Goal: Task Accomplishment & Management: Use online tool/utility

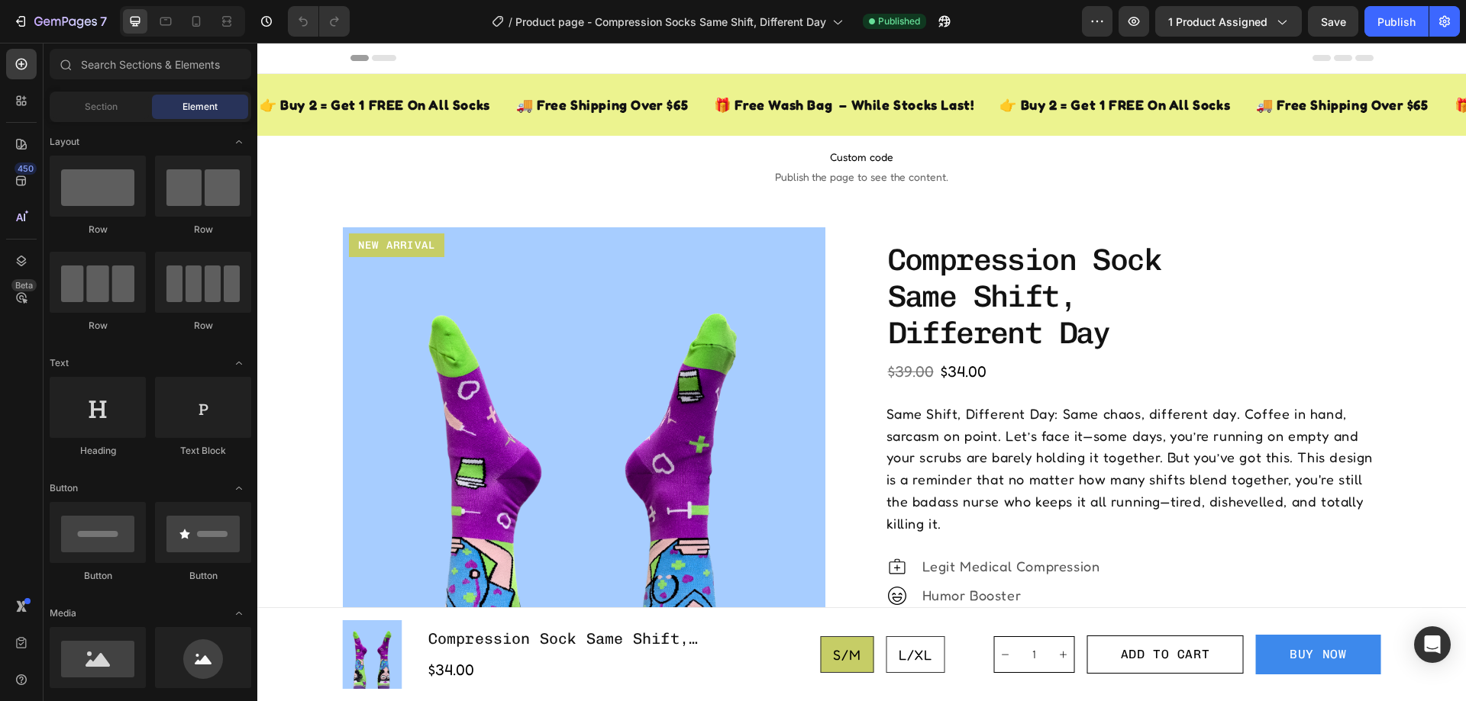
radio input "true"
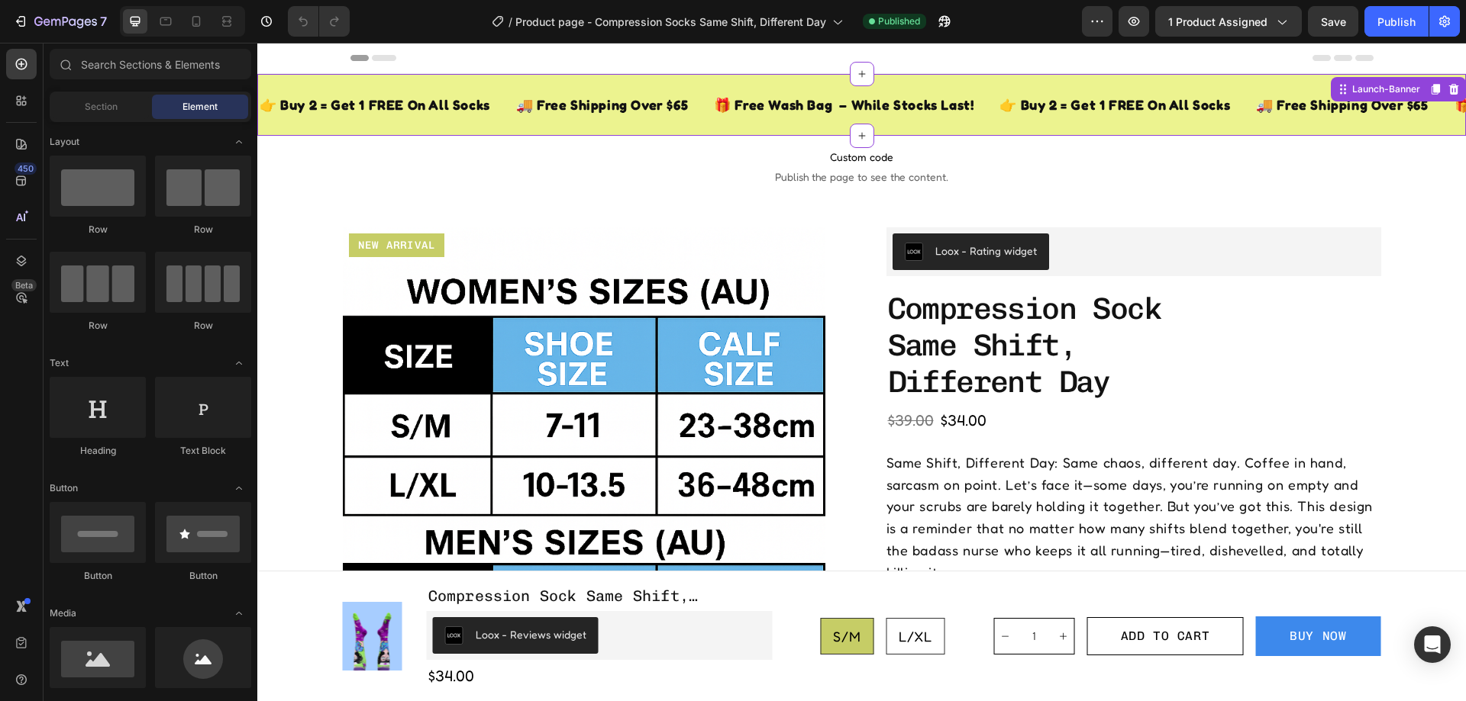
click at [689, 84] on div "👉 Buy 2 = Get 1 FREE On All Socks Text Block 🚚 Free Shipping Over $65 Text Bloc…" at bounding box center [861, 105] width 1208 height 62
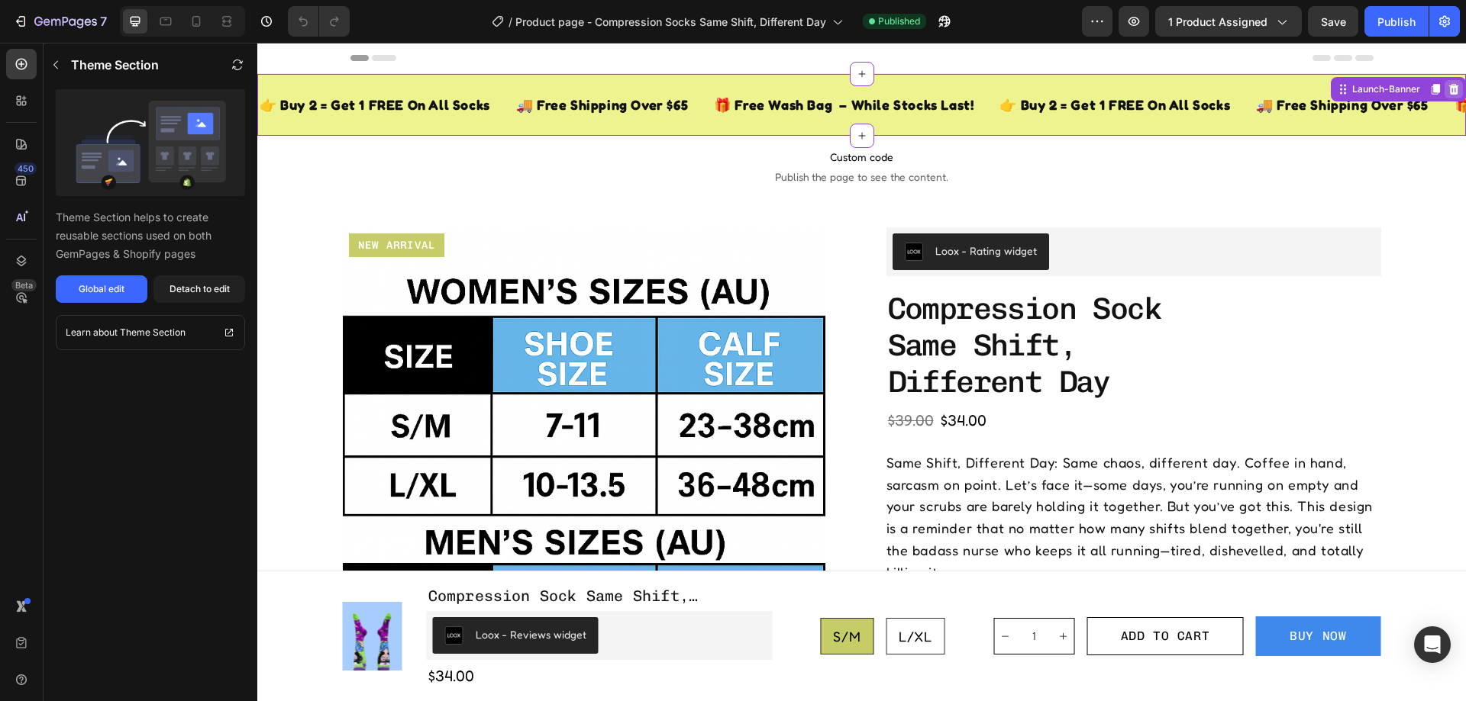
click at [1449, 88] on icon at bounding box center [1454, 89] width 10 height 11
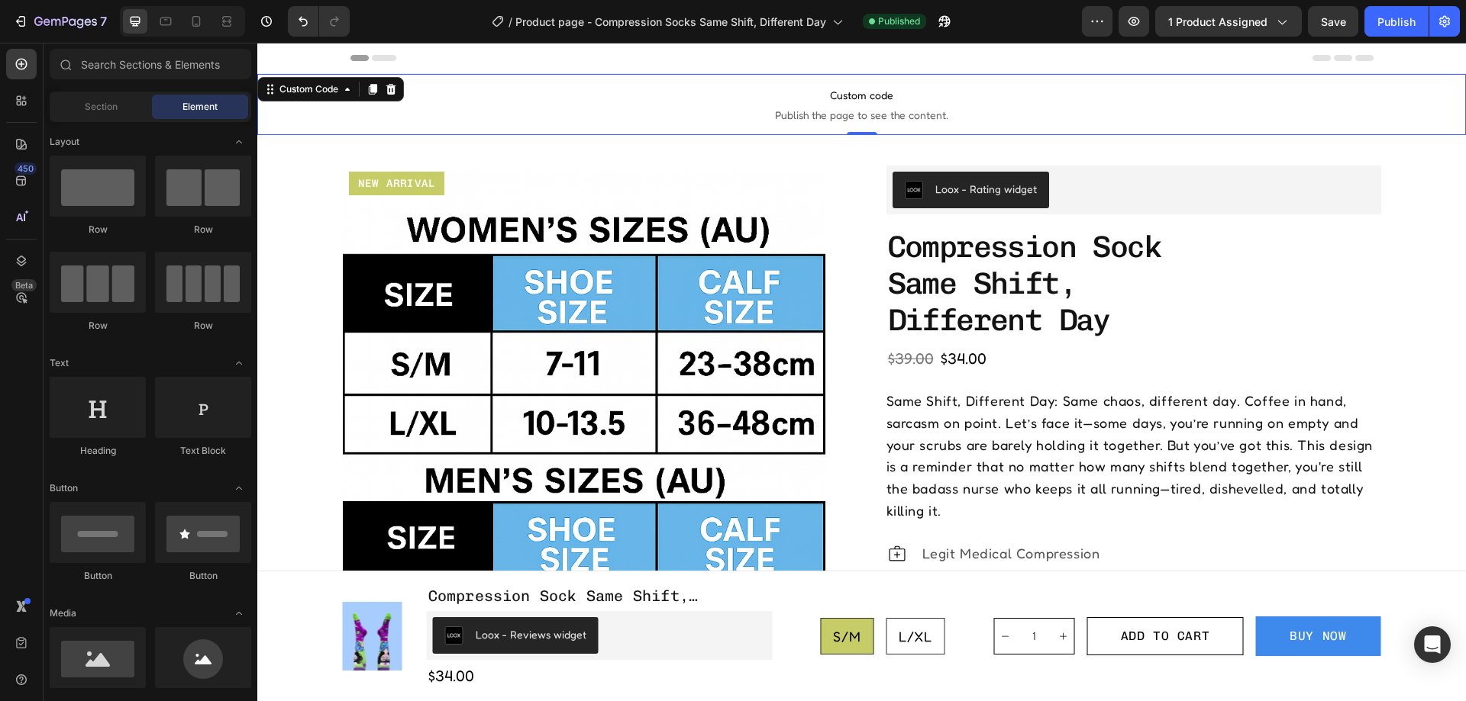
click at [1066, 103] on span "Custom code" at bounding box center [861, 95] width 1208 height 18
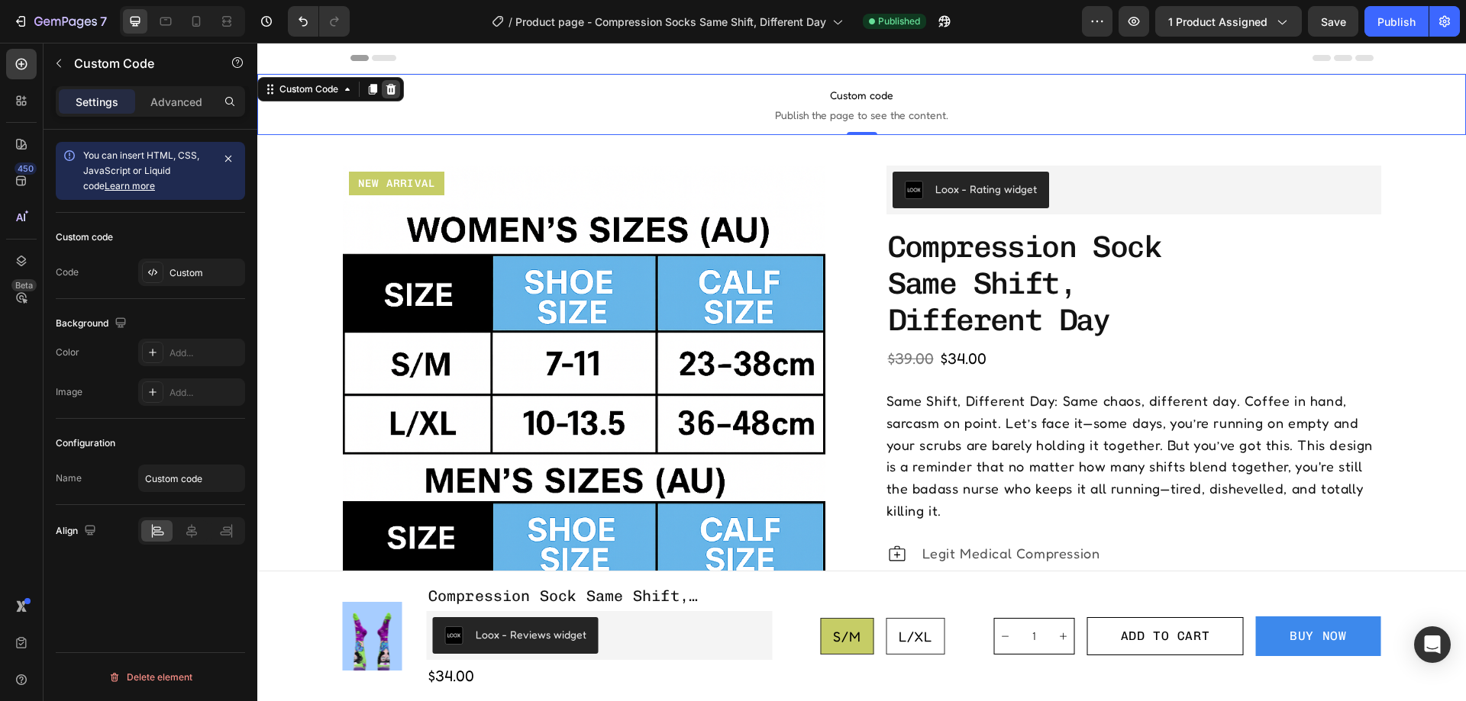
click at [389, 85] on icon at bounding box center [391, 89] width 12 height 12
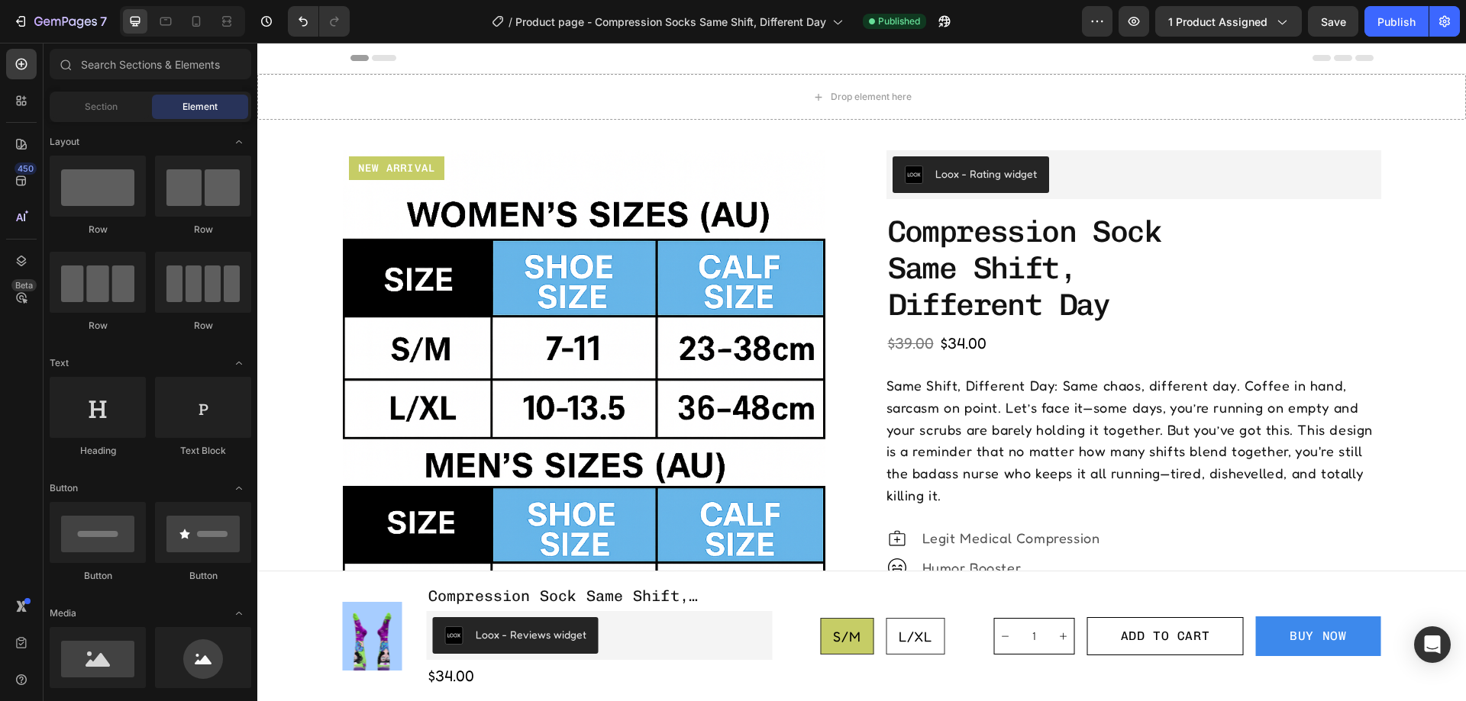
click at [740, 73] on div "Header" at bounding box center [861, 58] width 1023 height 31
click at [708, 82] on div "Drop element here" at bounding box center [861, 97] width 1208 height 46
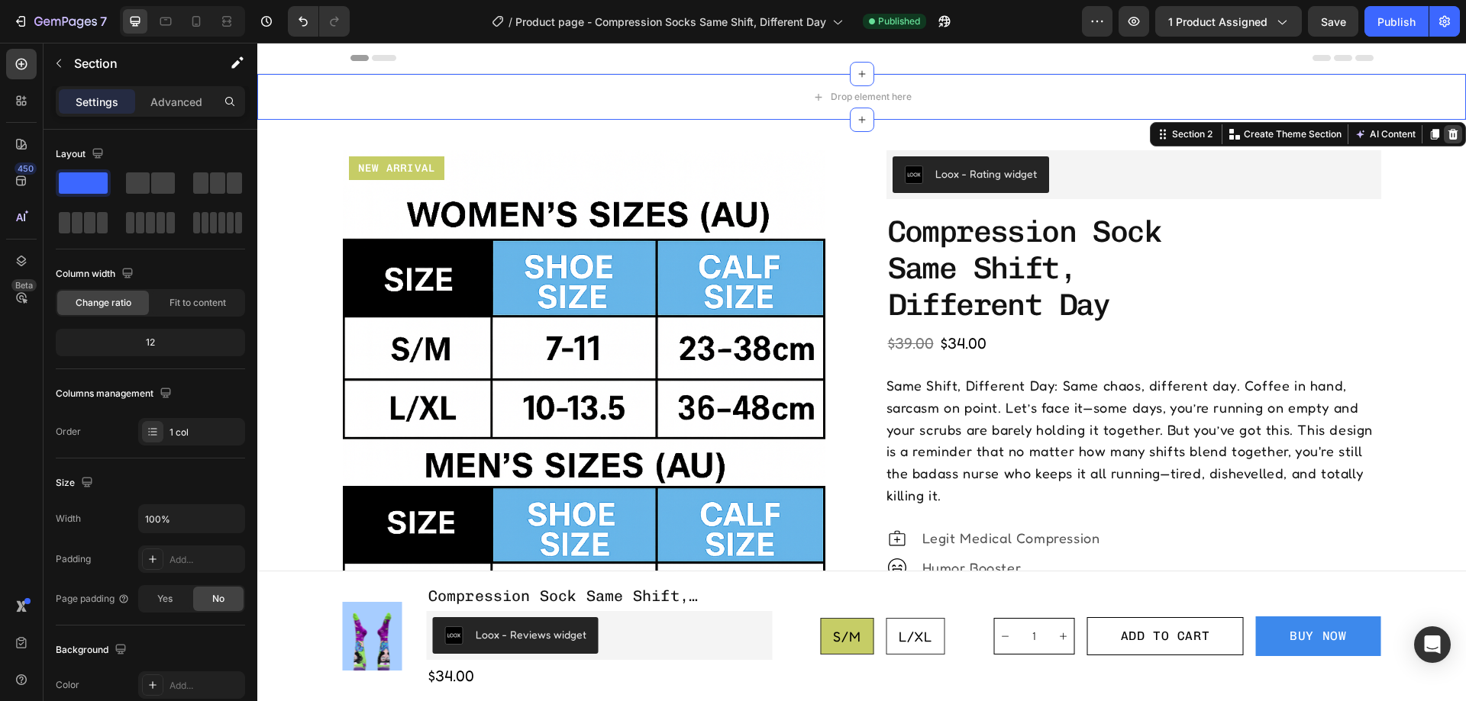
click at [1446, 134] on icon at bounding box center [1452, 134] width 12 height 12
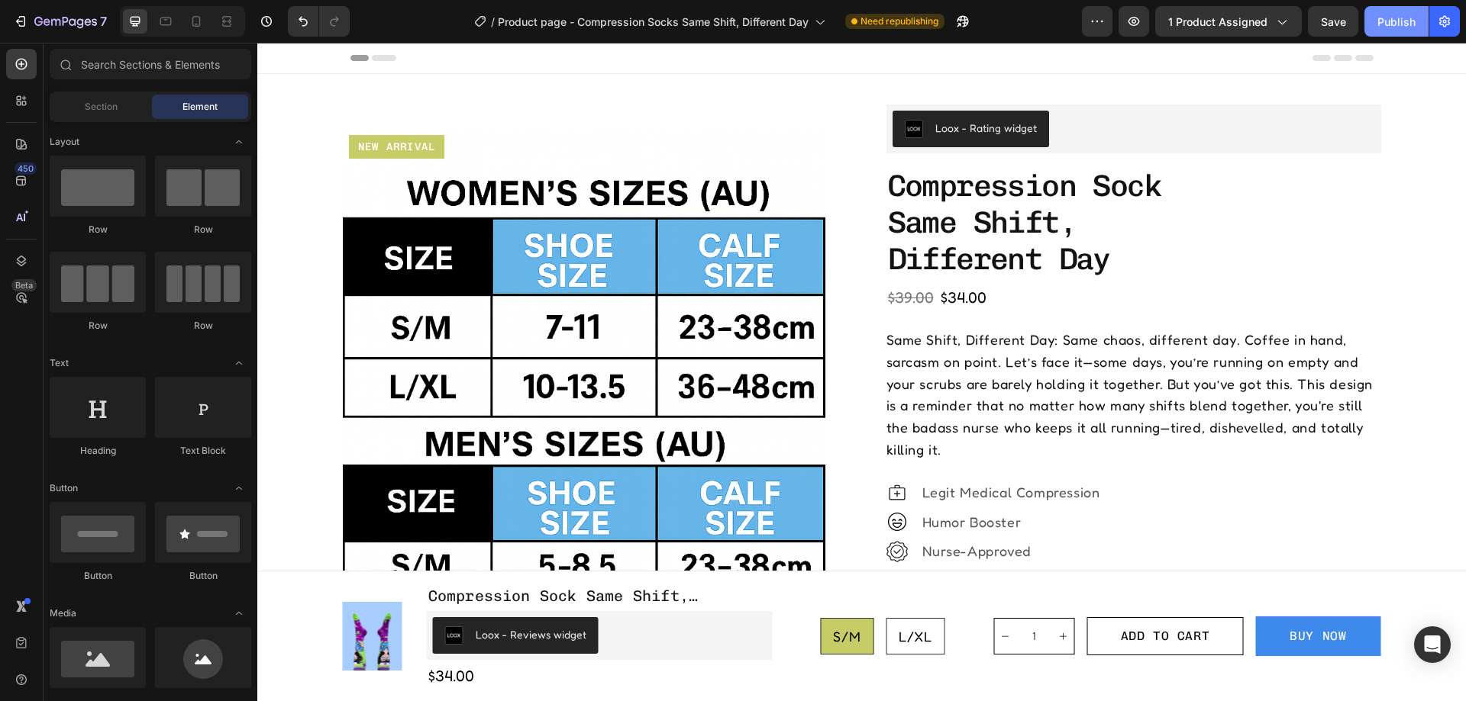
click at [1392, 14] on div "Publish" at bounding box center [1396, 22] width 38 height 16
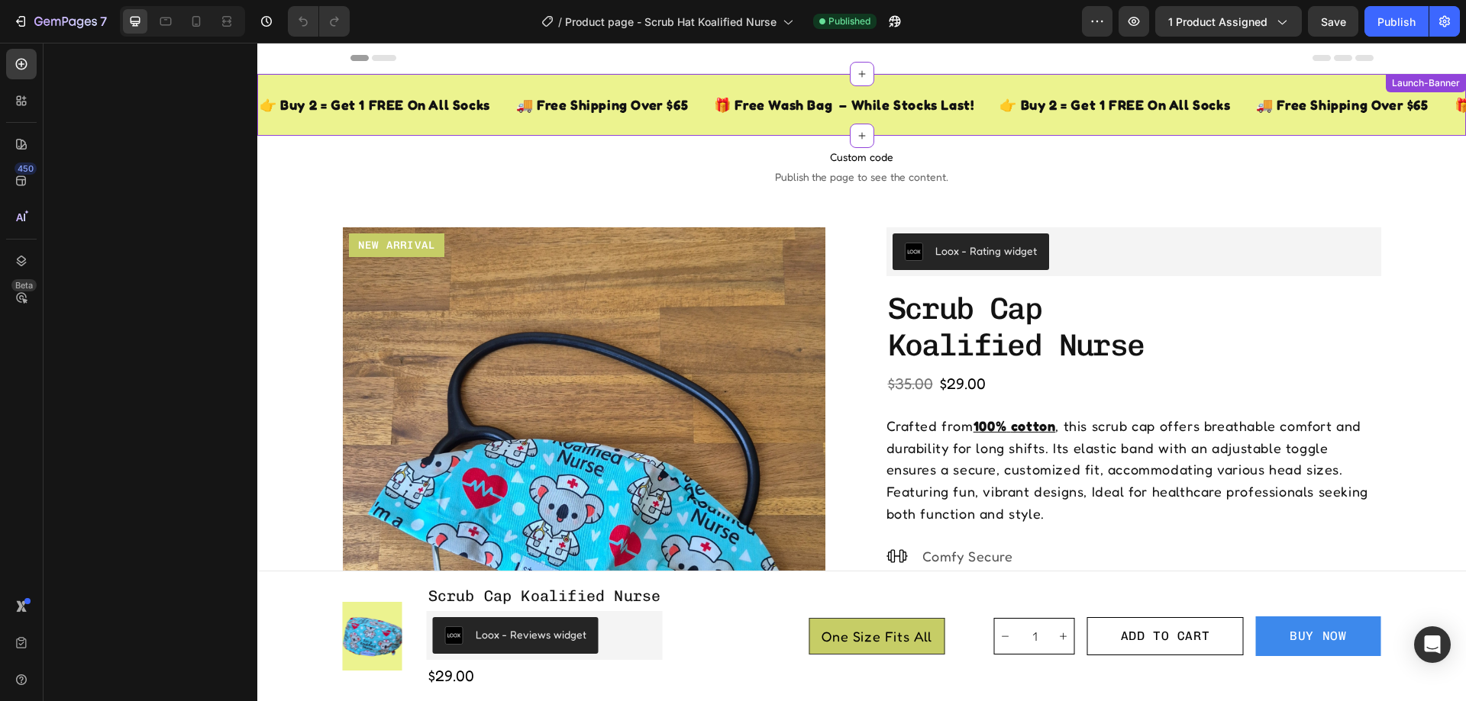
click at [859, 92] on div "🎁 Free Wash Bag – While Stocks Last! Text Block" at bounding box center [843, 104] width 263 height 37
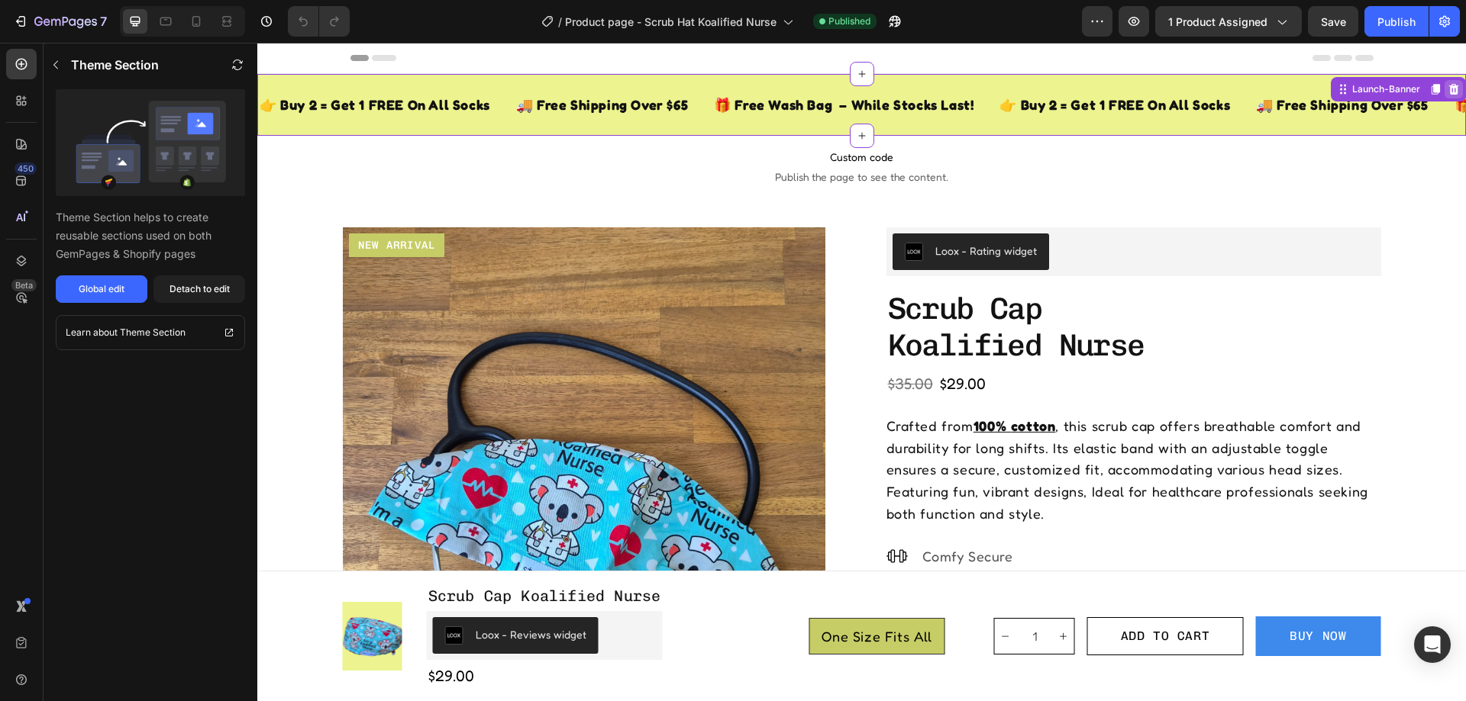
click at [1449, 93] on icon at bounding box center [1454, 89] width 10 height 11
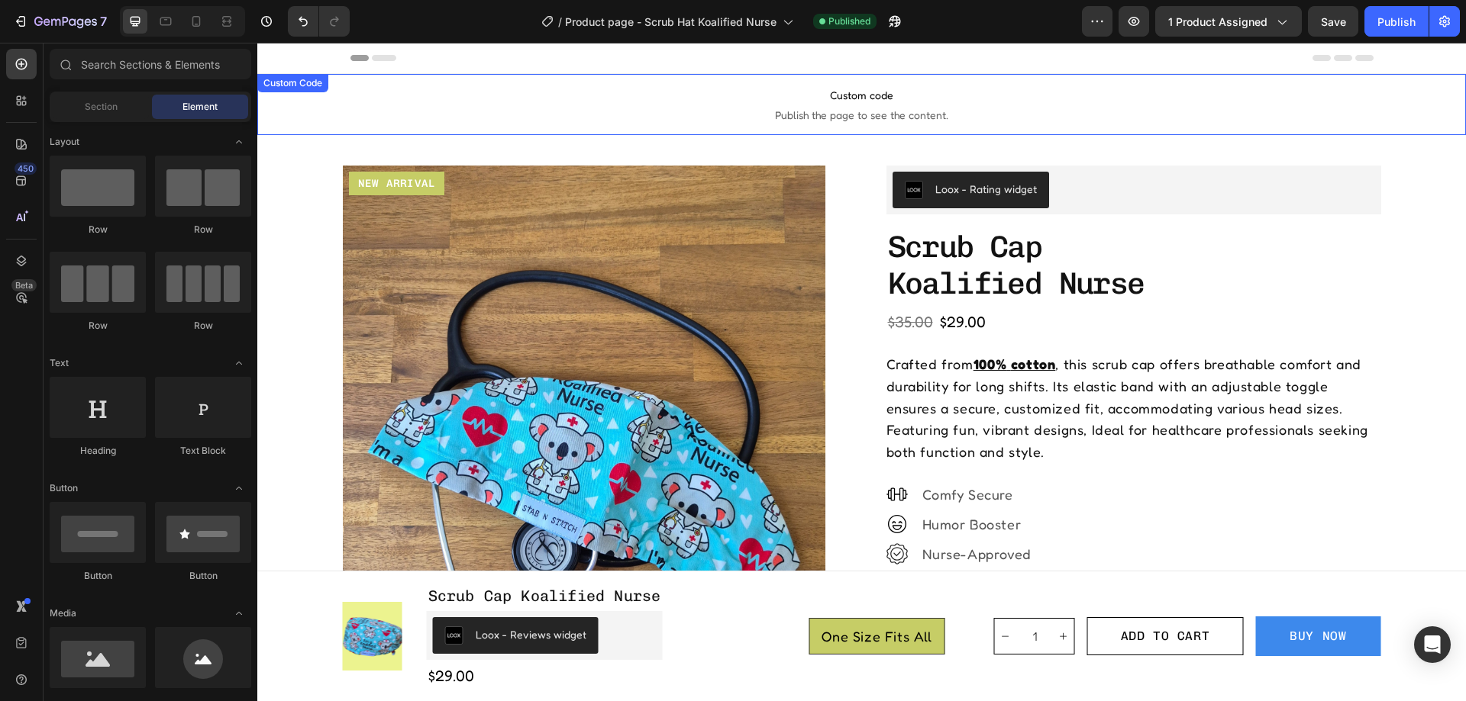
click at [1091, 86] on span "Custom code" at bounding box center [861, 95] width 1208 height 18
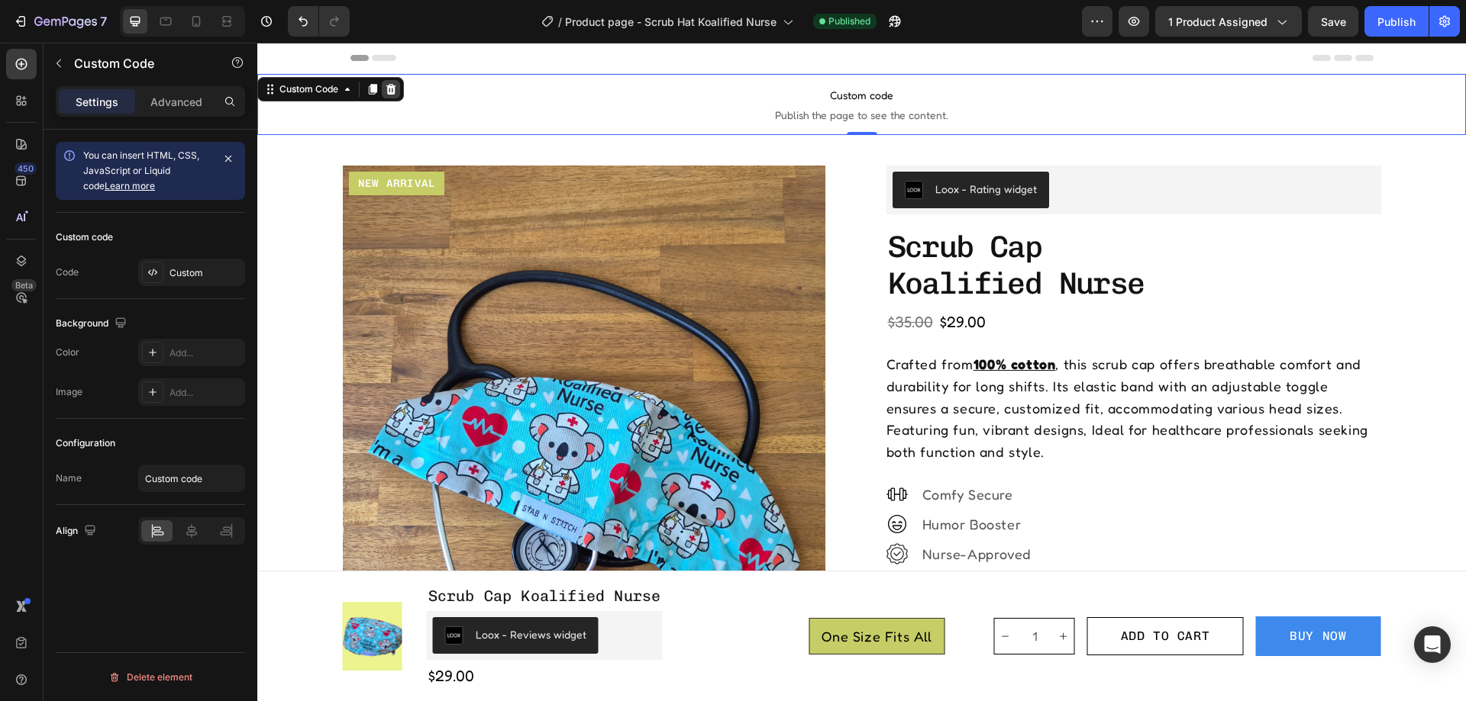
click at [395, 90] on icon at bounding box center [391, 89] width 10 height 11
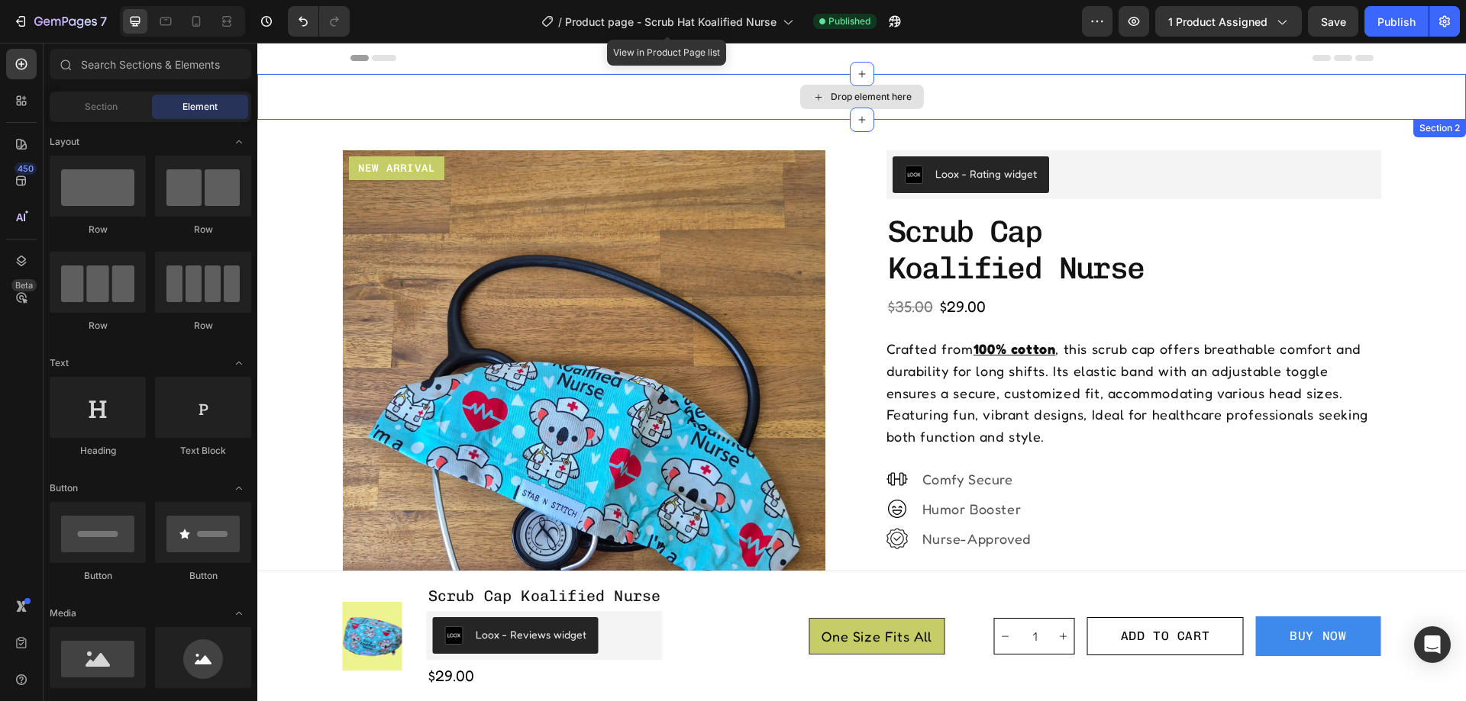
click at [956, 92] on div "Drop element here" at bounding box center [861, 97] width 1208 height 46
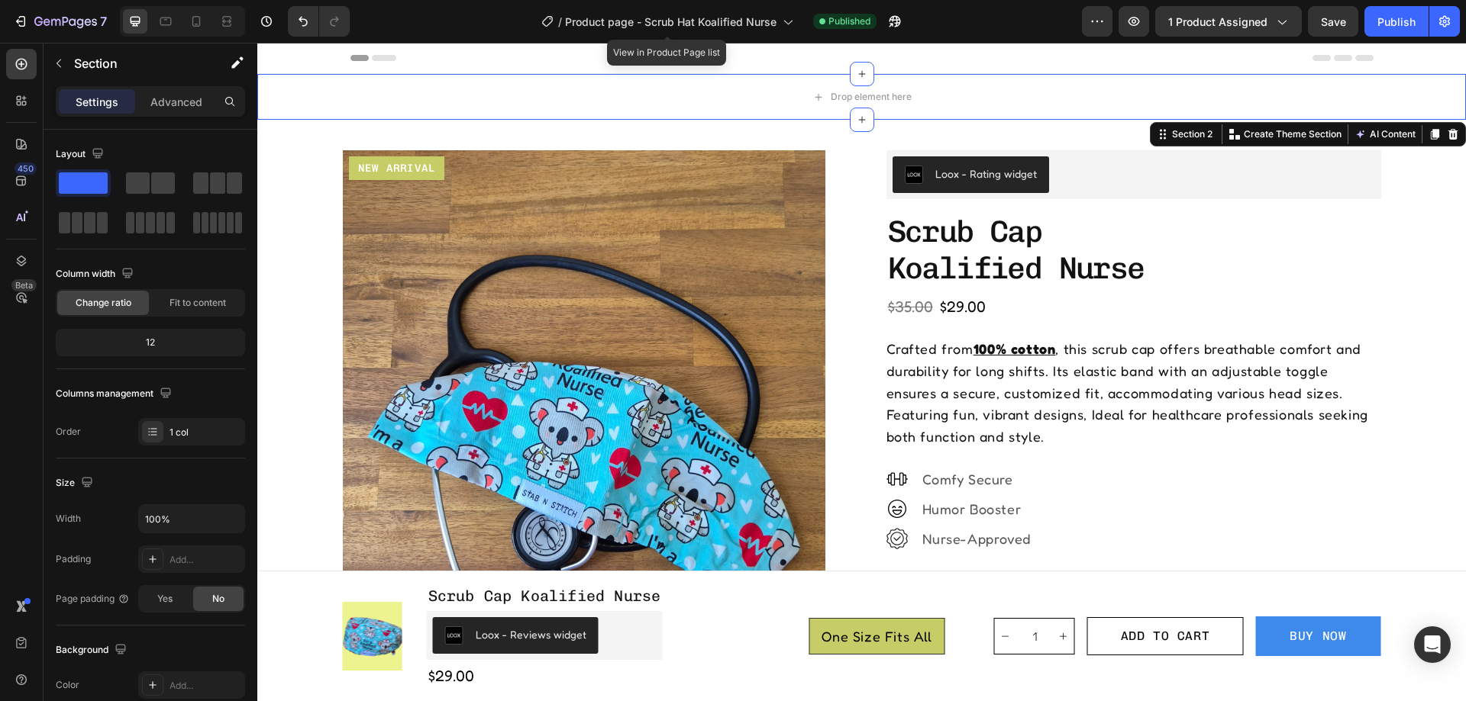
click at [1446, 135] on icon at bounding box center [1452, 134] width 12 height 12
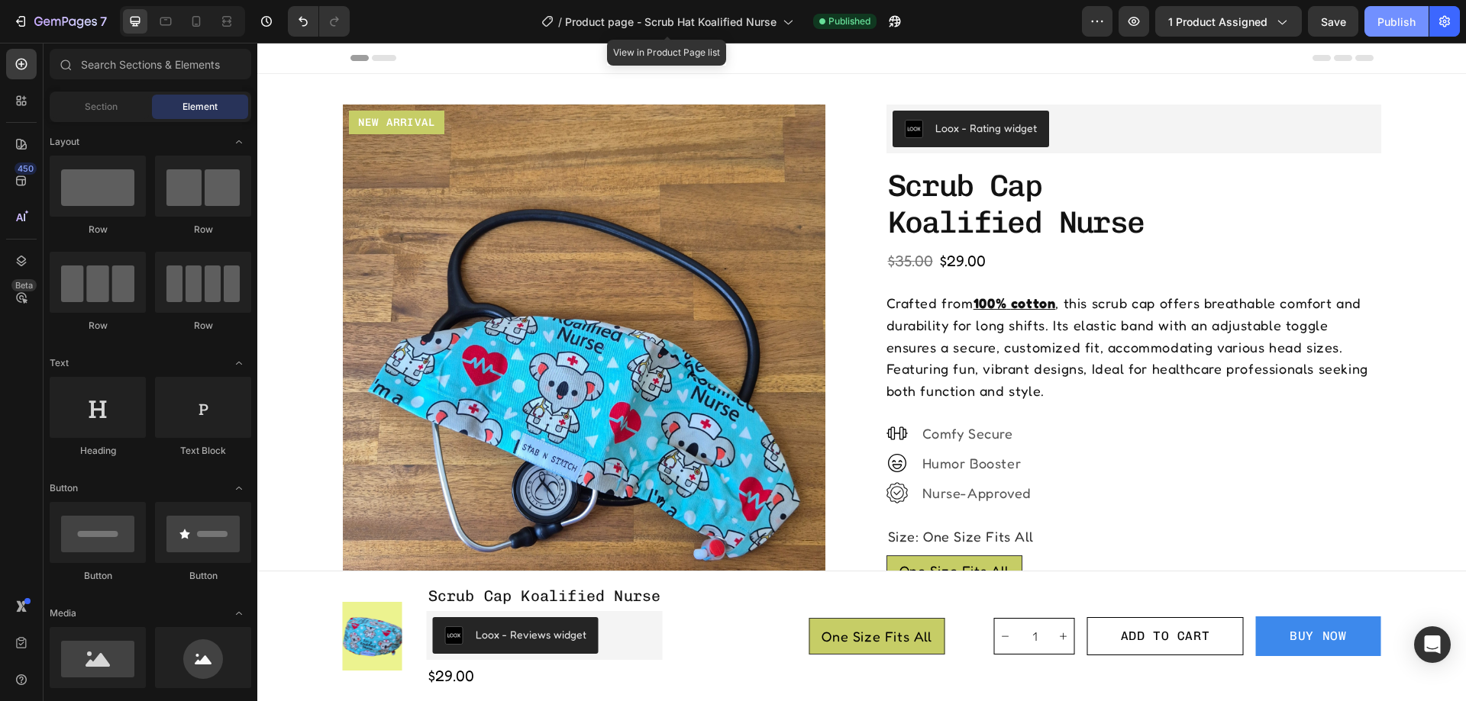
click at [1370, 19] on button "Publish" at bounding box center [1396, 21] width 64 height 31
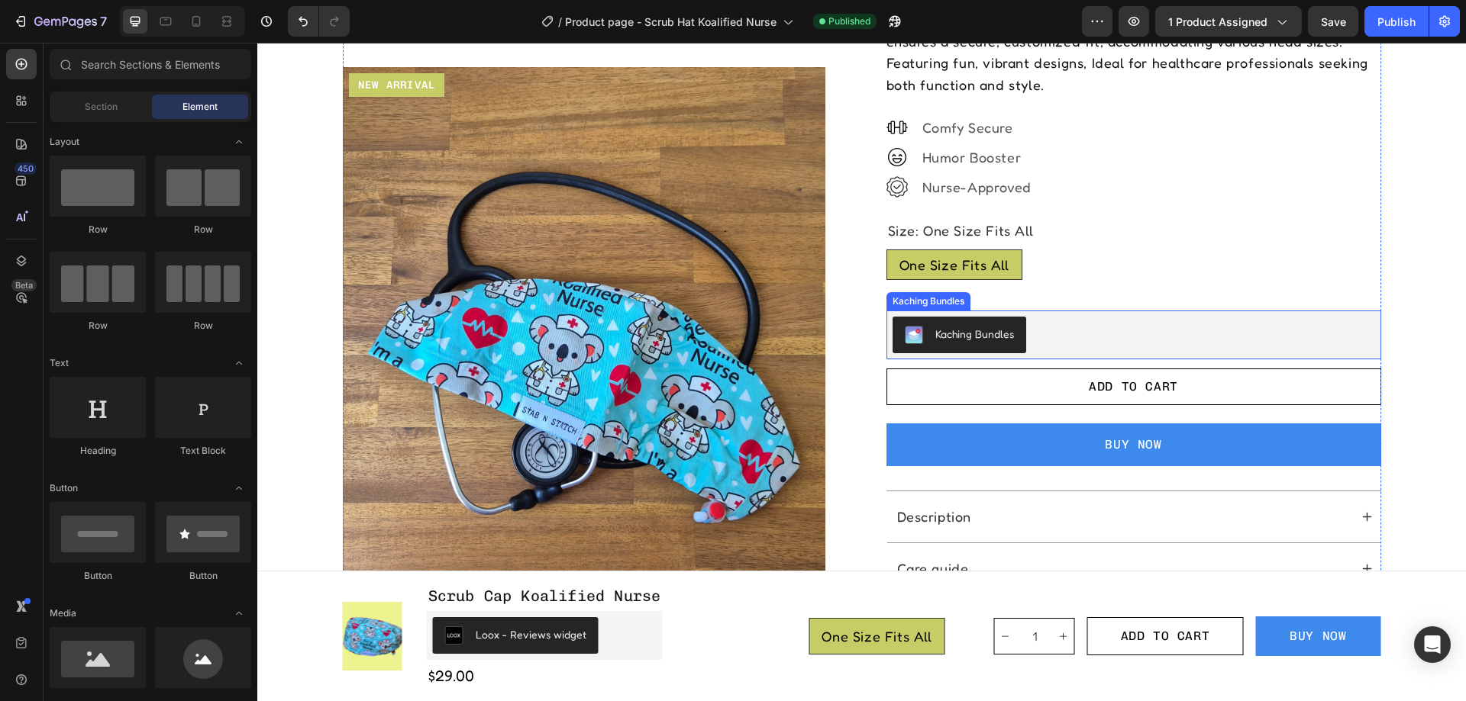
scroll to position [305, 0]
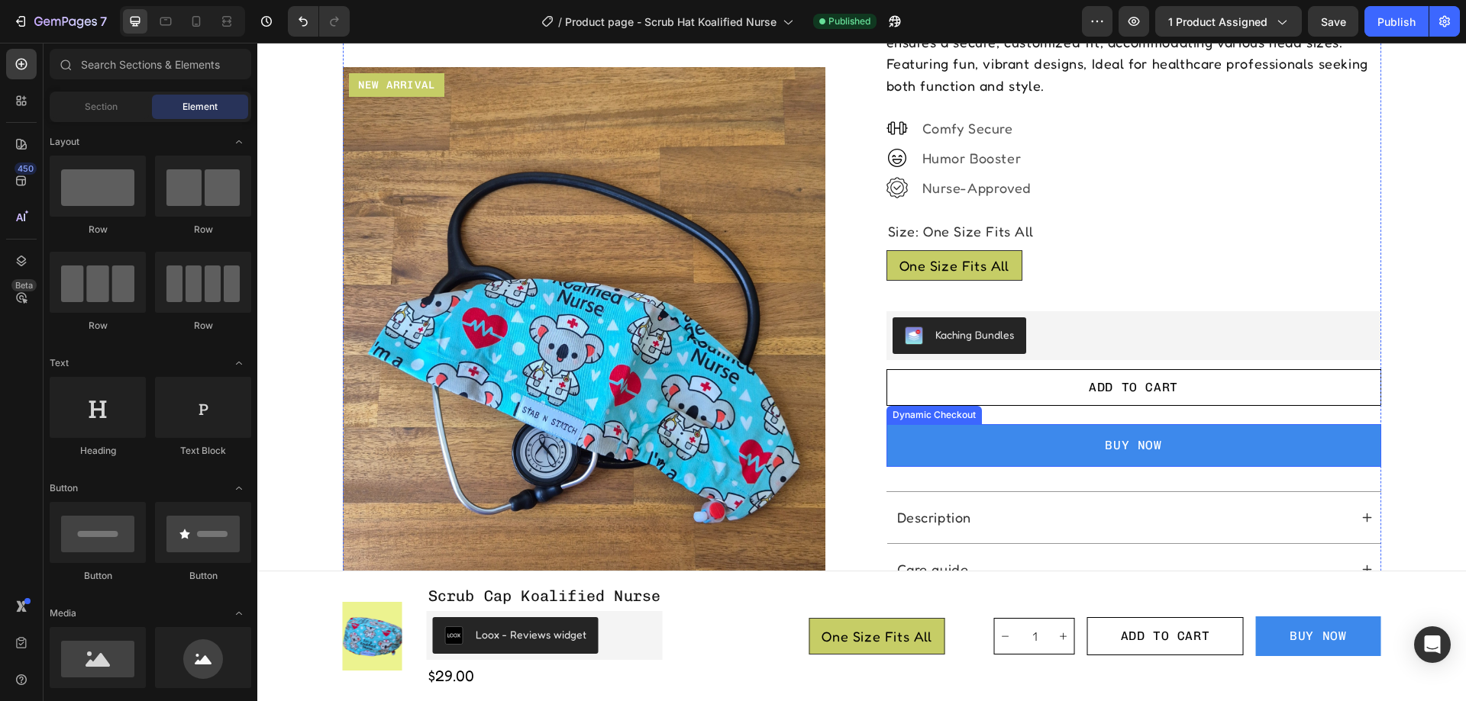
click at [1001, 429] on button "BUY NOW" at bounding box center [1133, 445] width 495 height 43
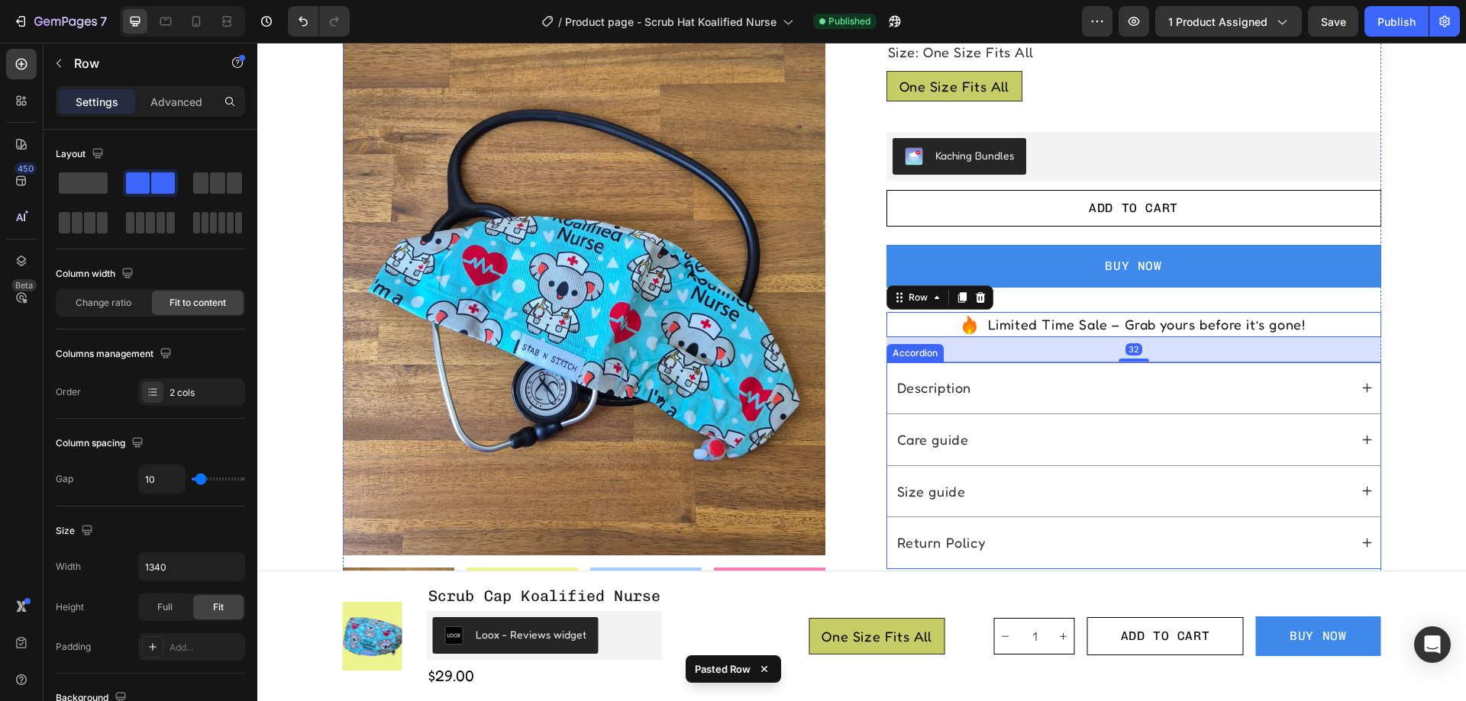
scroll to position [458, 0]
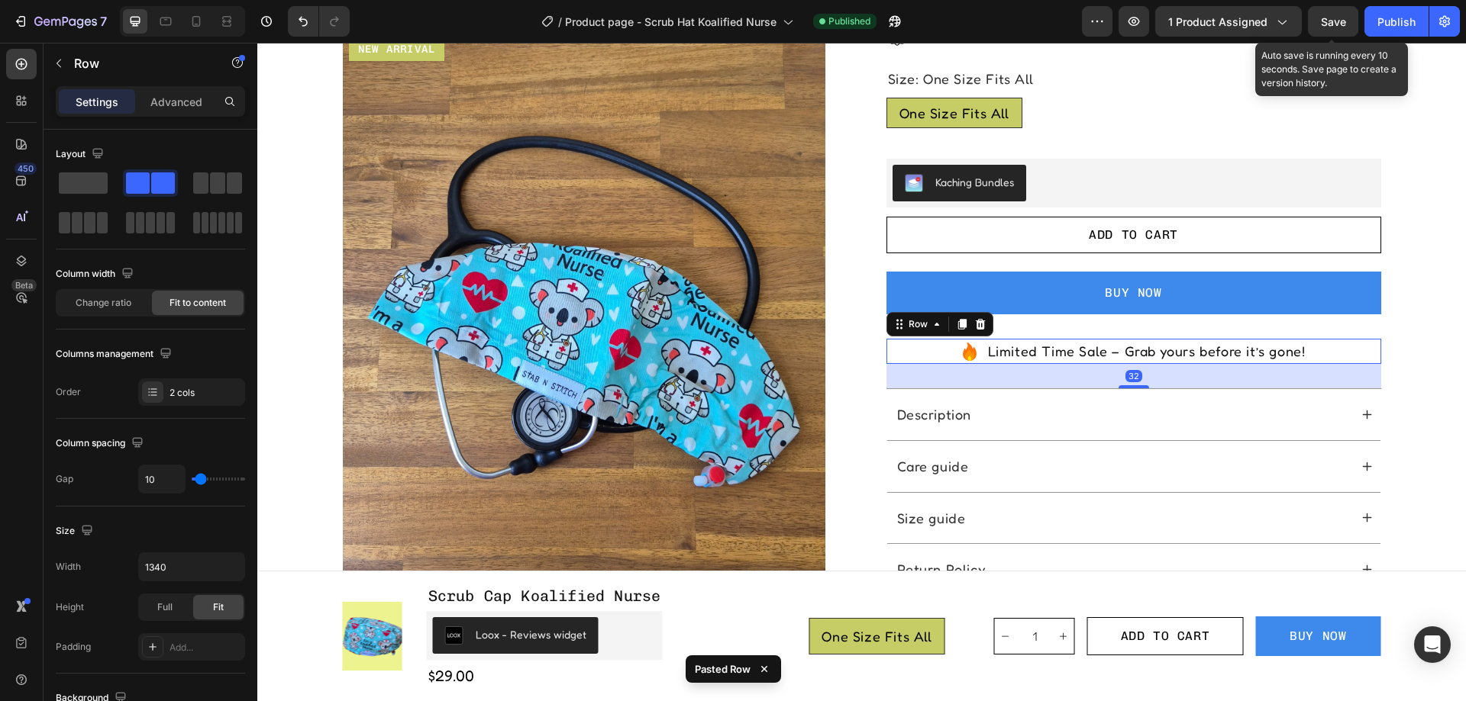
drag, startPoint x: 1329, startPoint y: 20, endPoint x: 1362, endPoint y: 24, distance: 33.9
click at [1329, 21] on span "Save" at bounding box center [1332, 21] width 25 height 13
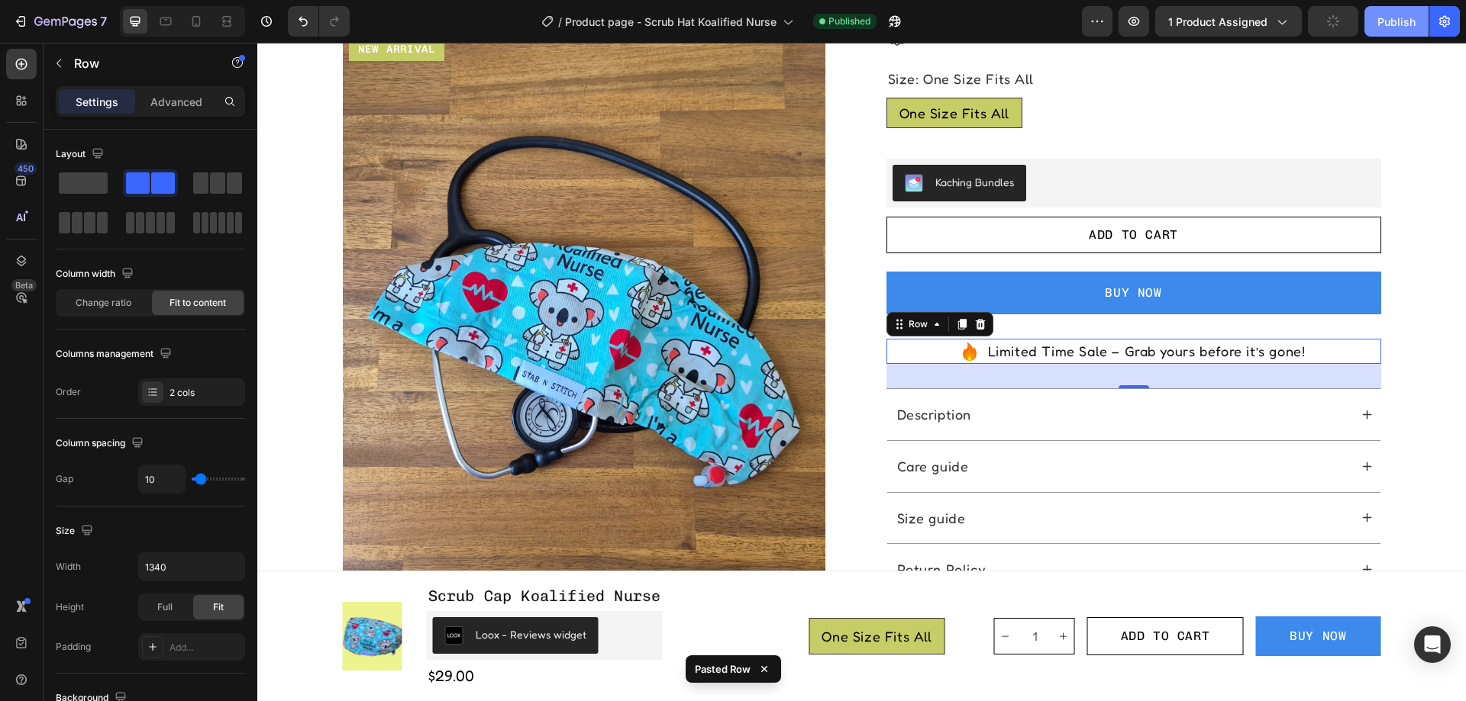
click at [1382, 27] on div "Publish" at bounding box center [1396, 22] width 38 height 16
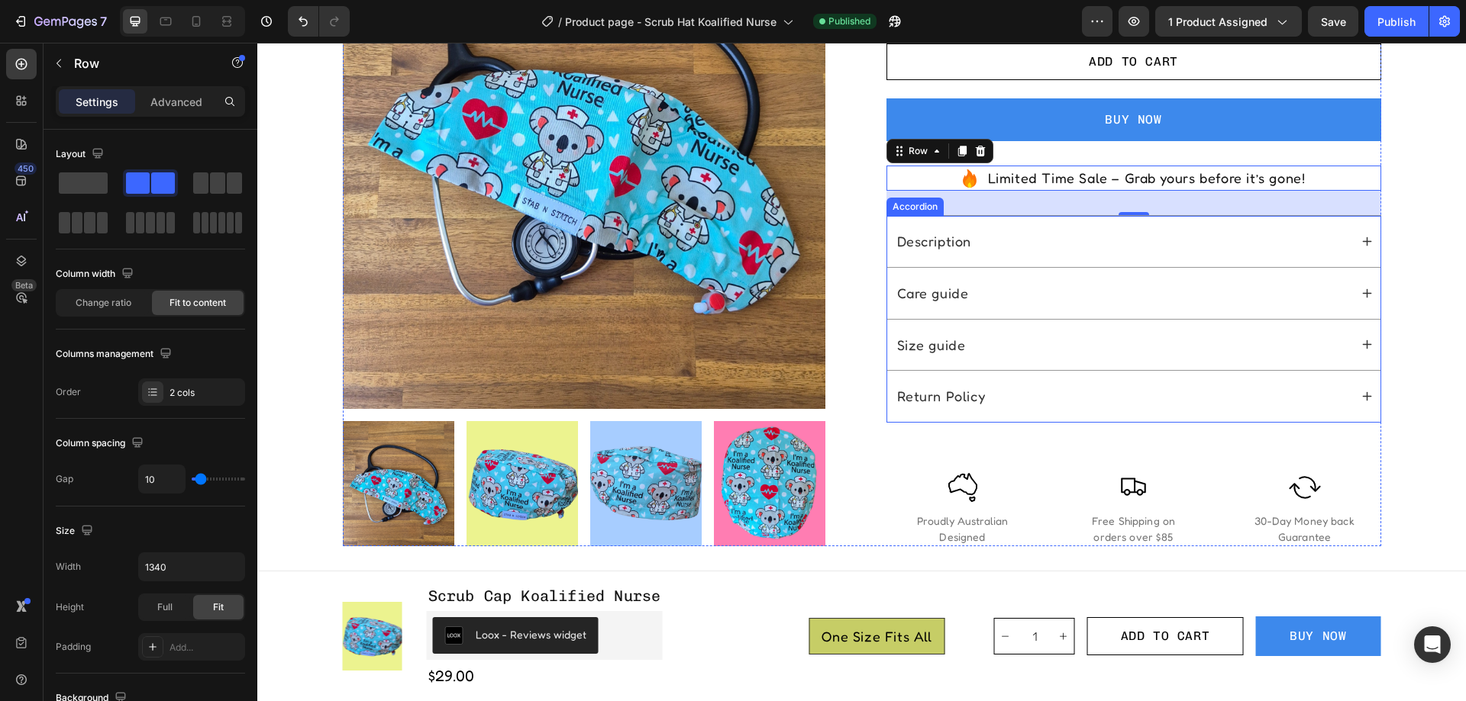
scroll to position [687, 0]
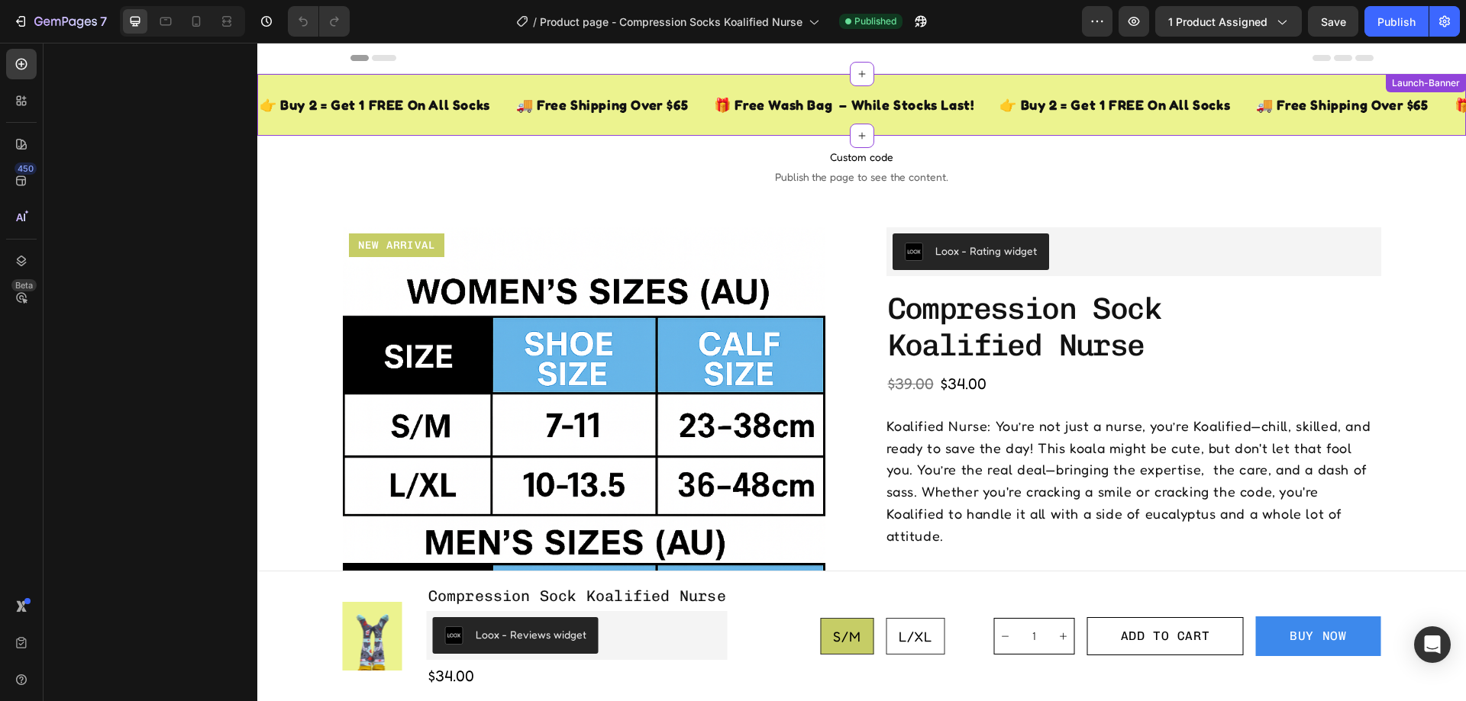
click at [659, 83] on div "👉 Buy 2 = Get 1 FREE On All Socks Text Block 🚚 Free Shipping Over $65 Text Bloc…" at bounding box center [861, 105] width 1208 height 62
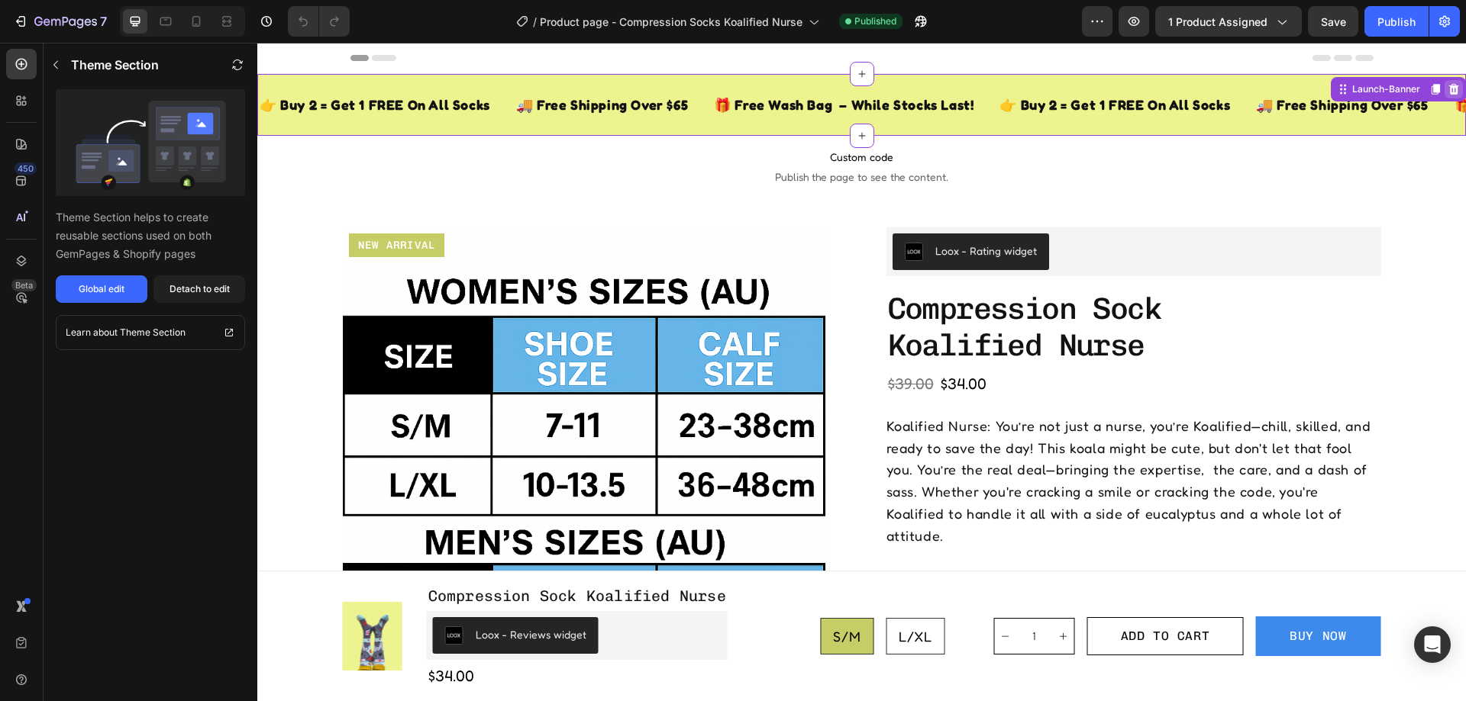
click at [1449, 85] on icon at bounding box center [1454, 89] width 10 height 11
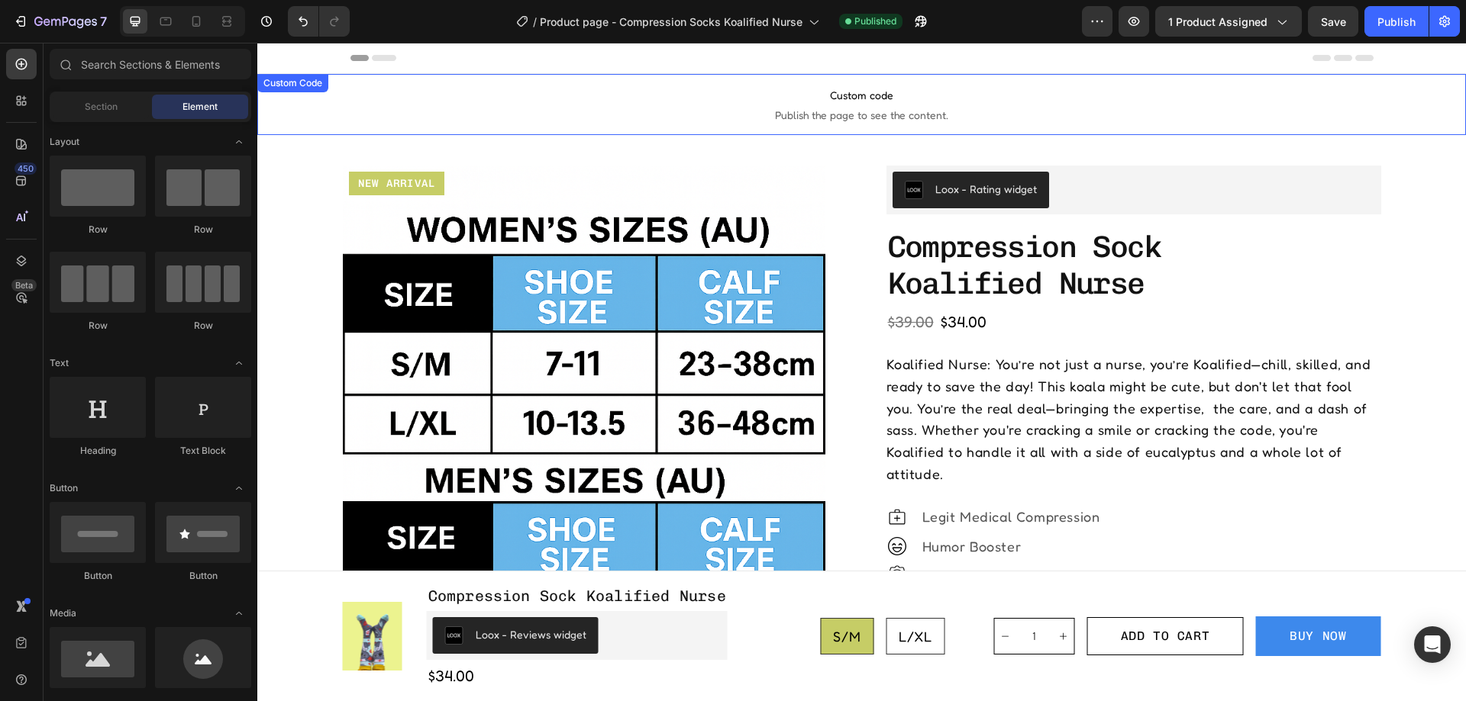
click at [766, 87] on span "Custom code" at bounding box center [861, 95] width 1208 height 18
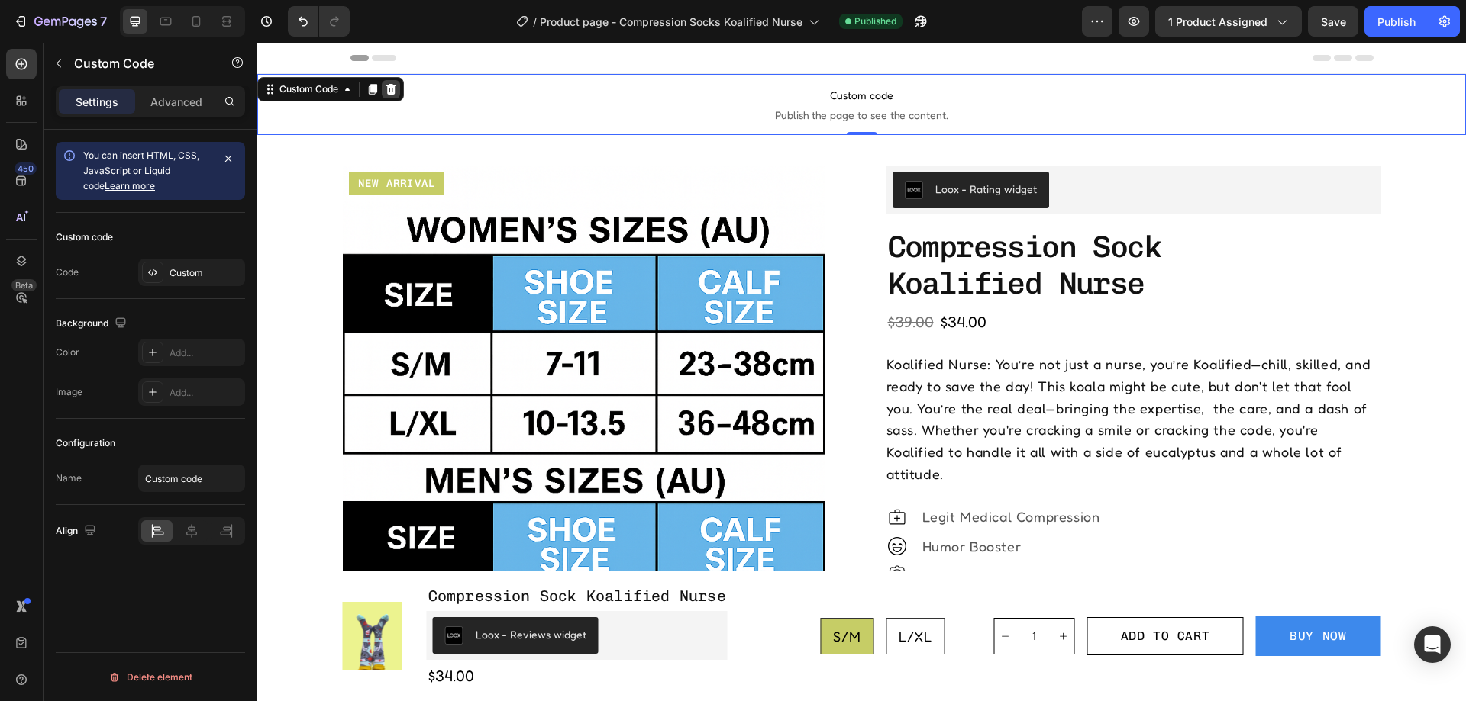
click at [392, 86] on icon at bounding box center [391, 89] width 10 height 11
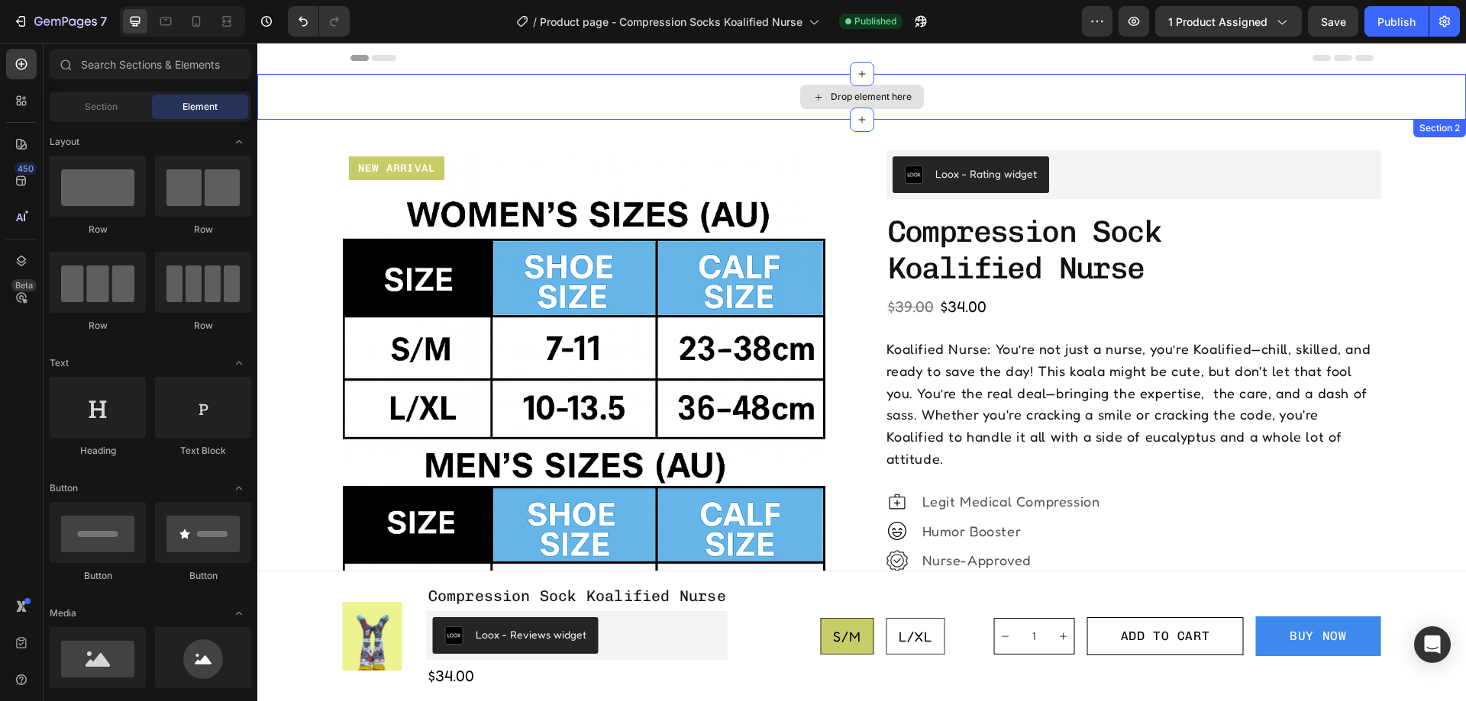
click at [1009, 89] on div "Drop element here" at bounding box center [861, 97] width 1208 height 46
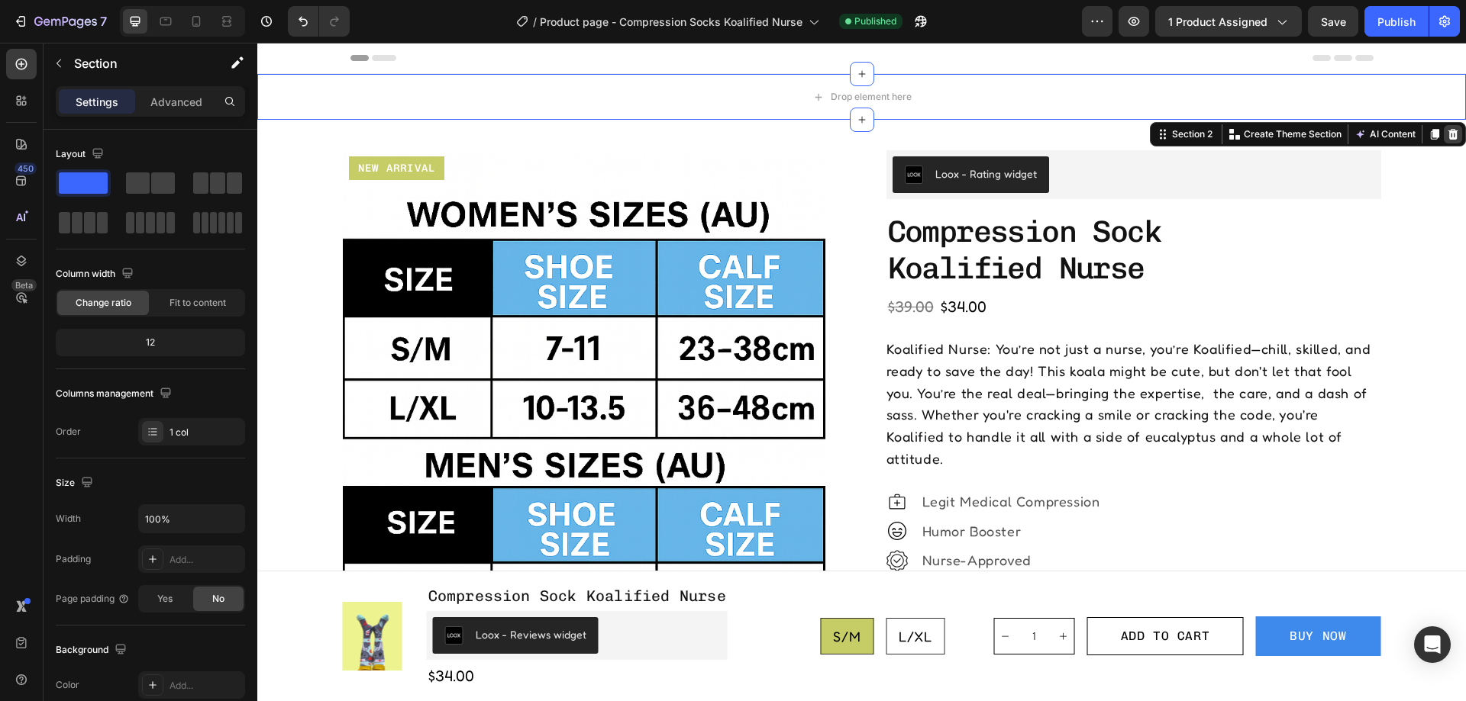
click at [1448, 132] on icon at bounding box center [1453, 134] width 10 height 11
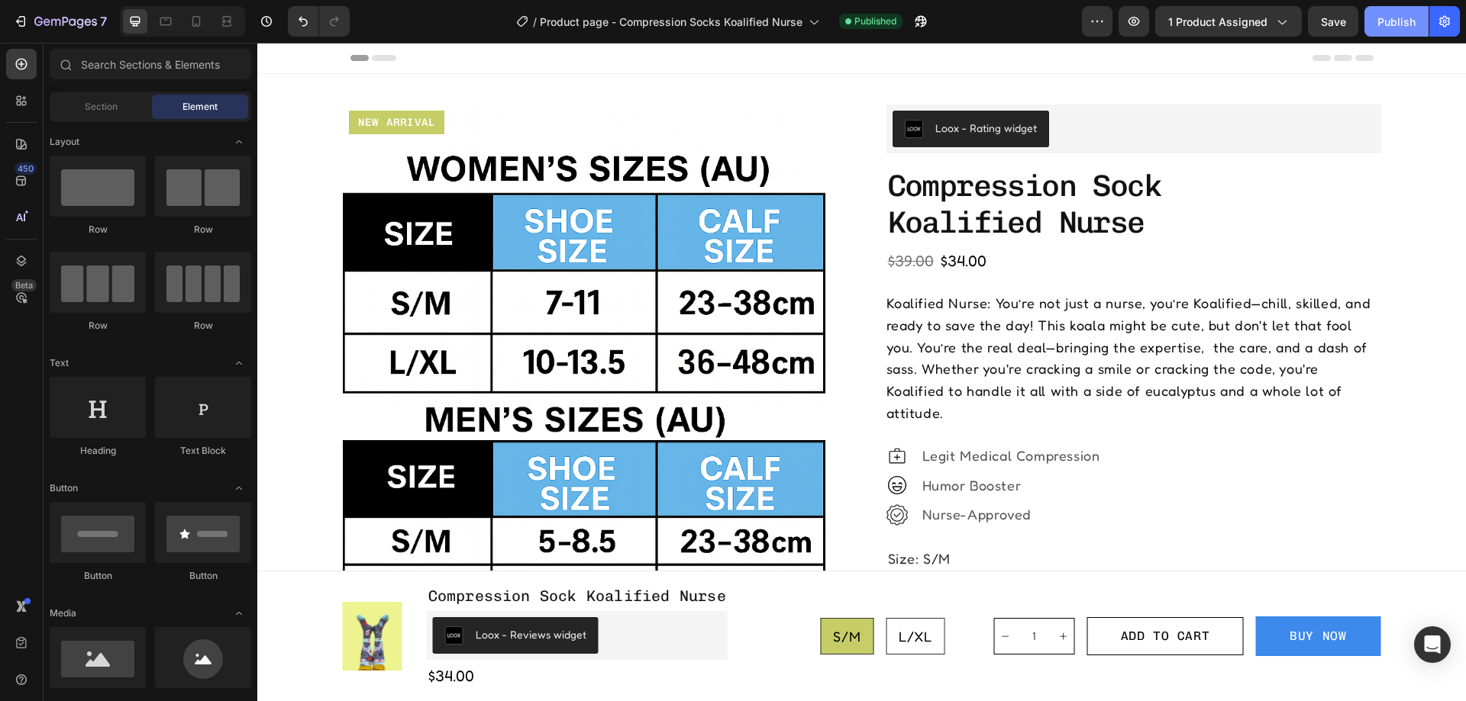
click at [1382, 18] on div "Publish" at bounding box center [1396, 22] width 38 height 16
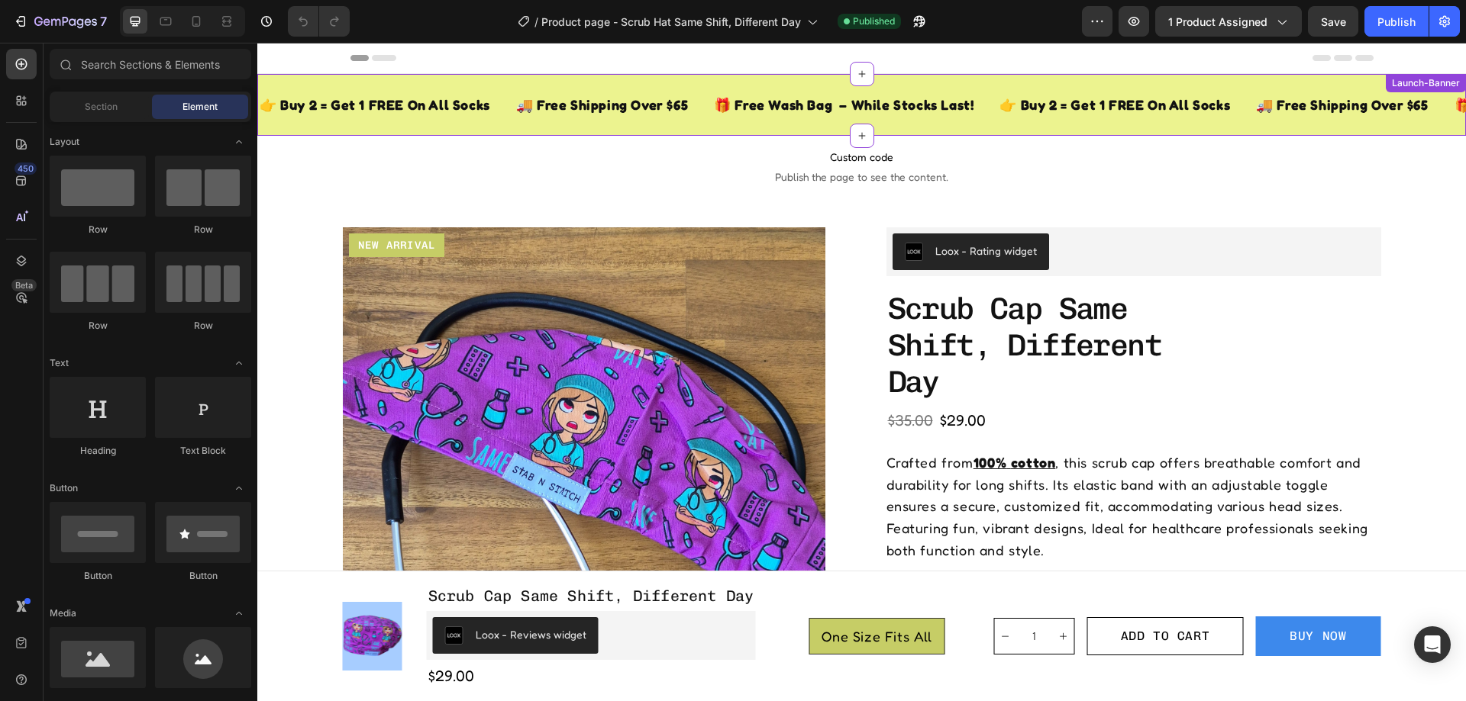
click at [963, 83] on div "👉 Buy 2 = Get 1 FREE On All Socks Text Block 🚚 Free Shipping Over $65 Text Bloc…" at bounding box center [861, 105] width 1208 height 62
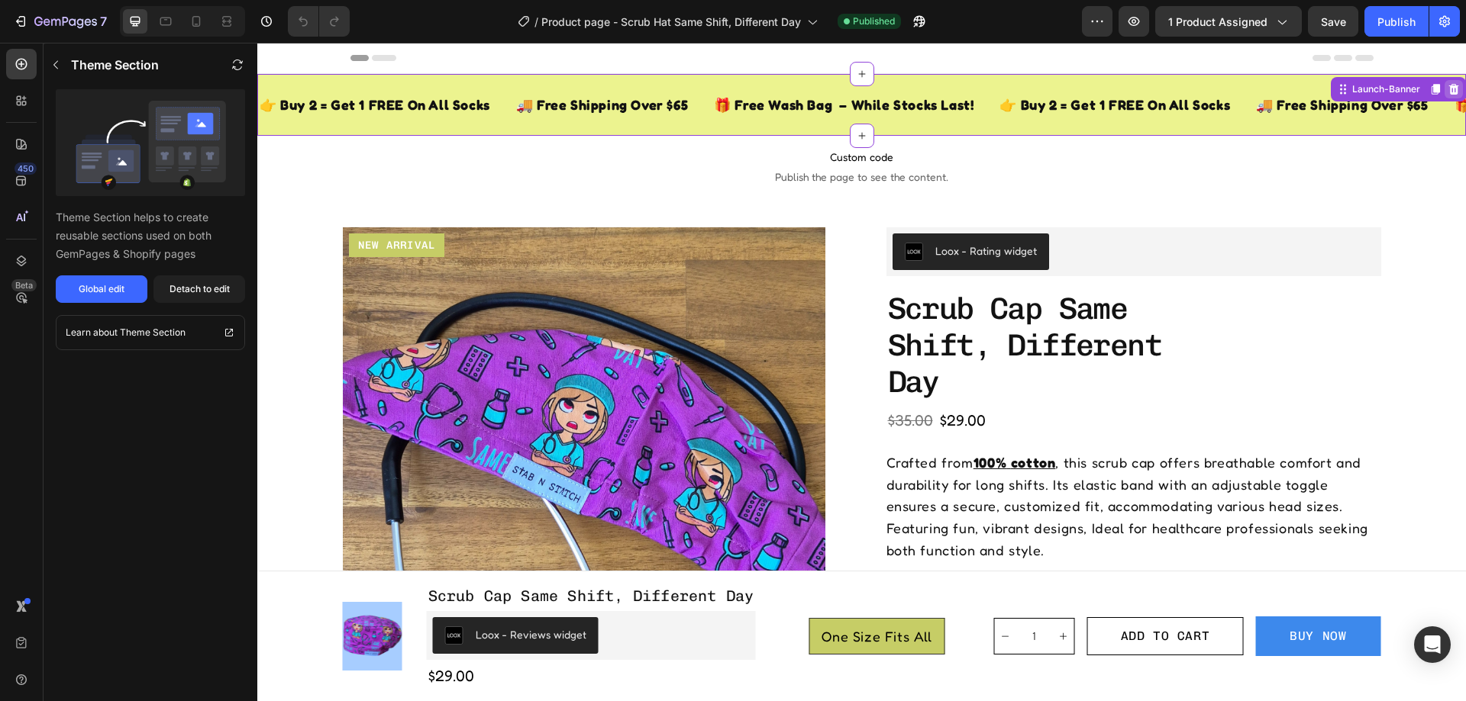
click at [1449, 86] on icon at bounding box center [1454, 89] width 10 height 11
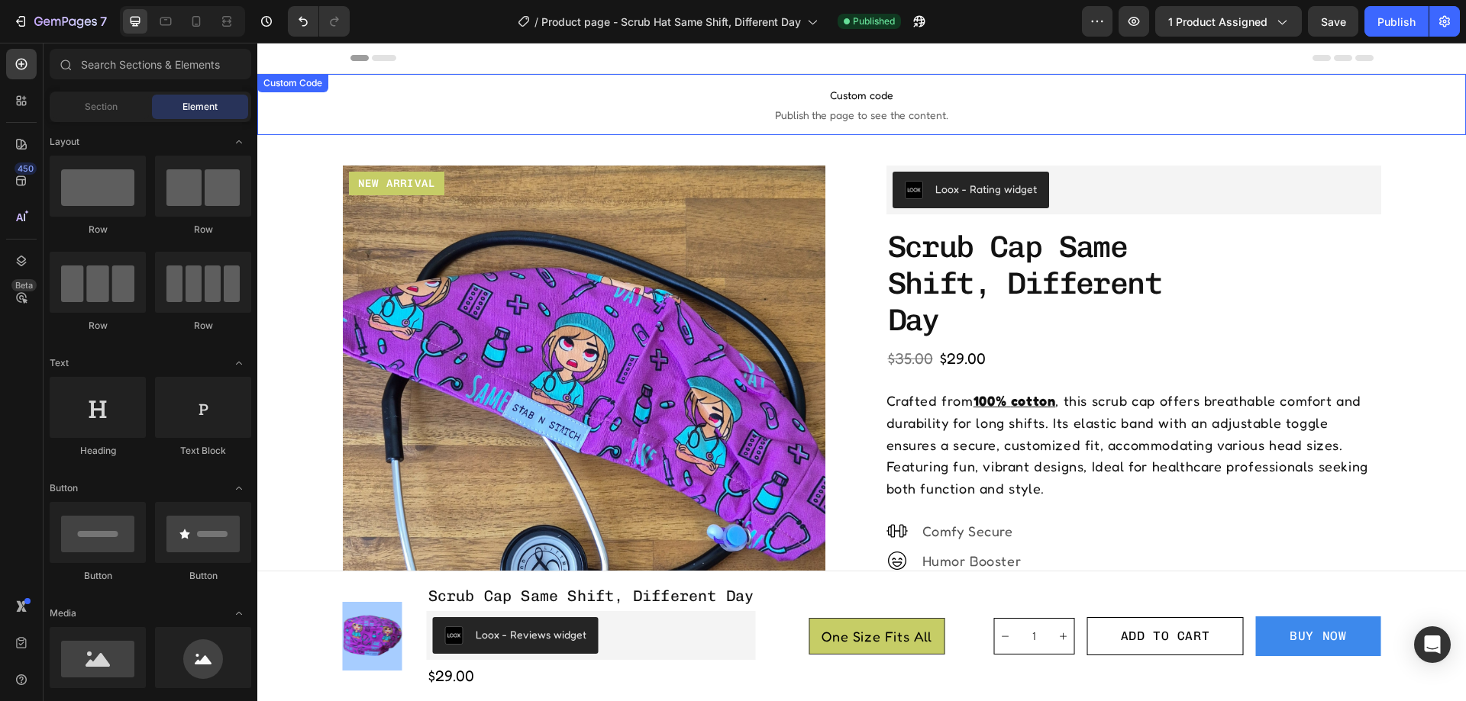
click at [1047, 104] on span "Custom code" at bounding box center [861, 95] width 1208 height 18
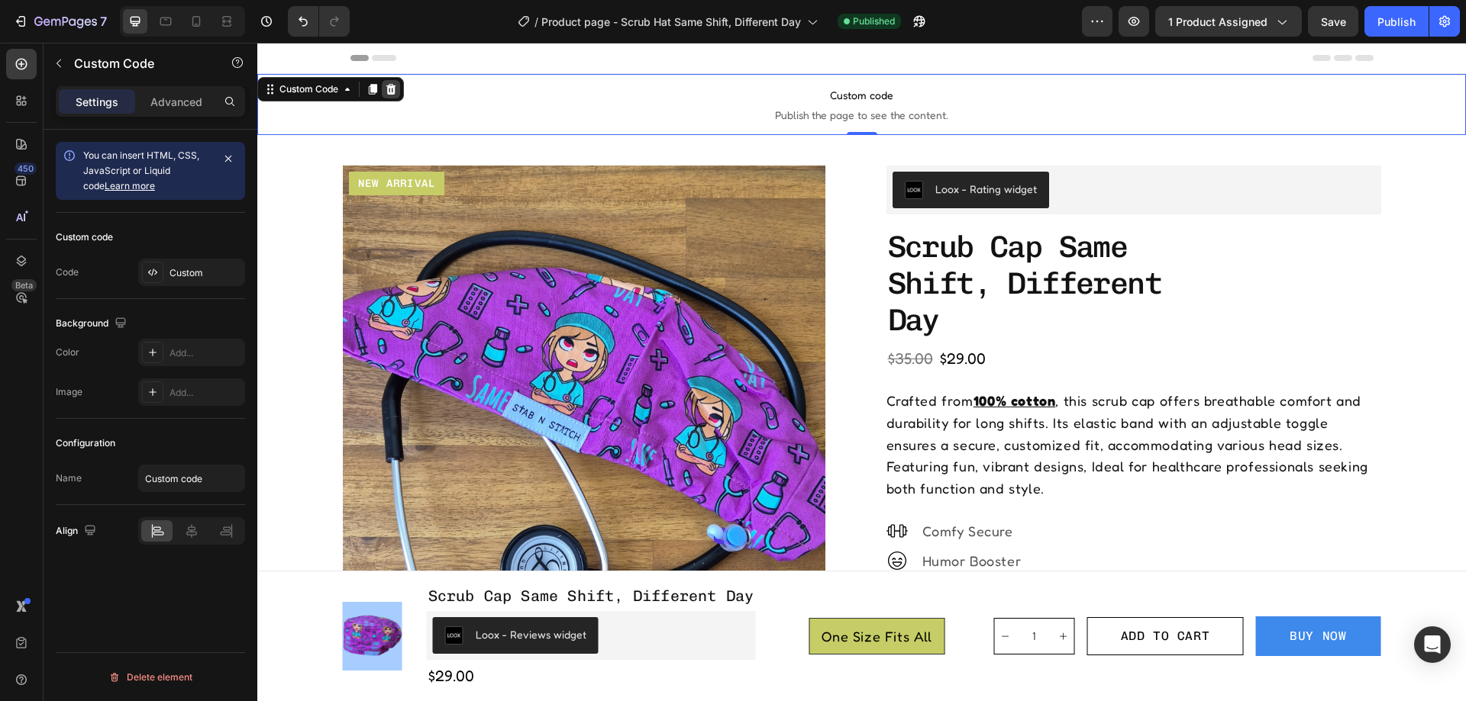
click at [395, 92] on icon at bounding box center [391, 89] width 10 height 11
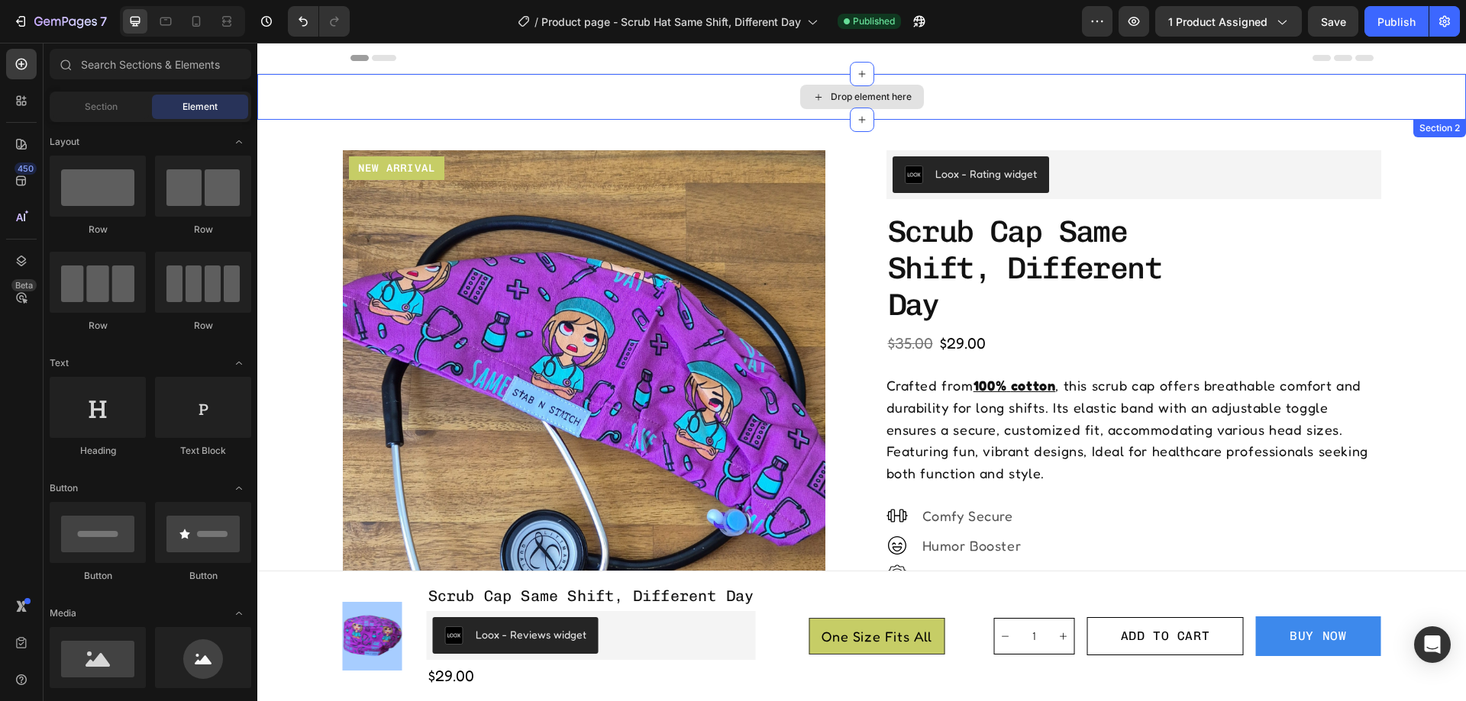
click at [1022, 88] on div "Drop element here" at bounding box center [861, 97] width 1208 height 46
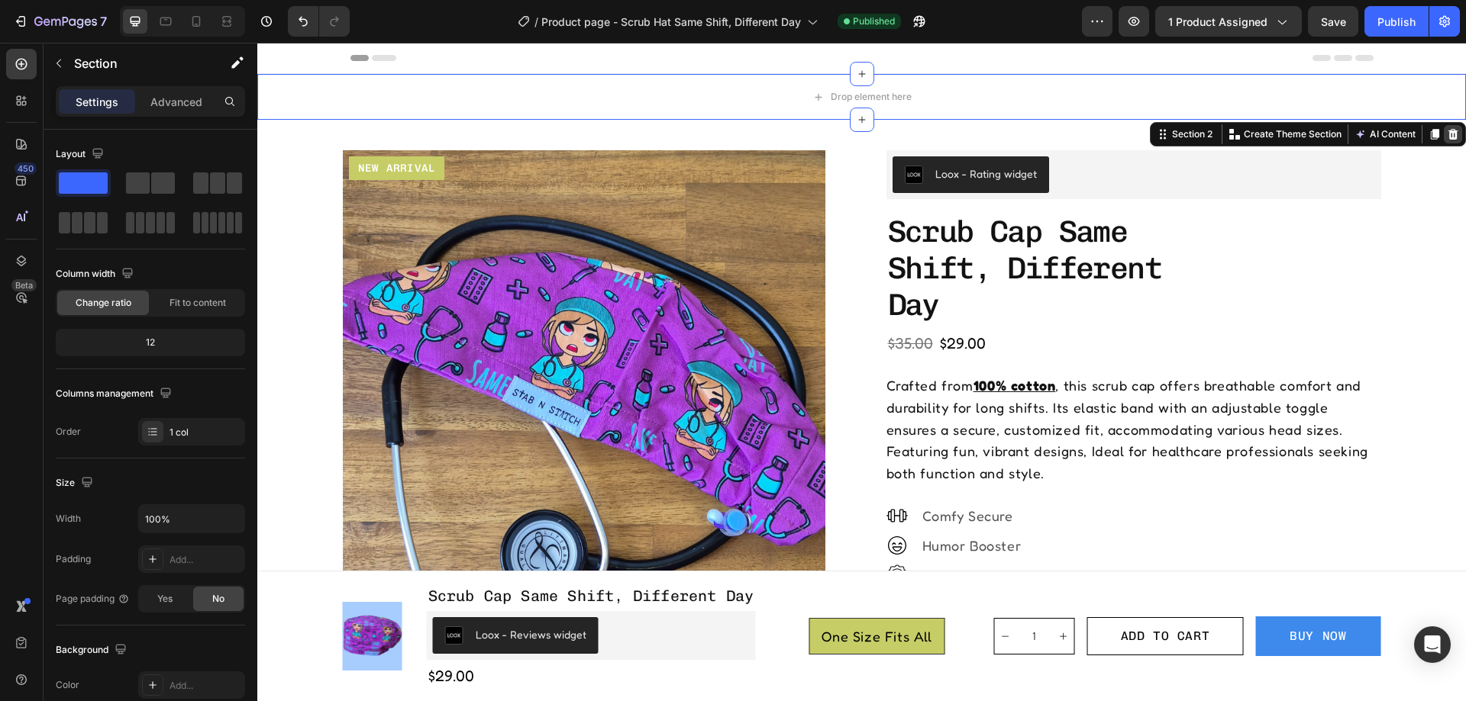
click at [1446, 134] on icon at bounding box center [1452, 134] width 12 height 12
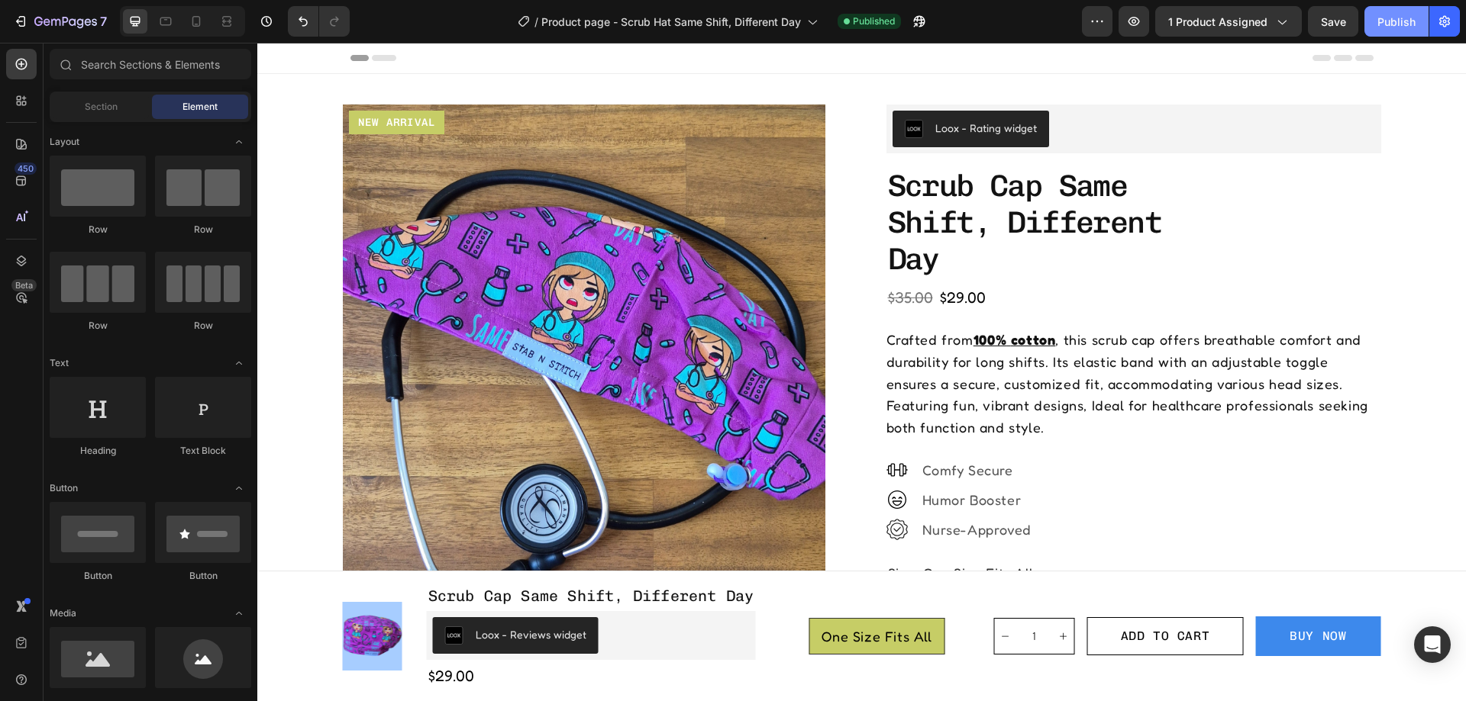
click at [1386, 15] on div "Publish" at bounding box center [1396, 22] width 38 height 16
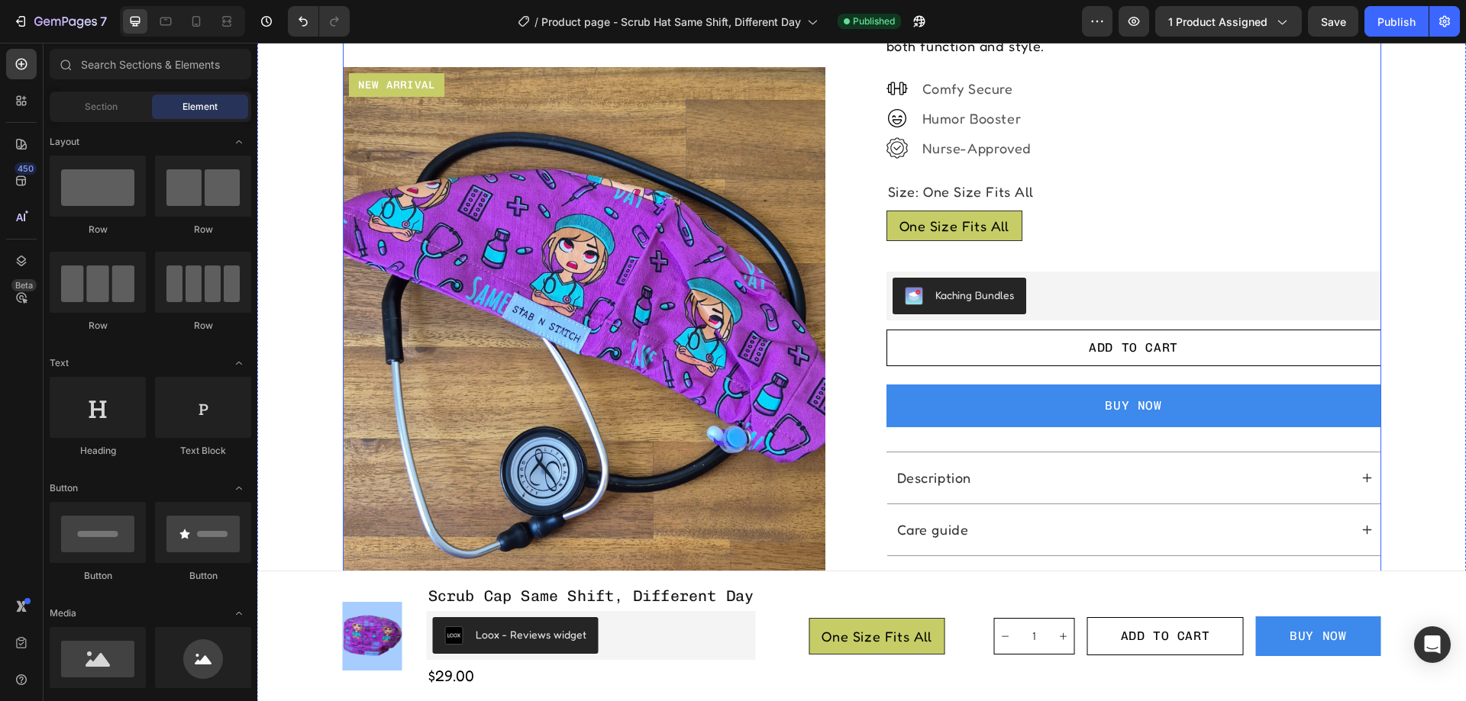
scroll to position [458, 0]
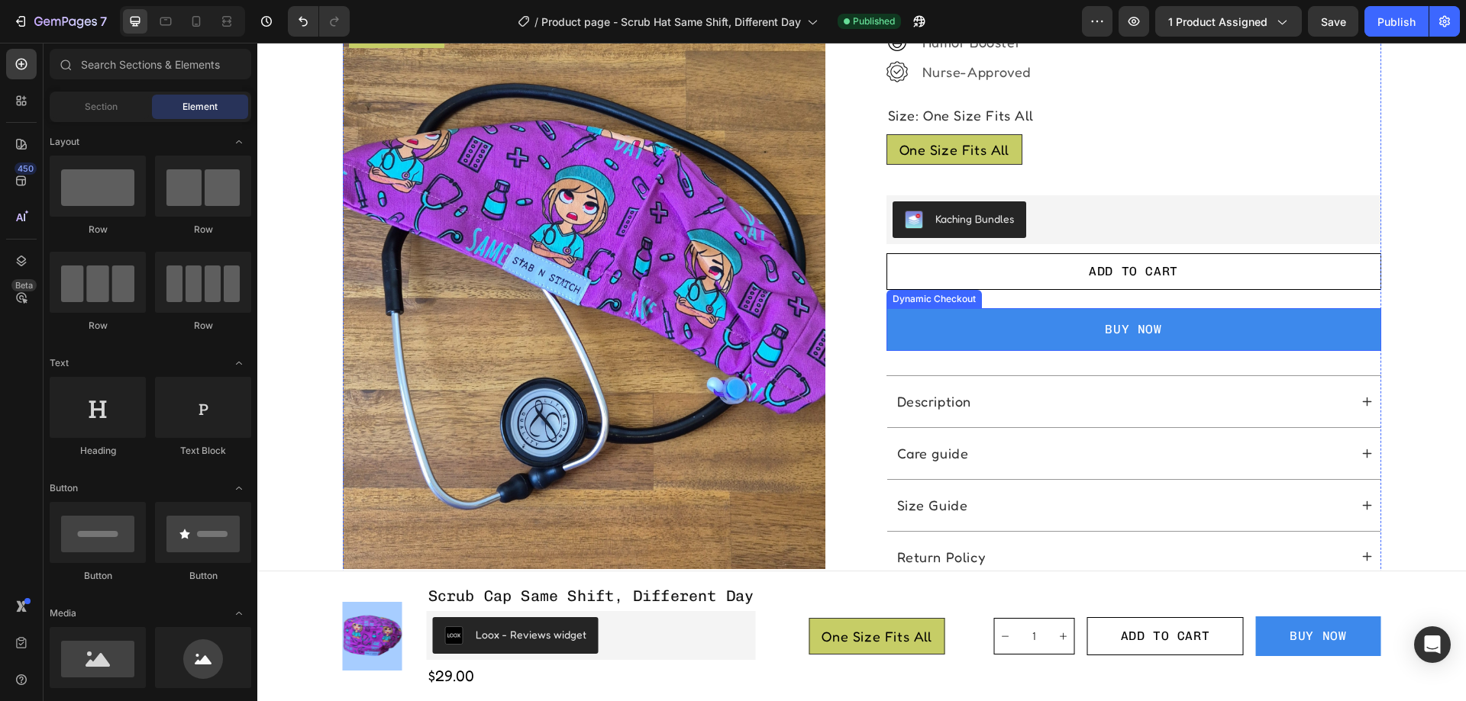
click at [1062, 322] on button "BUY NOW" at bounding box center [1133, 329] width 495 height 43
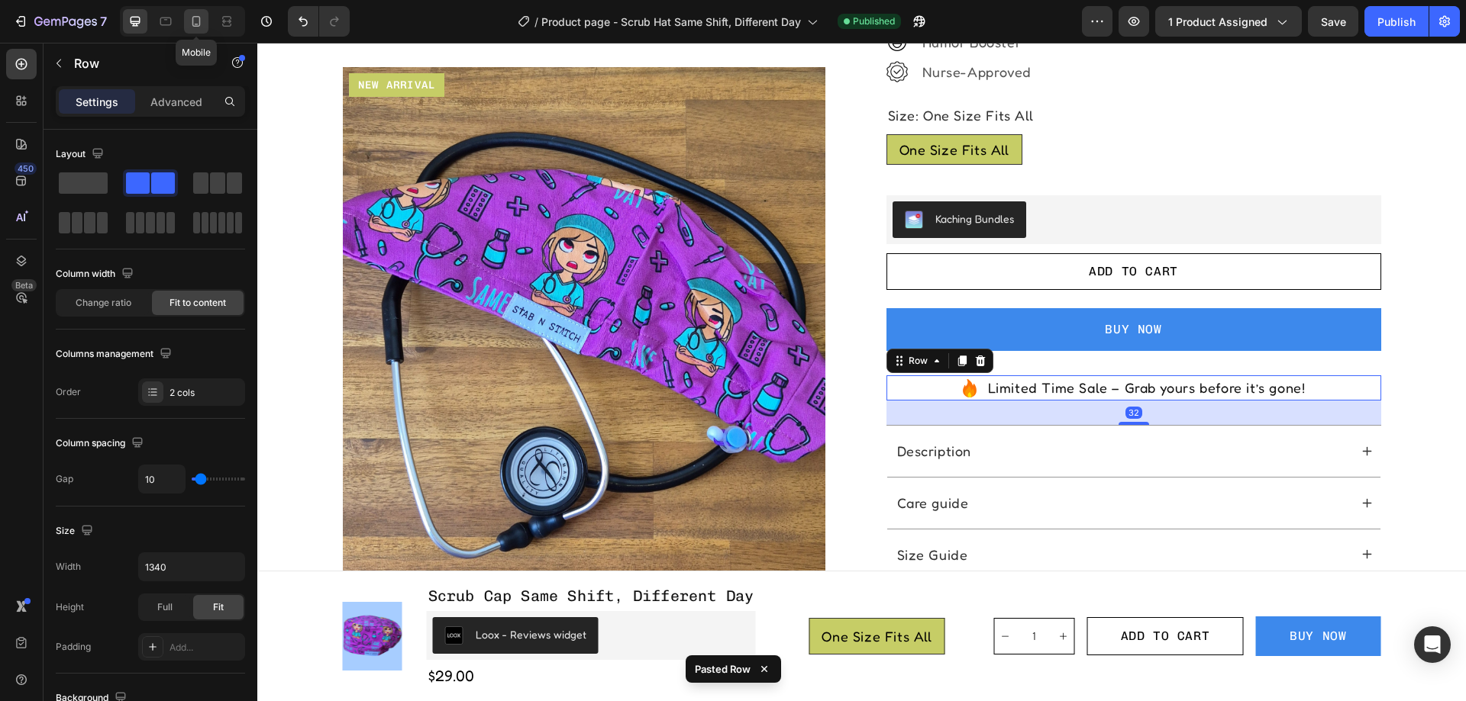
click at [202, 18] on icon at bounding box center [196, 21] width 15 height 15
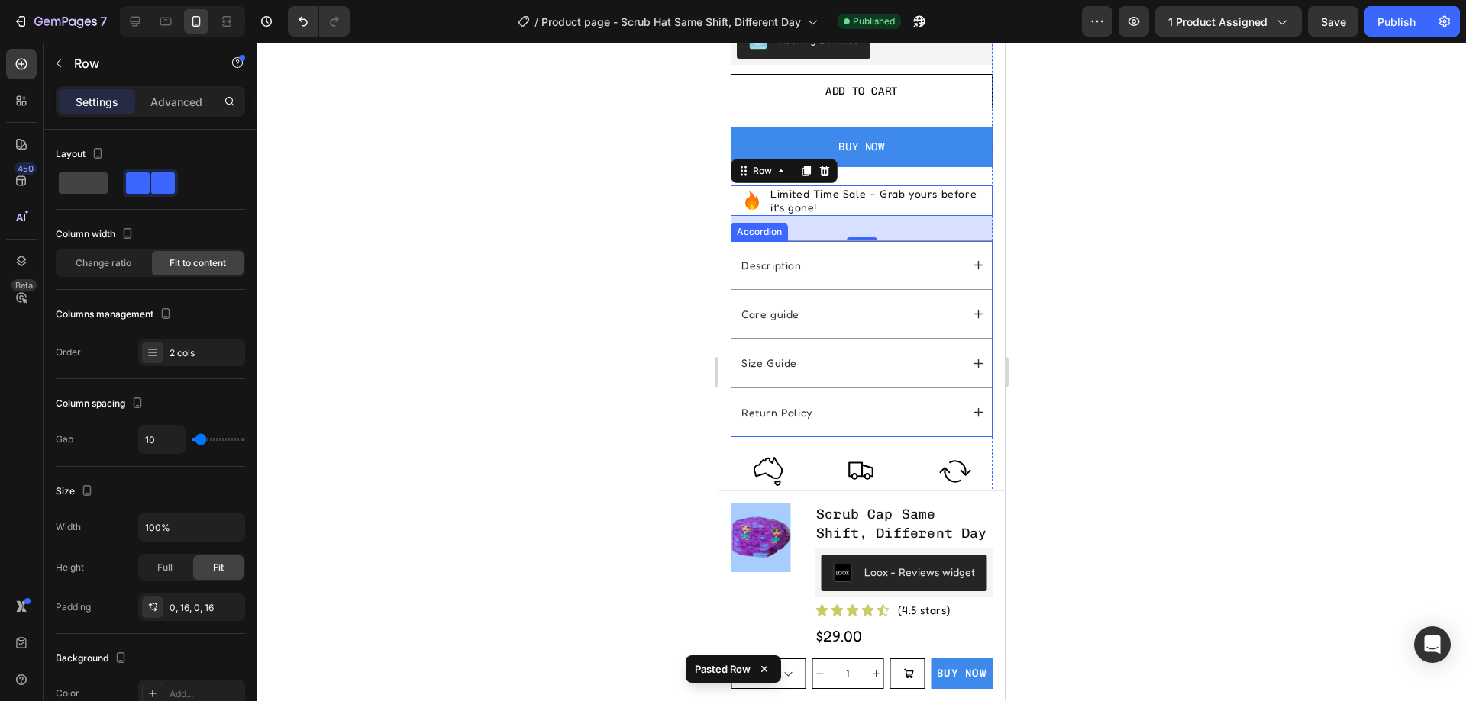
scroll to position [1033, 0]
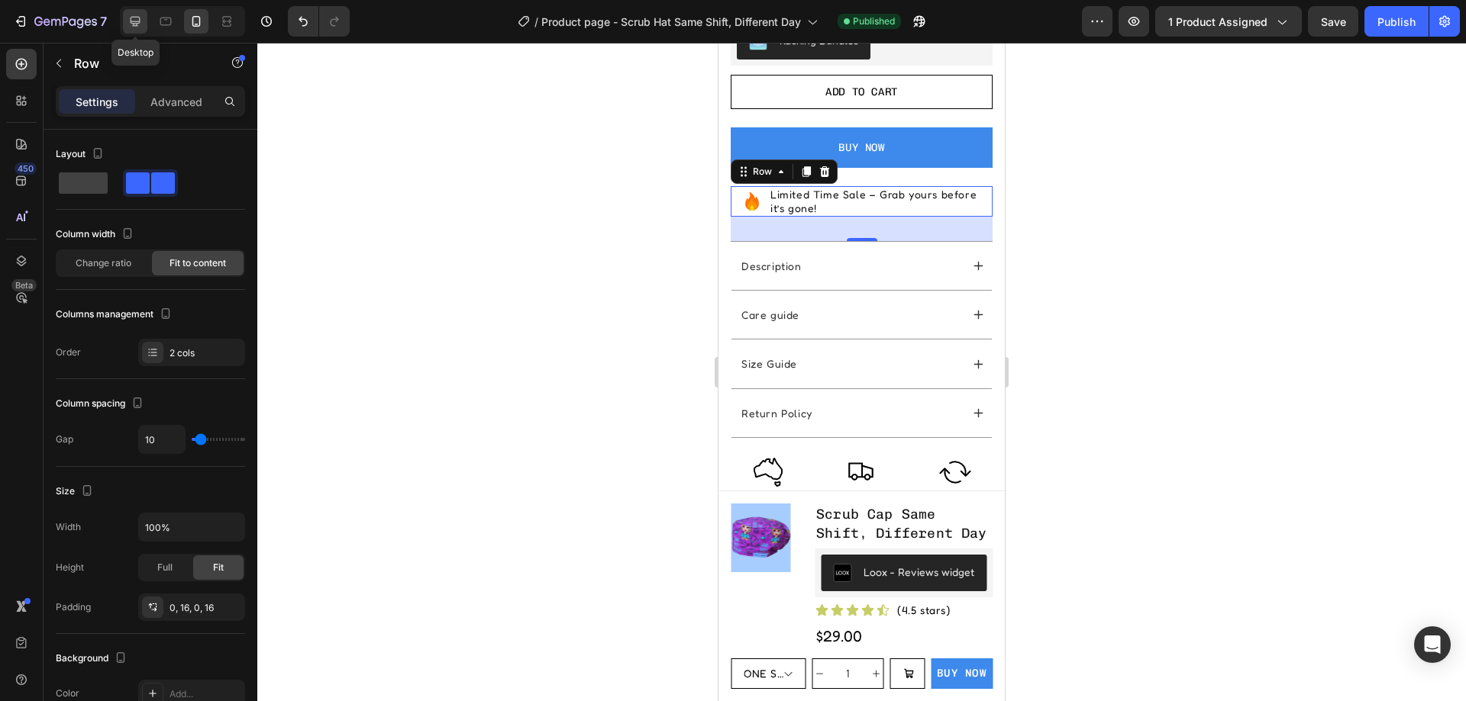
click at [127, 19] on div at bounding box center [135, 21] width 24 height 24
type input "1340"
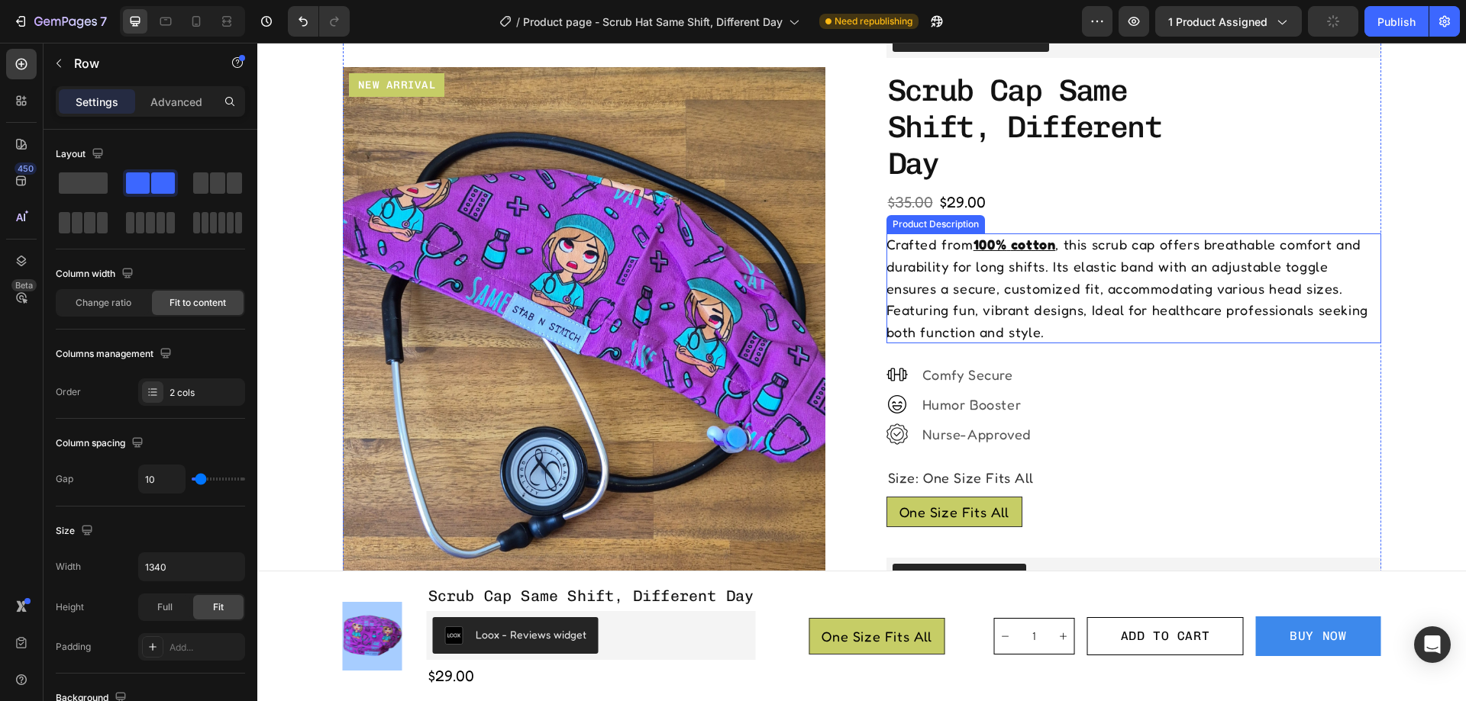
scroll to position [50, 0]
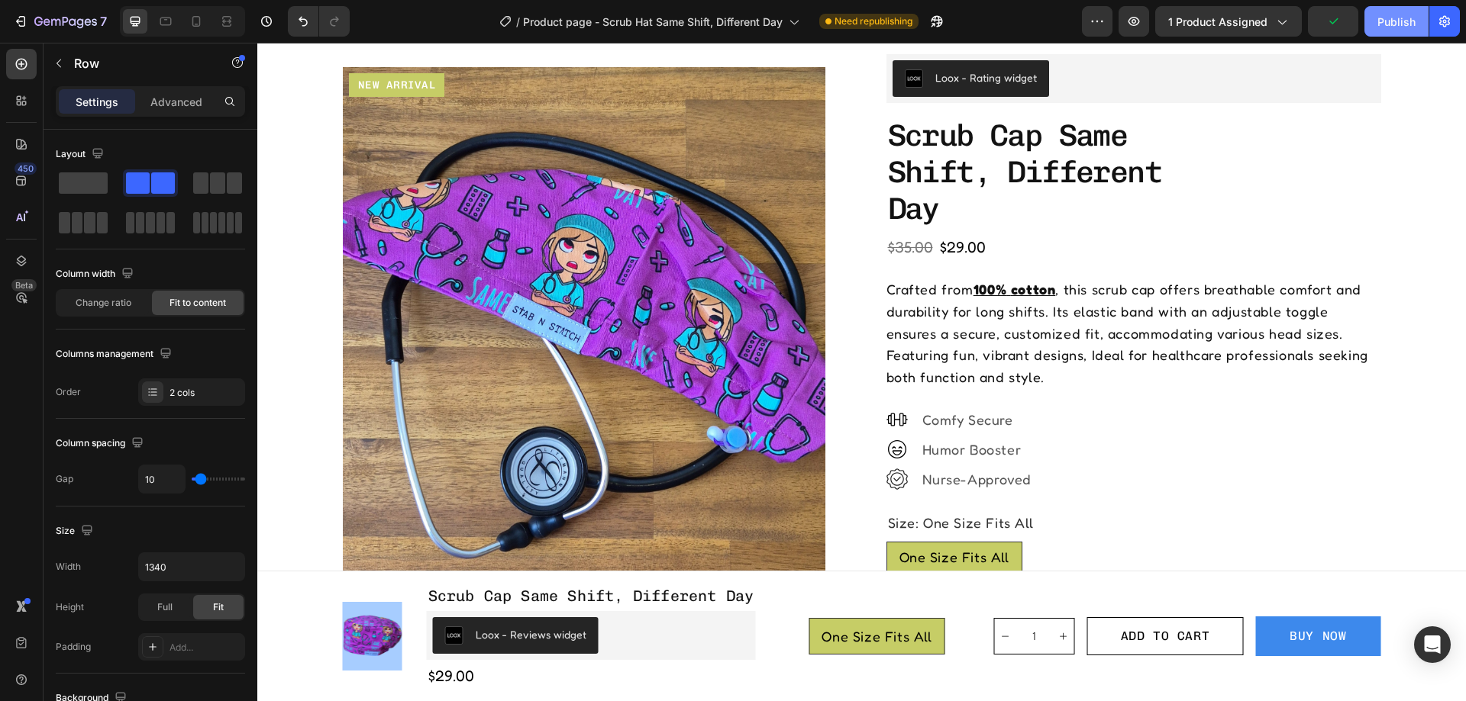
click at [1387, 18] on div "Publish" at bounding box center [1396, 22] width 38 height 16
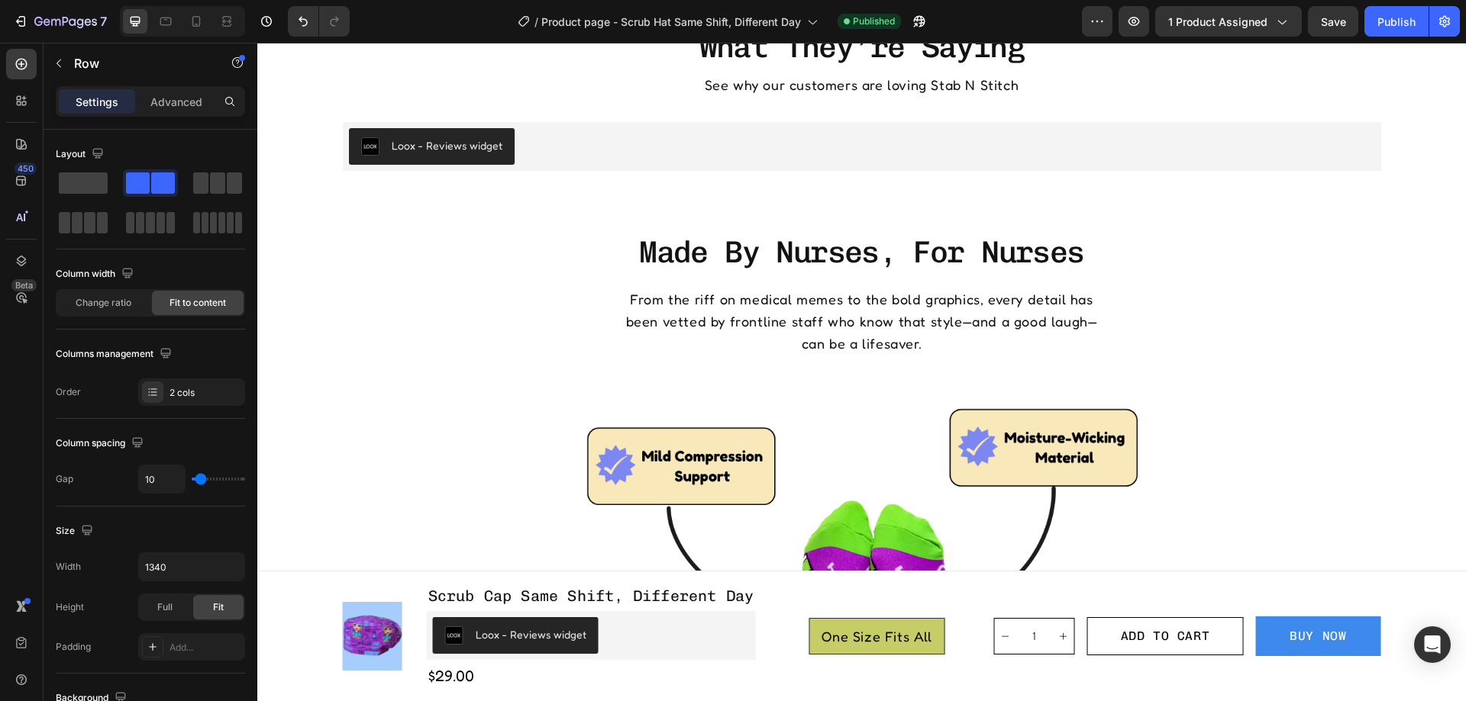
scroll to position [1119, 0]
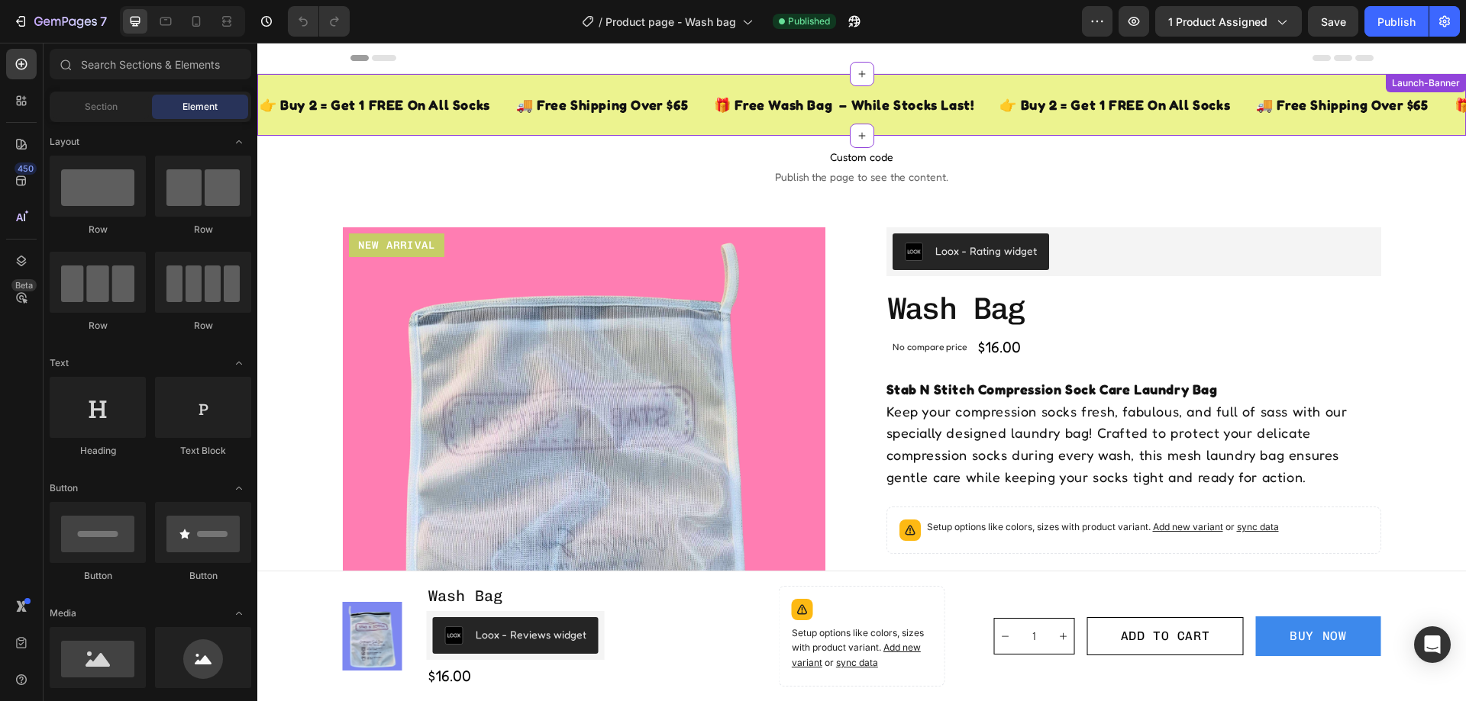
click at [970, 84] on div "👉 Buy 2 = Get 1 FREE On All Socks Text Block 🚚 Free Shipping Over $65 Text Bloc…" at bounding box center [861, 105] width 1208 height 62
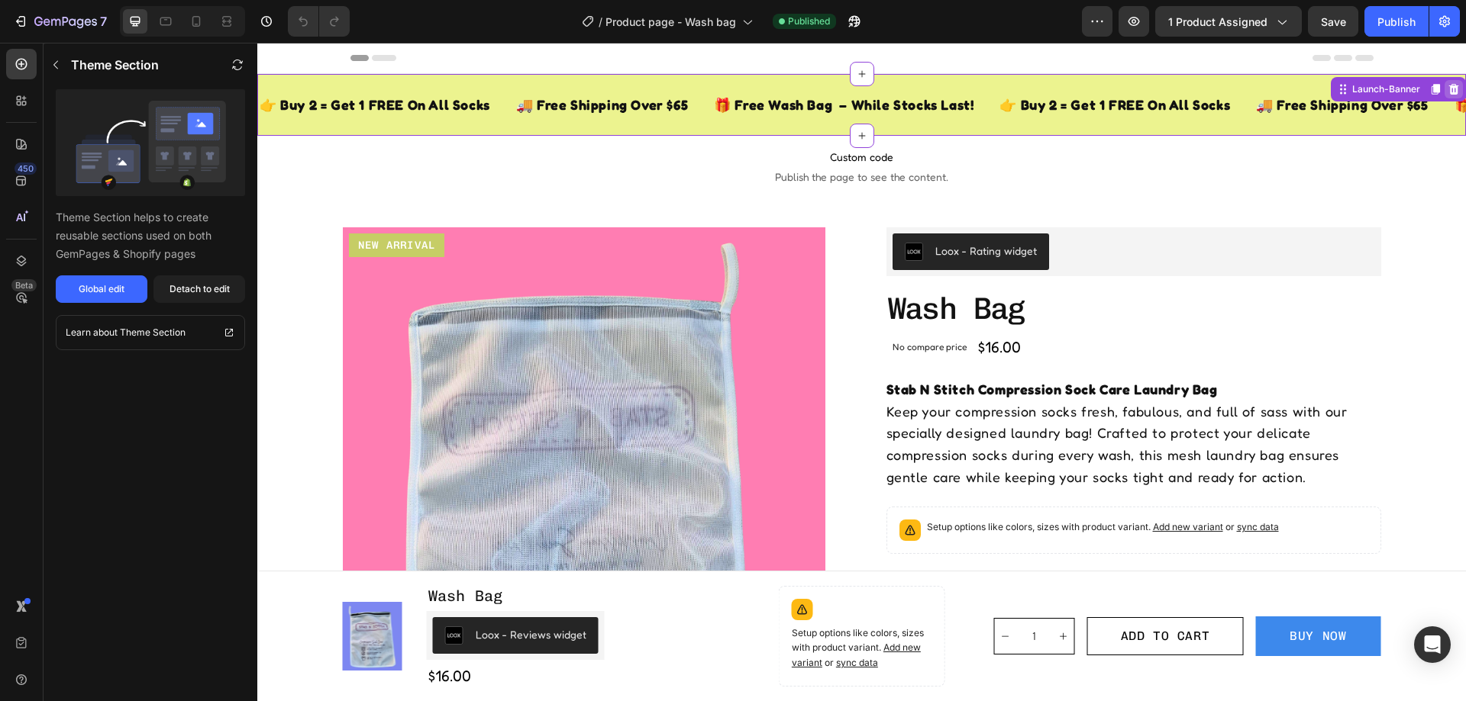
drag, startPoint x: 1441, startPoint y: 91, endPoint x: 1175, endPoint y: 46, distance: 269.4
click at [1449, 91] on icon at bounding box center [1454, 89] width 10 height 11
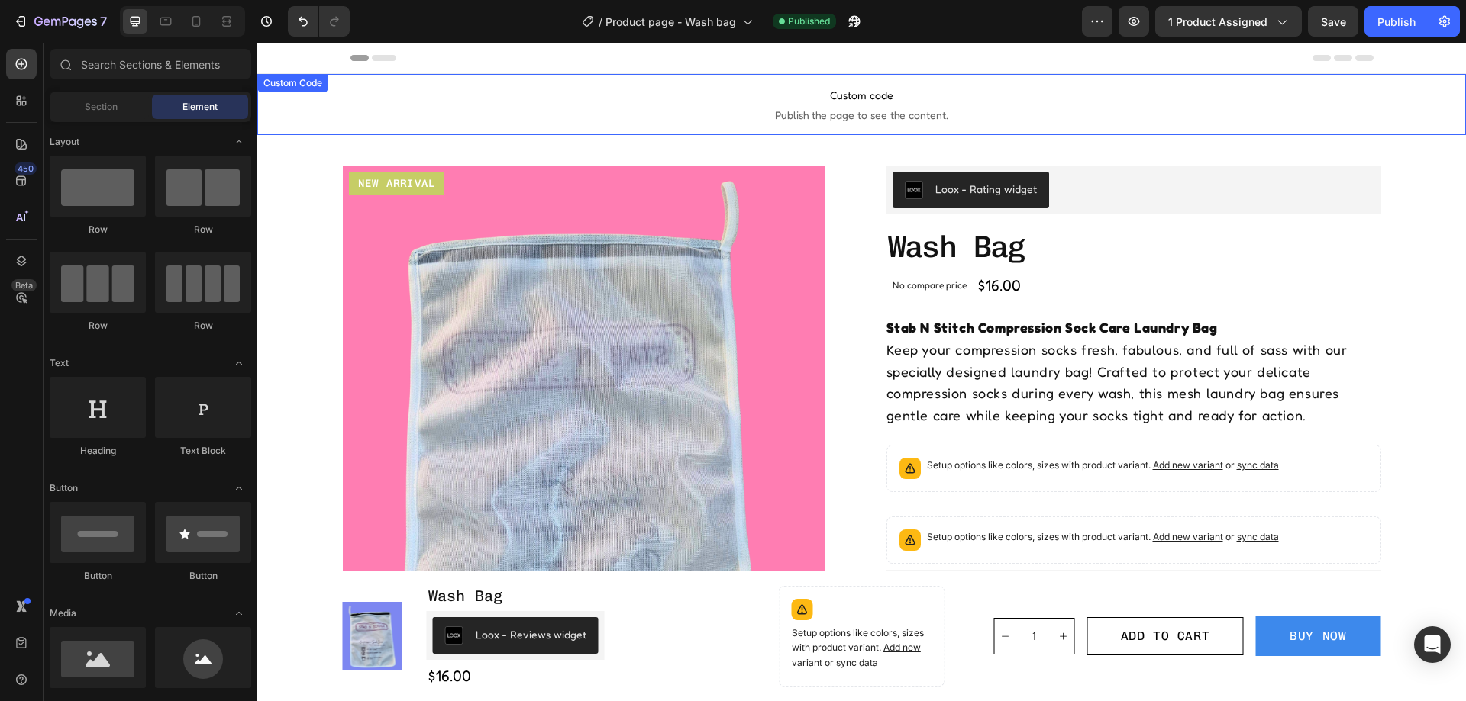
click at [1060, 102] on span "Custom code" at bounding box center [861, 95] width 1208 height 18
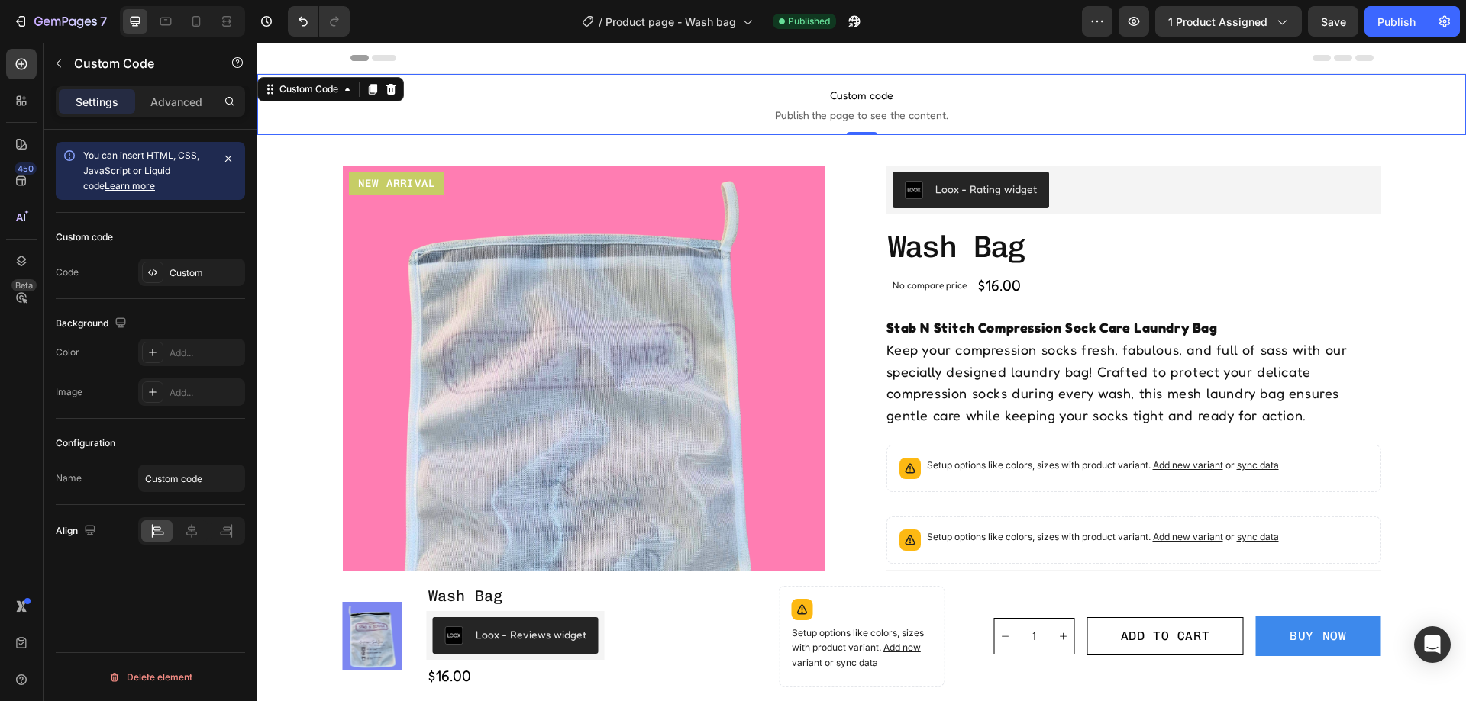
drag, startPoint x: 392, startPoint y: 92, endPoint x: 487, endPoint y: 146, distance: 108.7
click at [392, 92] on icon at bounding box center [391, 89] width 10 height 11
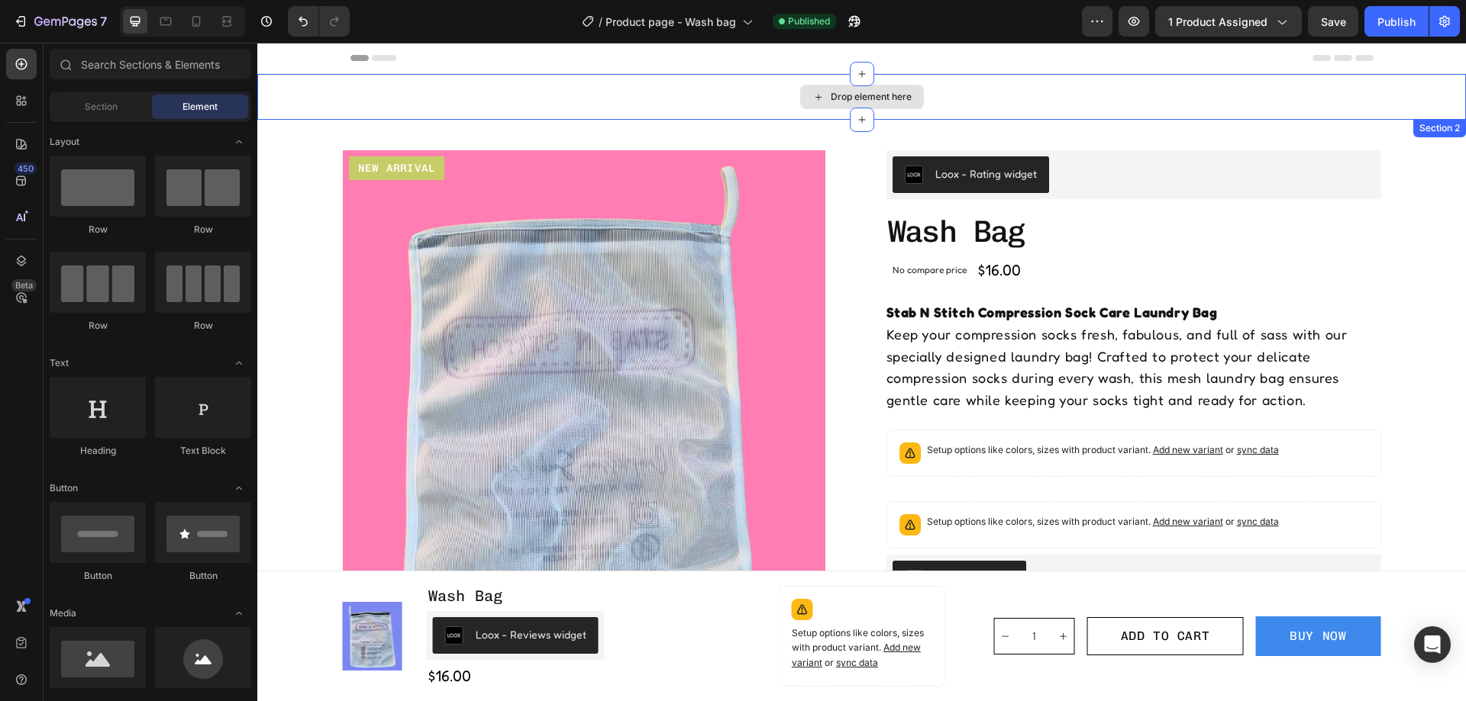
click at [928, 82] on div "Drop element here" at bounding box center [861, 97] width 1208 height 46
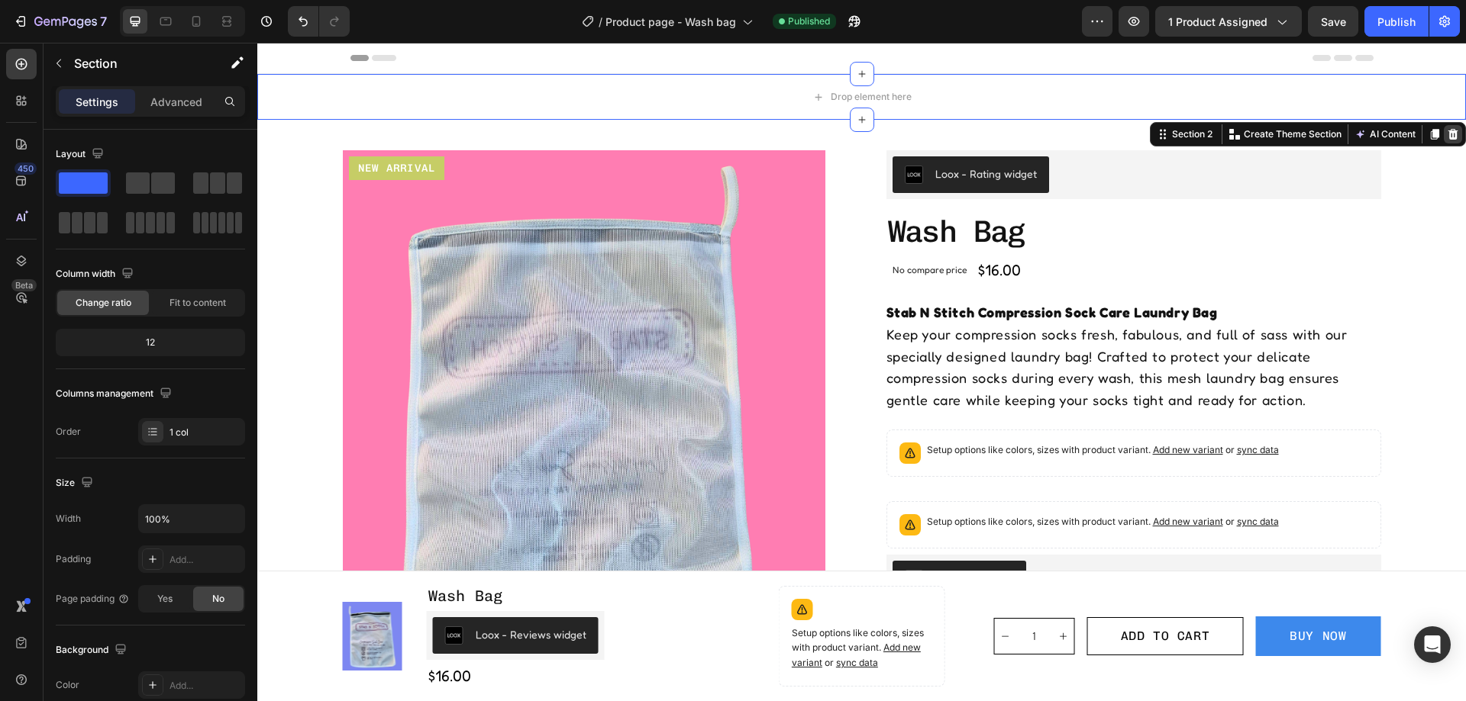
click at [1447, 130] on div at bounding box center [1452, 134] width 18 height 18
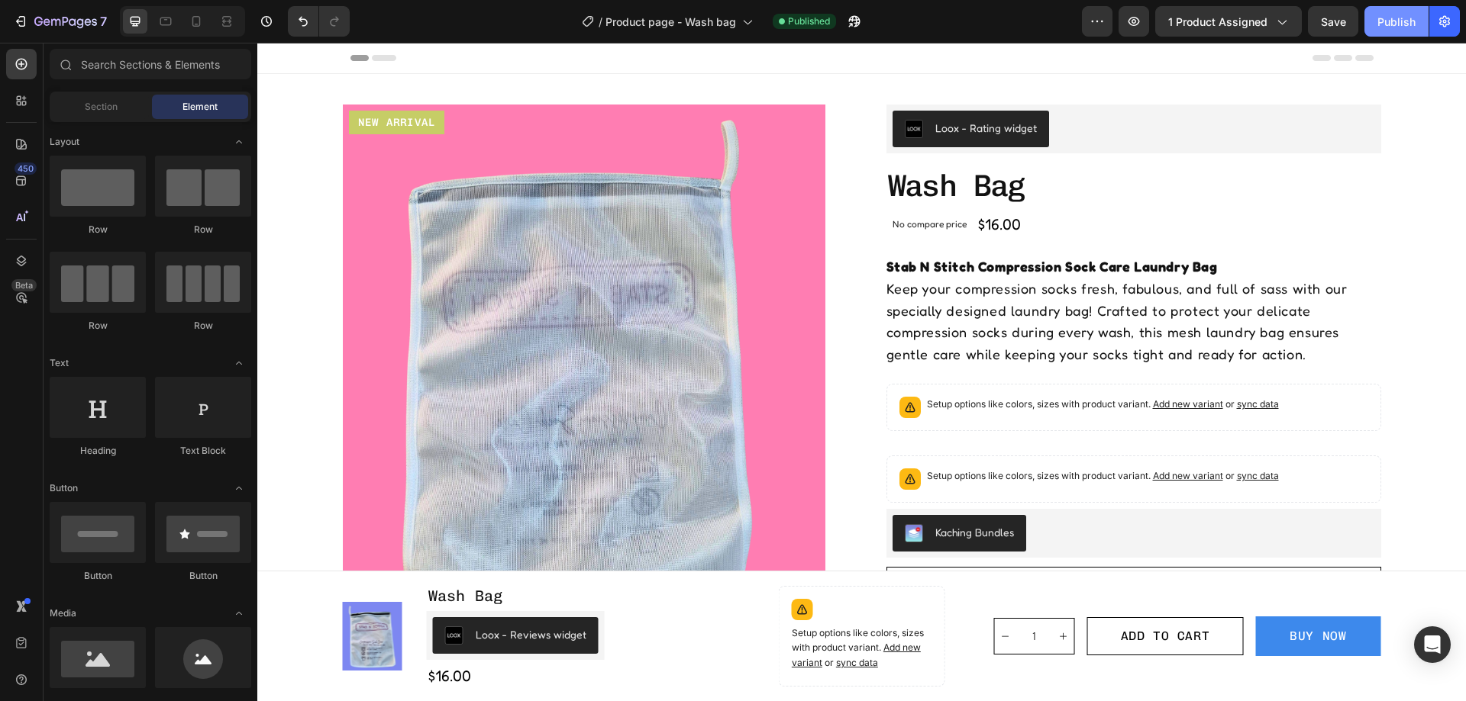
click at [1395, 21] on div "Publish" at bounding box center [1396, 22] width 38 height 16
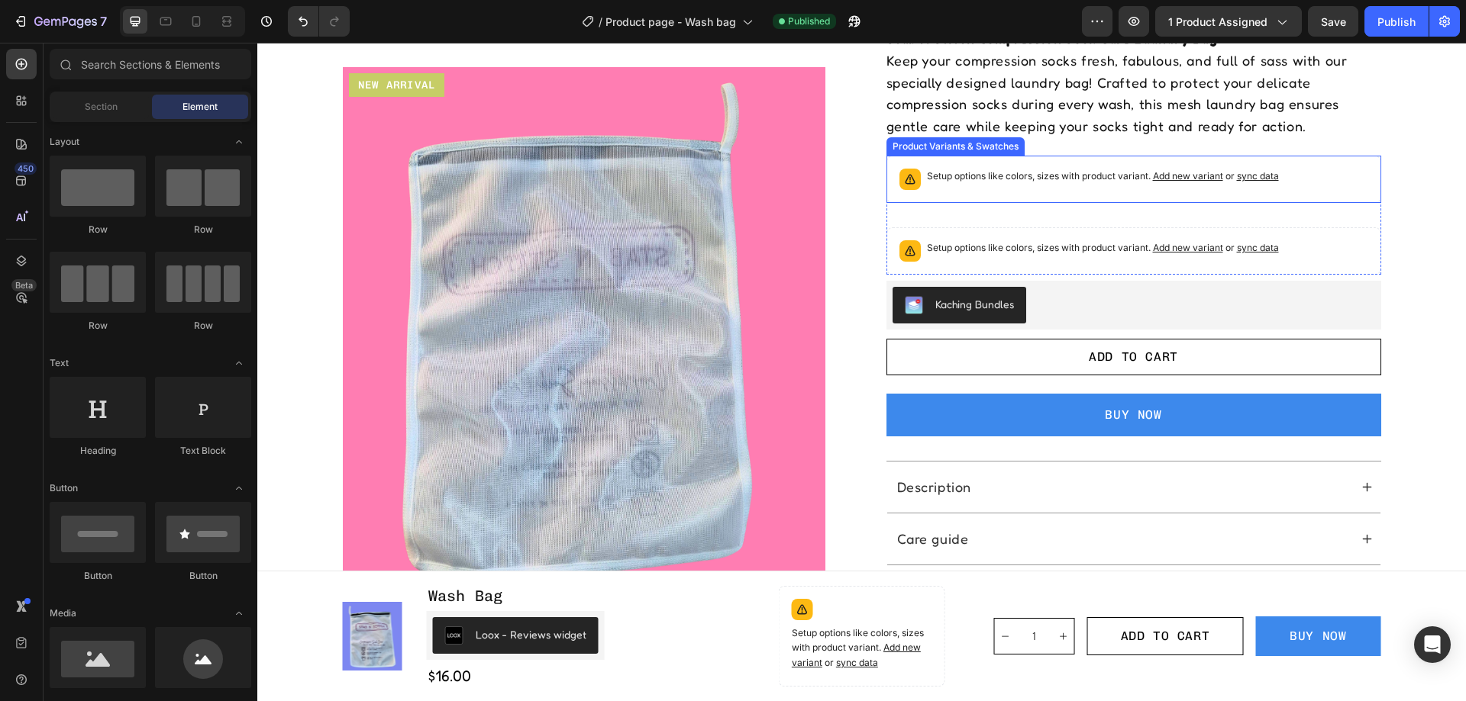
scroll to position [229, 0]
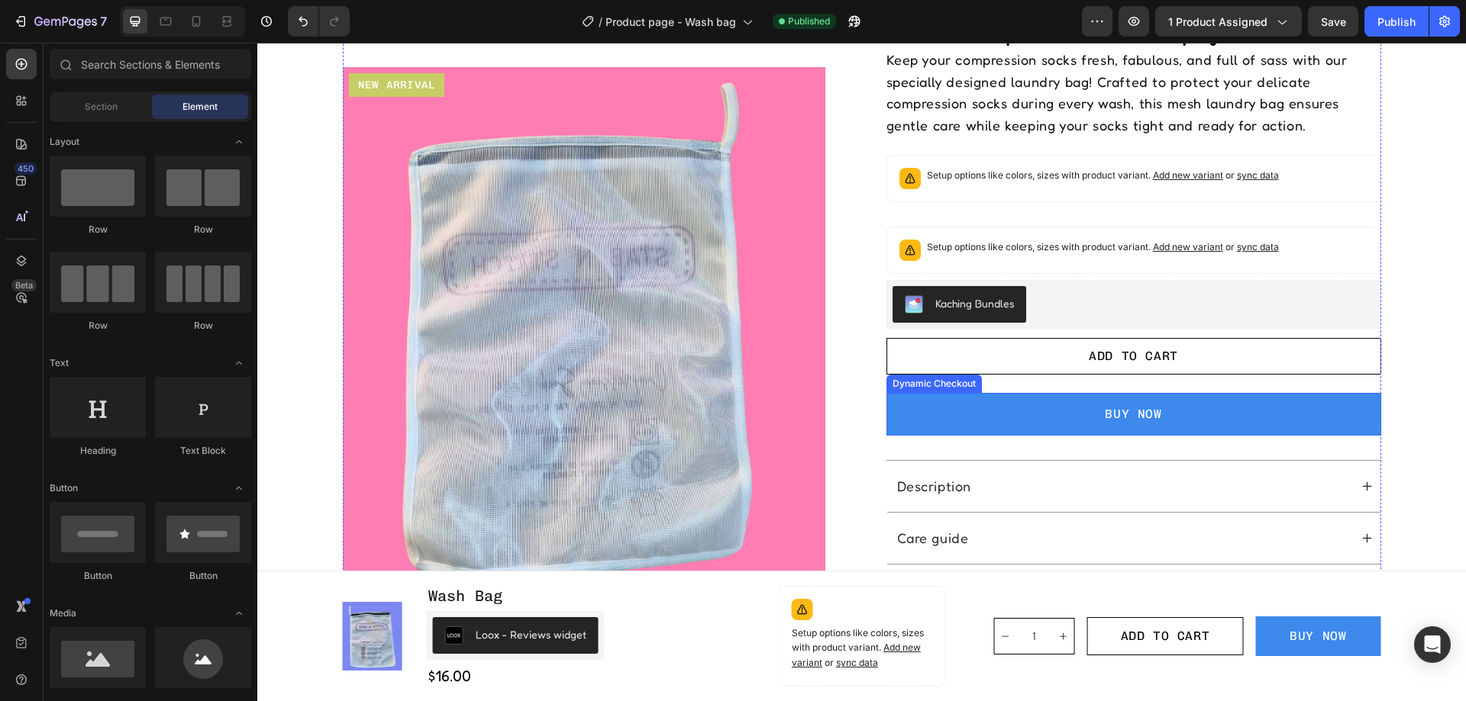
click at [1021, 416] on button "BUY NOW" at bounding box center [1133, 414] width 495 height 43
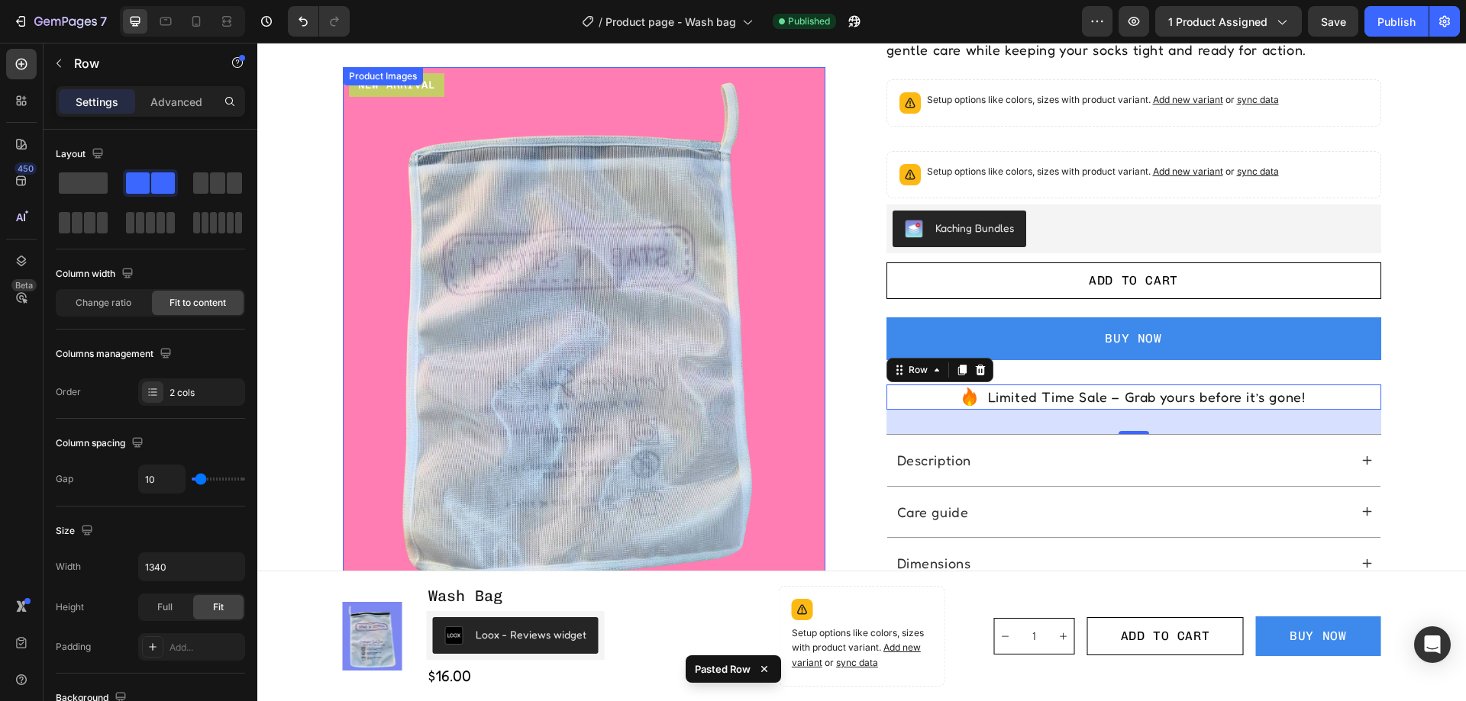
scroll to position [305, 0]
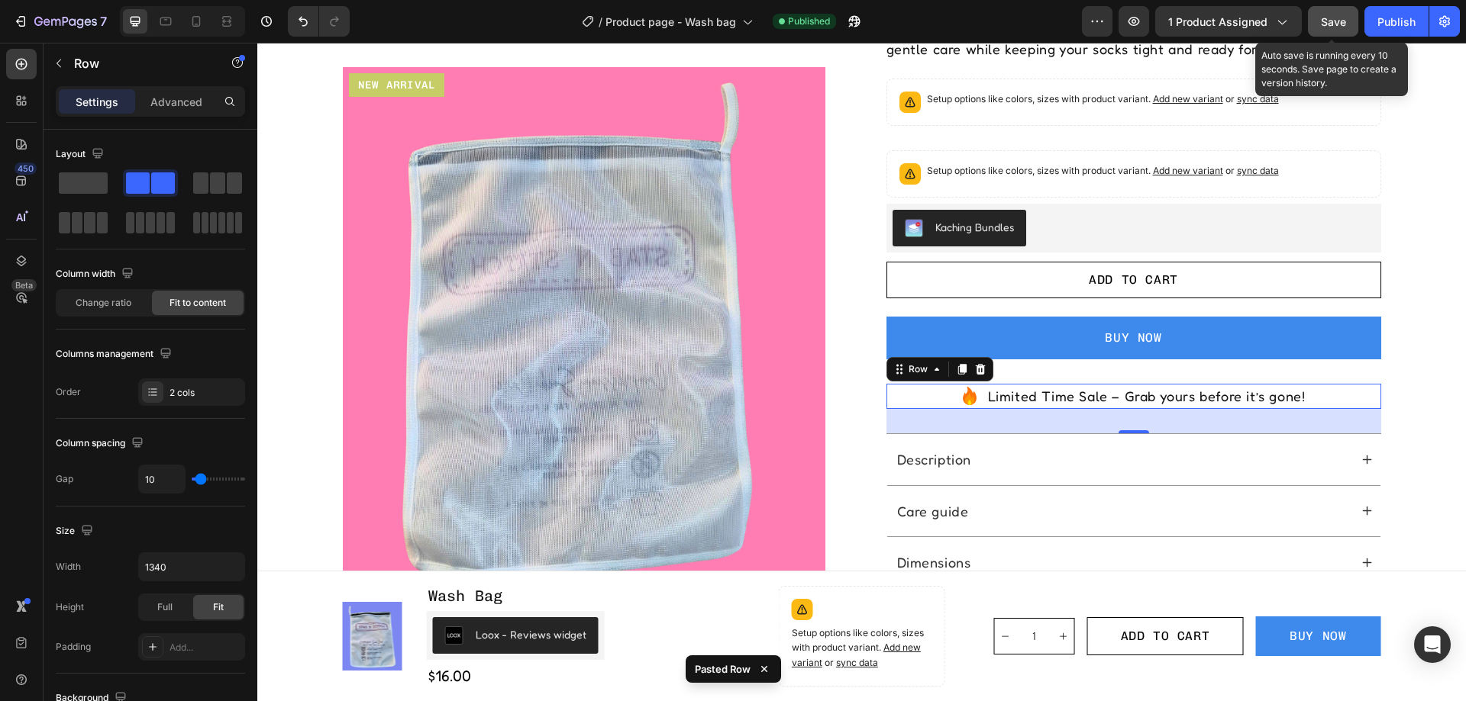
click at [1326, 21] on span "Save" at bounding box center [1332, 21] width 25 height 13
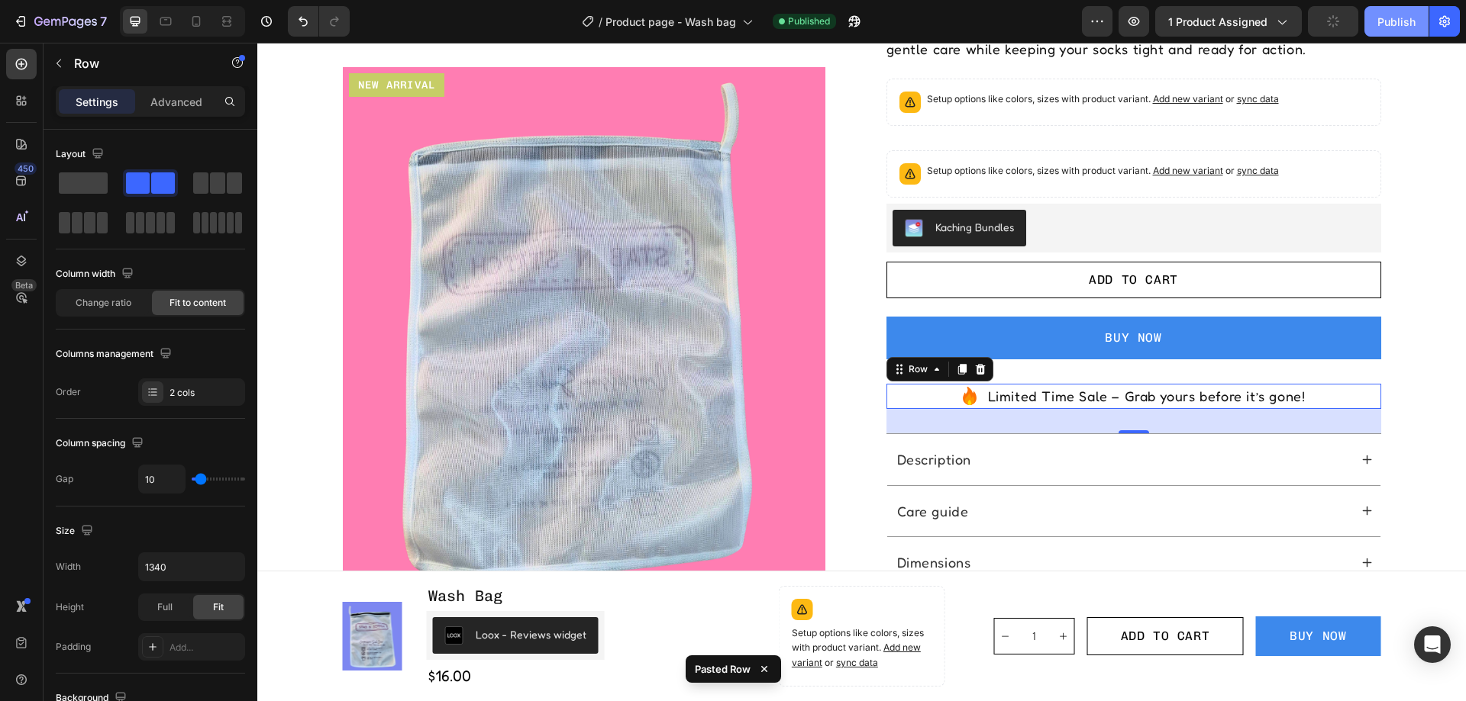
click at [1393, 18] on div "Publish" at bounding box center [1396, 22] width 38 height 16
click at [202, 21] on icon at bounding box center [196, 21] width 15 height 15
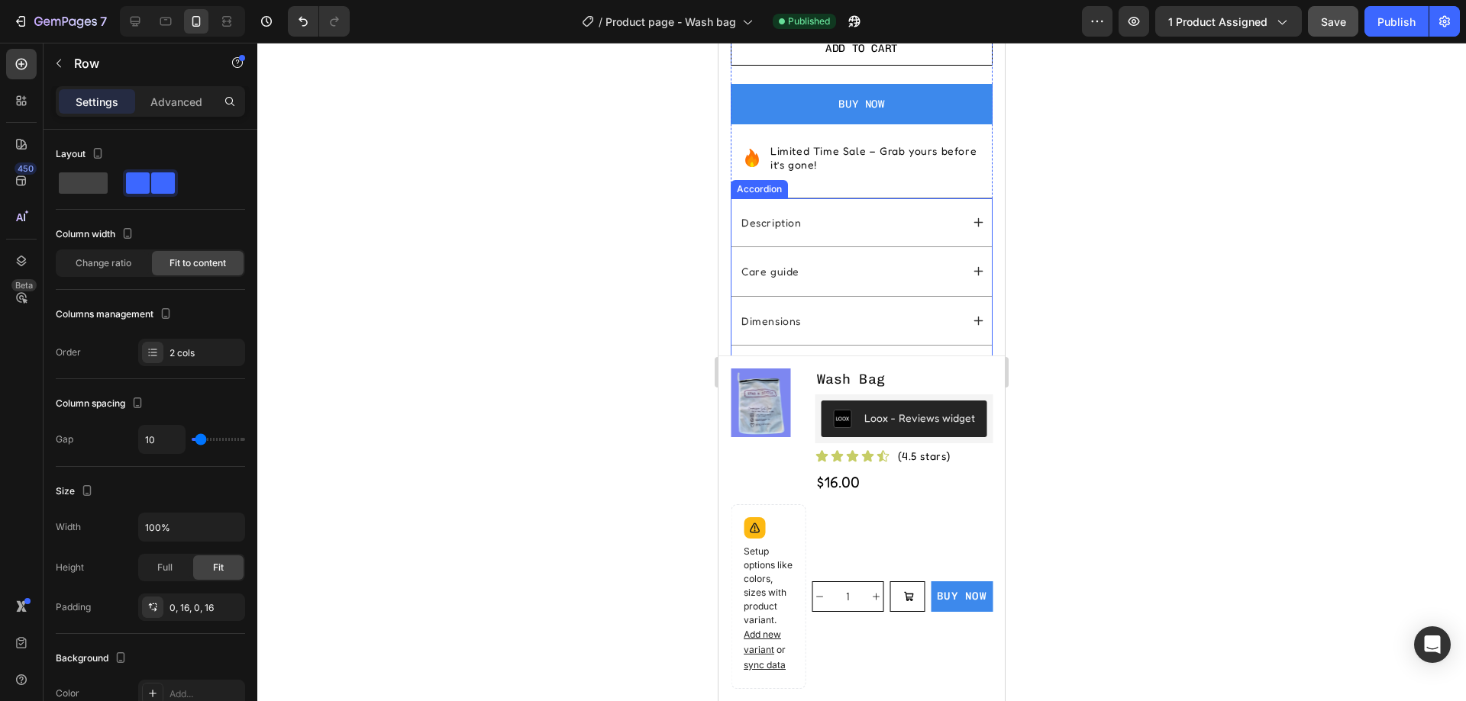
scroll to position [969, 0]
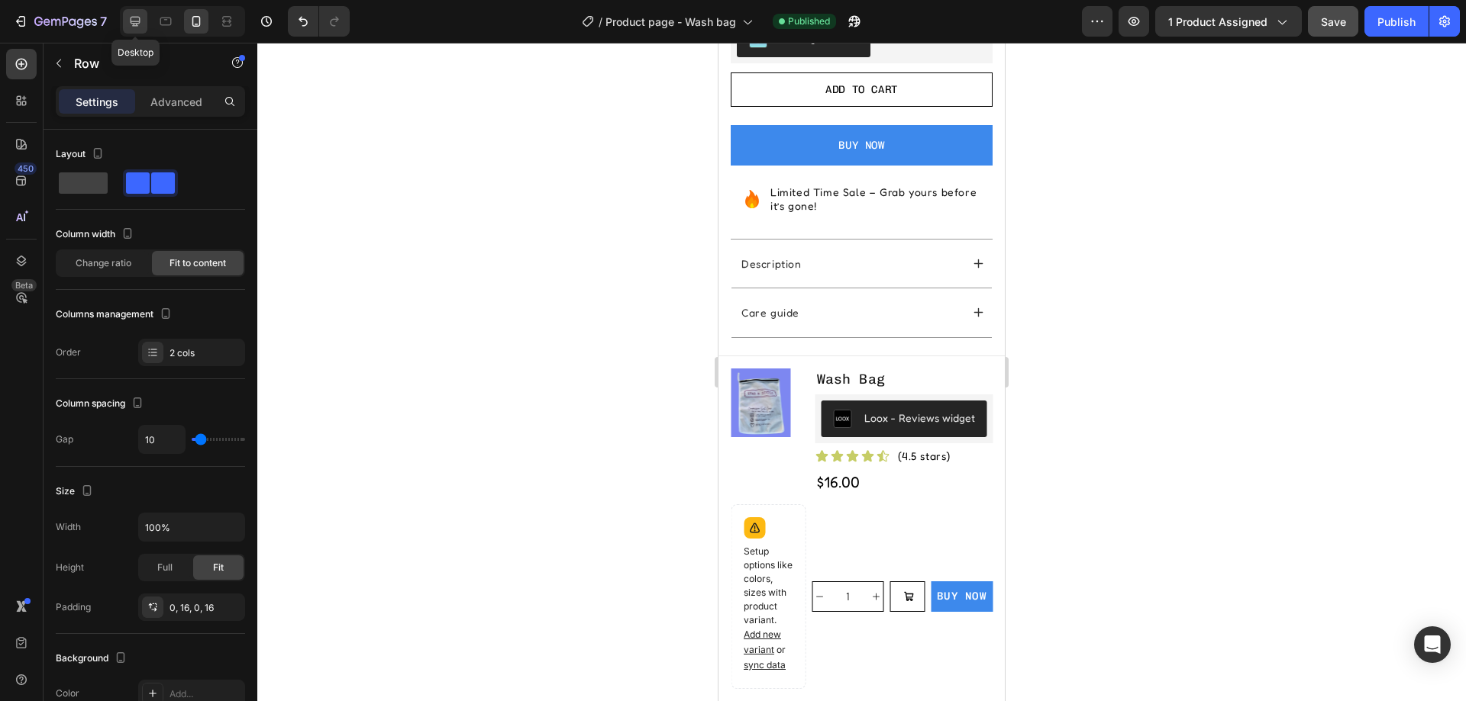
click at [138, 18] on icon at bounding box center [134, 21] width 15 height 15
type input "1340"
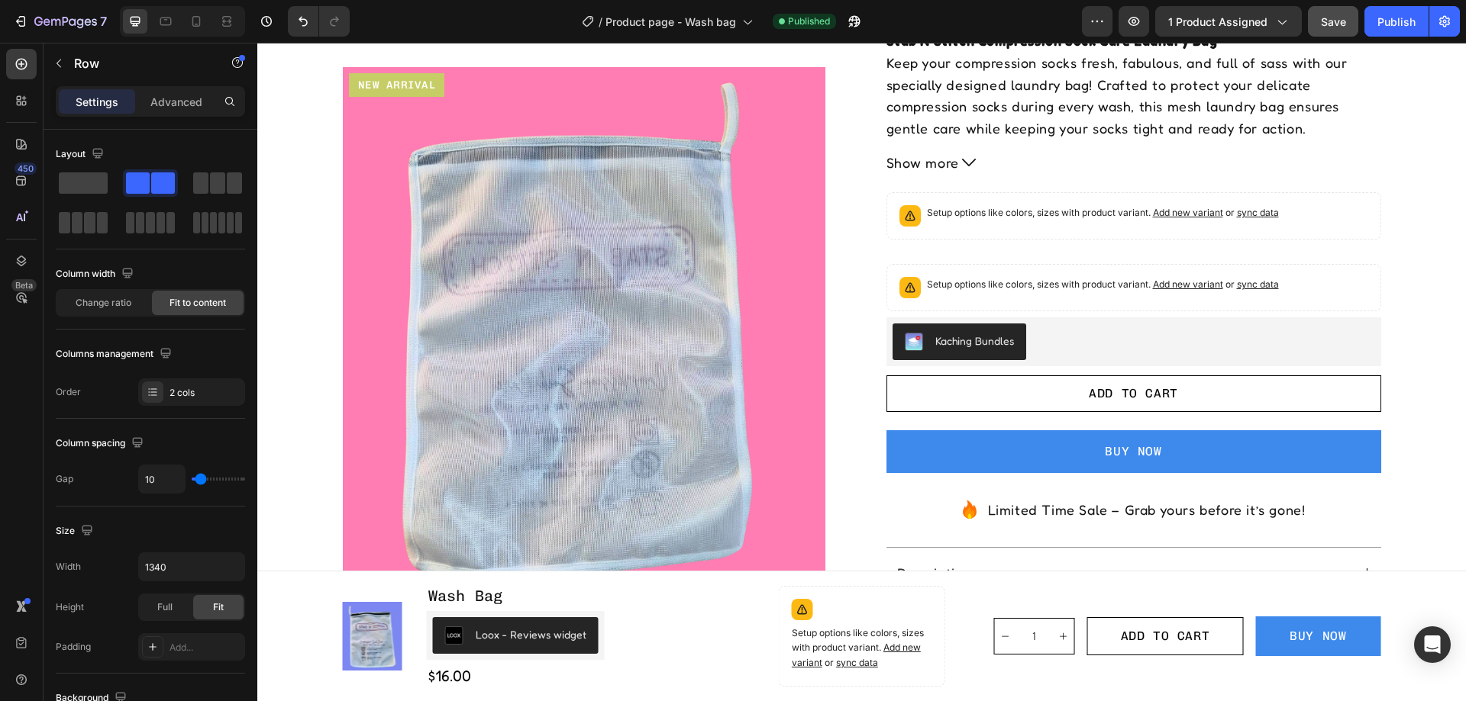
scroll to position [178, 0]
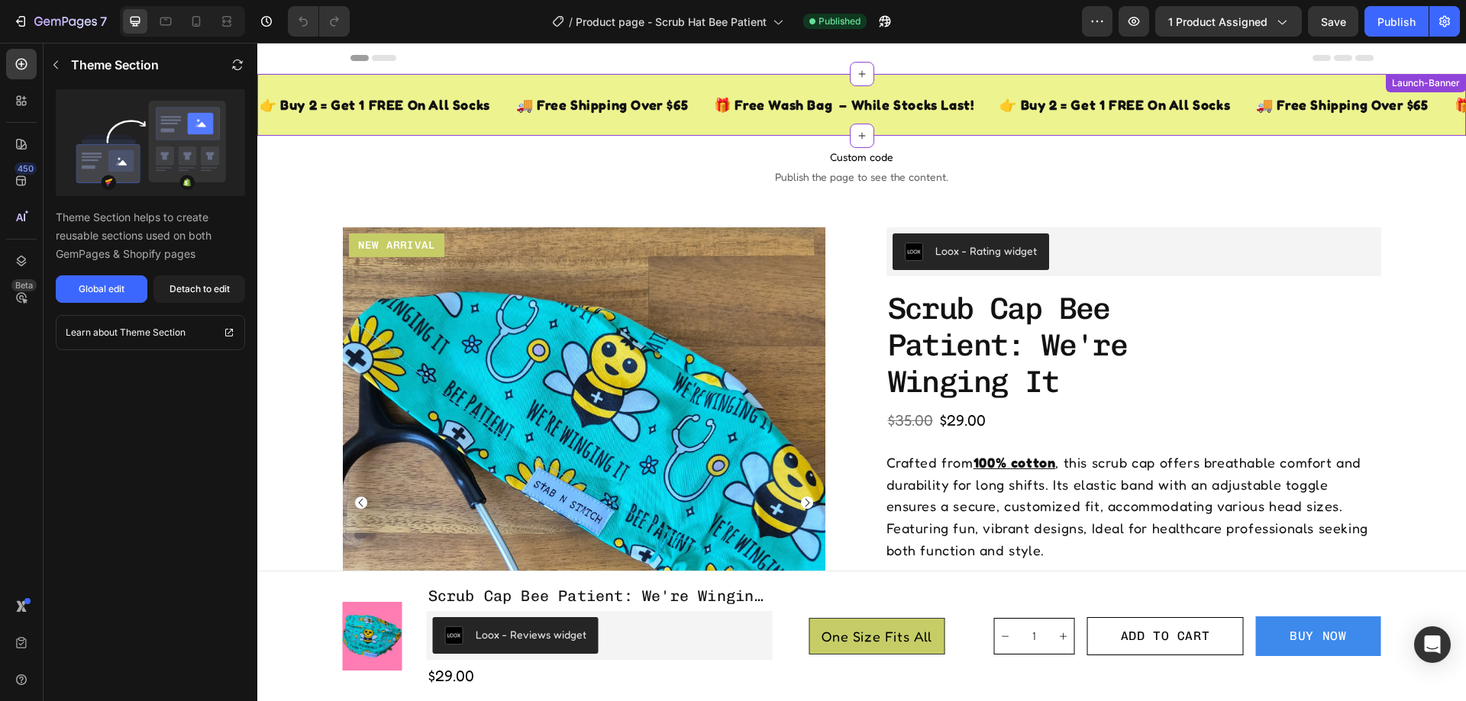
click at [942, 121] on div "🎁 Free Wash Bag – While Stocks Last! Text Block" at bounding box center [843, 104] width 263 height 37
click at [1449, 86] on icon at bounding box center [1454, 89] width 10 height 11
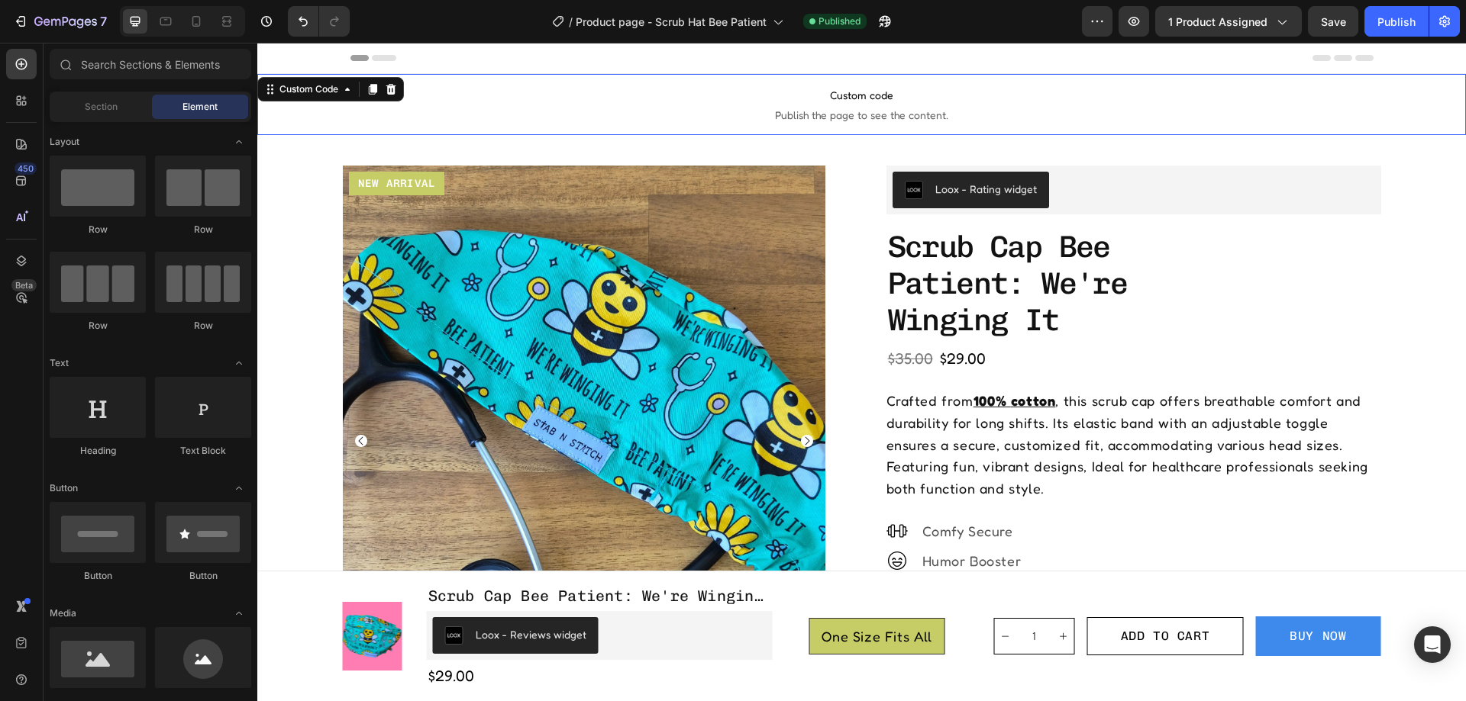
click at [998, 100] on span "Custom code" at bounding box center [861, 95] width 1208 height 18
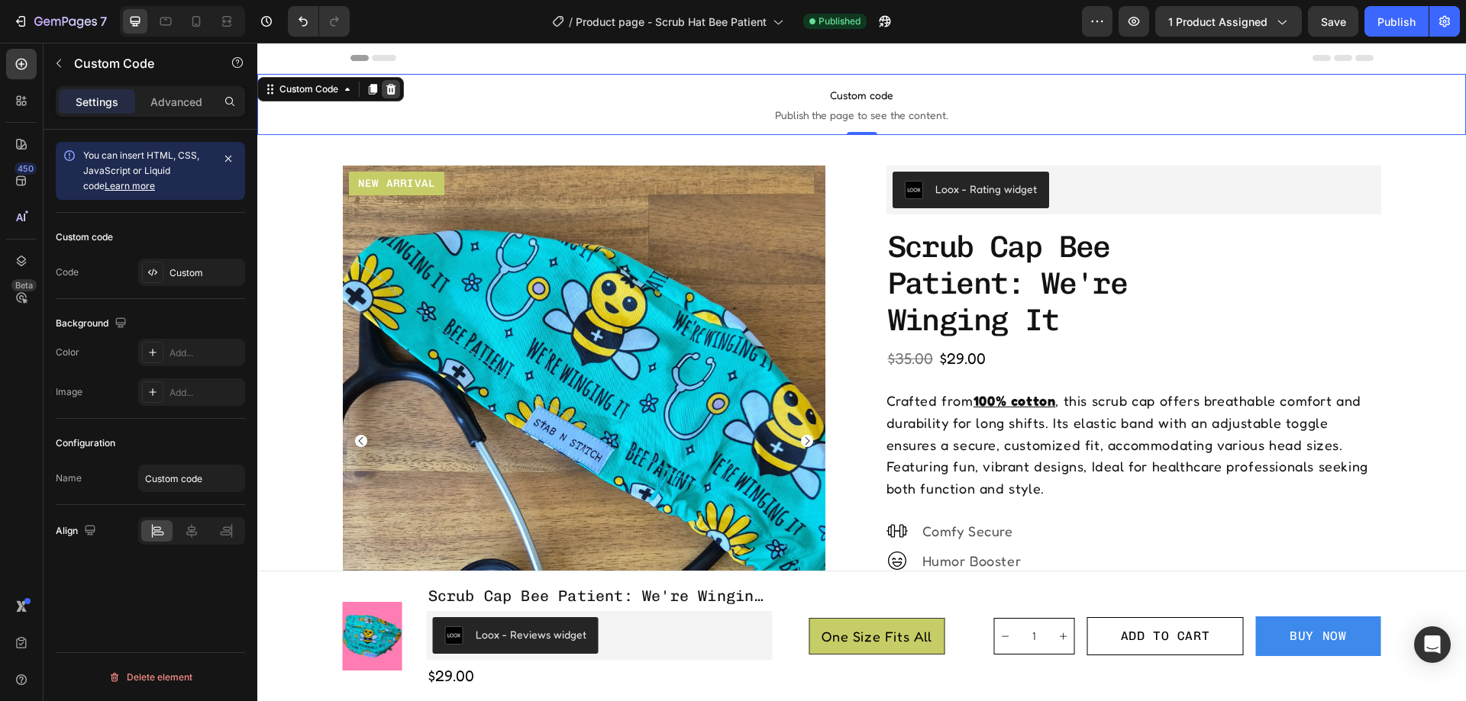
click at [392, 86] on icon at bounding box center [391, 89] width 10 height 11
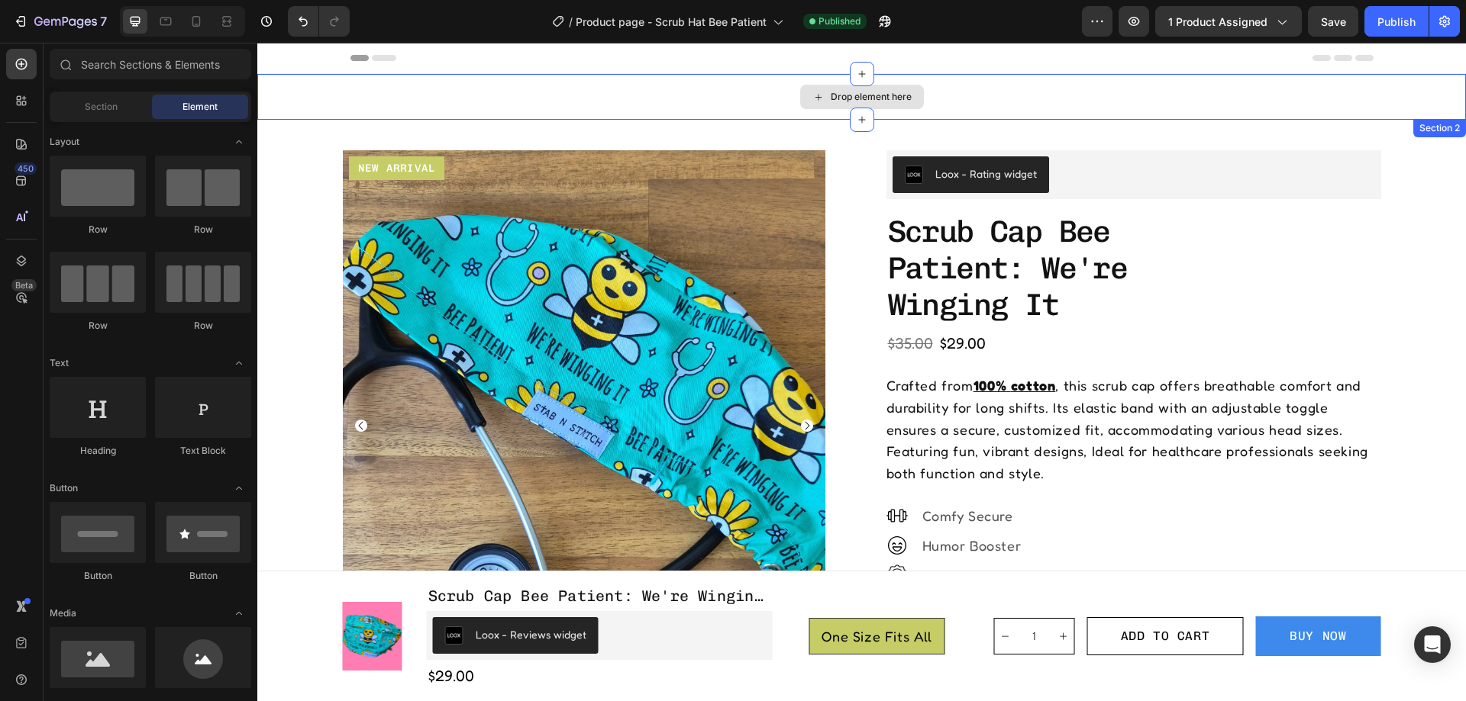
click at [966, 103] on div "Drop element here" at bounding box center [861, 97] width 1208 height 46
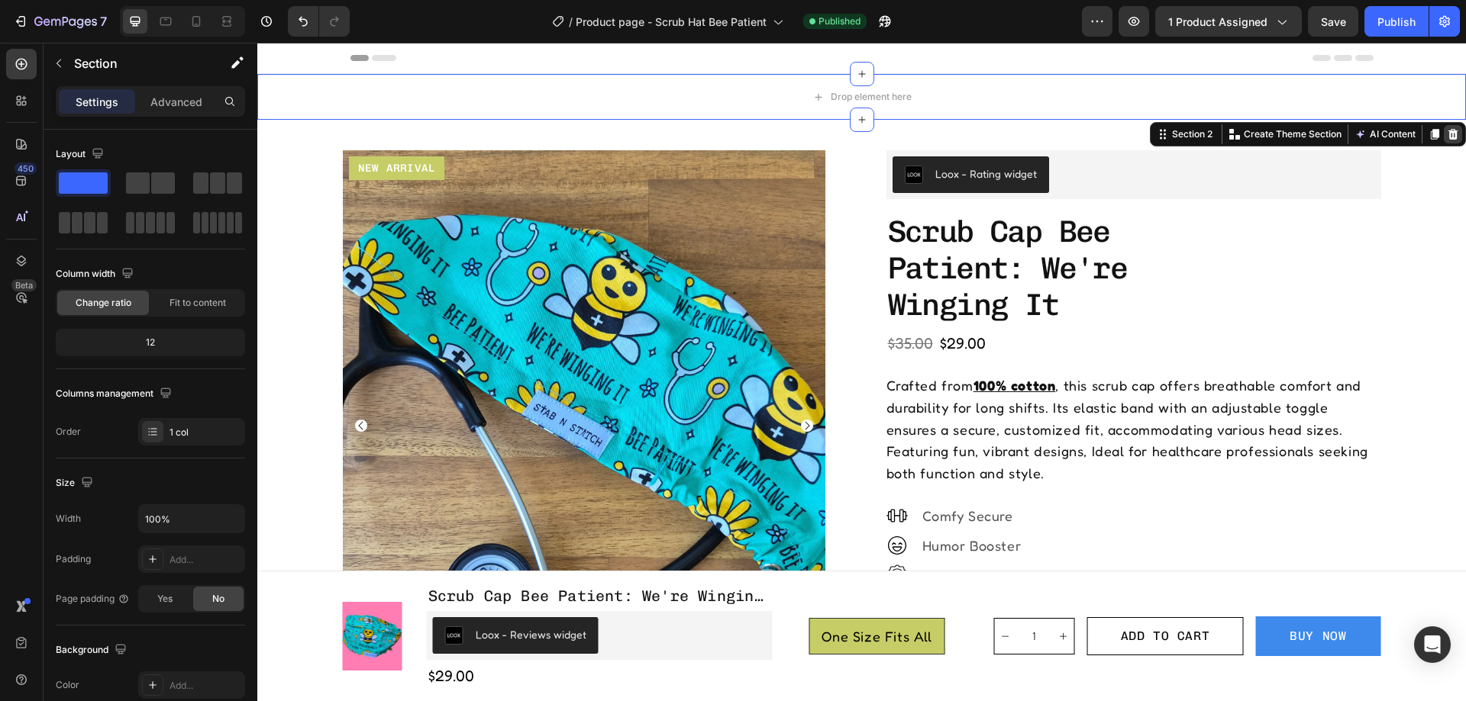
click at [1448, 133] on icon at bounding box center [1453, 134] width 10 height 11
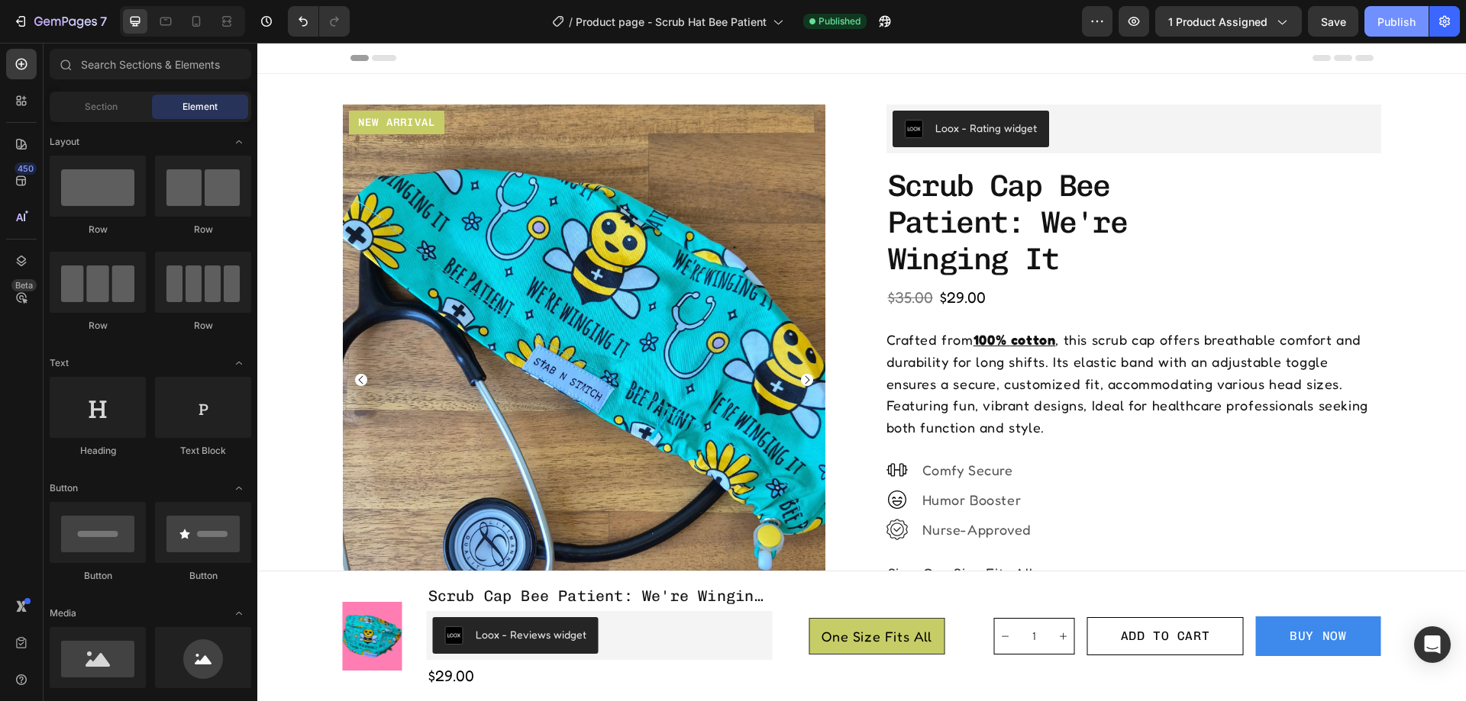
click at [1388, 23] on div "Publish" at bounding box center [1396, 22] width 38 height 16
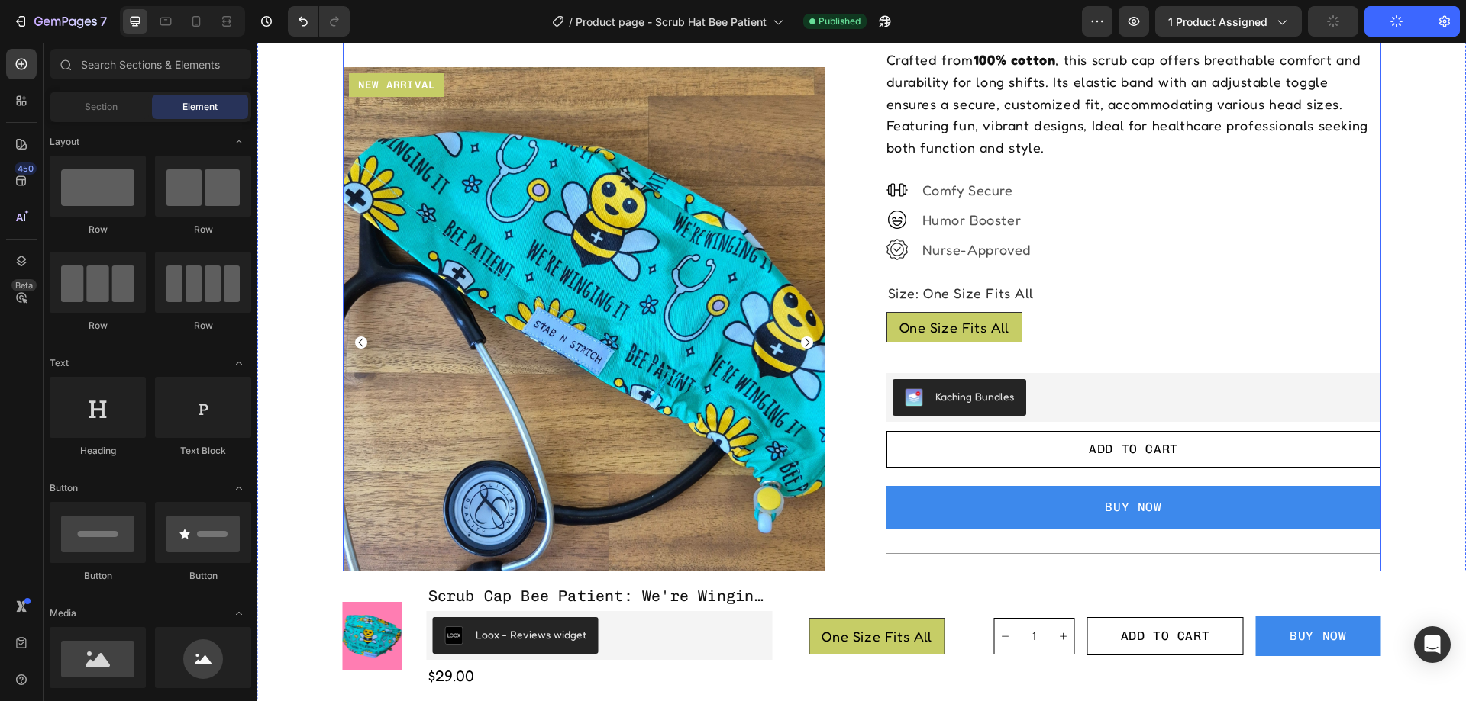
scroll to position [305, 0]
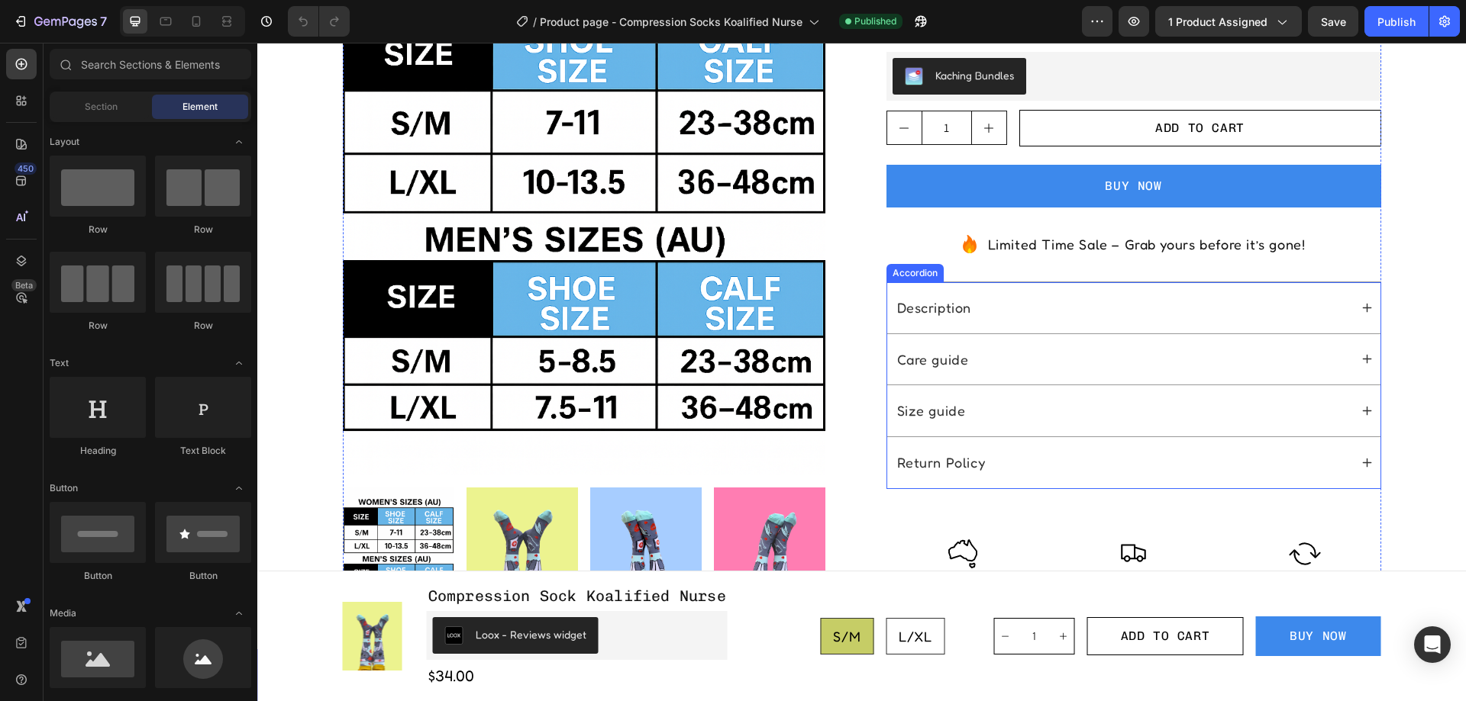
scroll to position [611, 0]
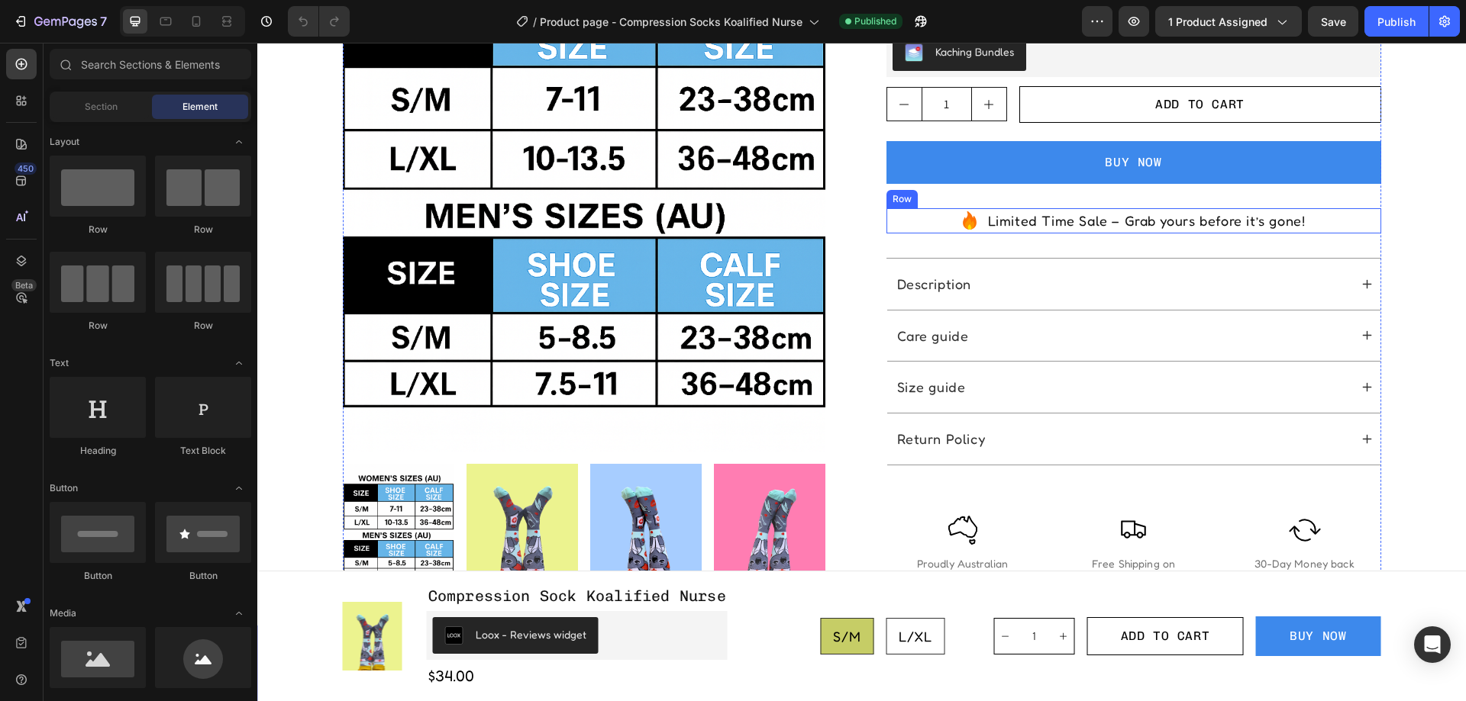
click at [924, 208] on div "Icon Limited Time Sale – Grab yours before it’s gone! Text Block Row" at bounding box center [1133, 220] width 495 height 25
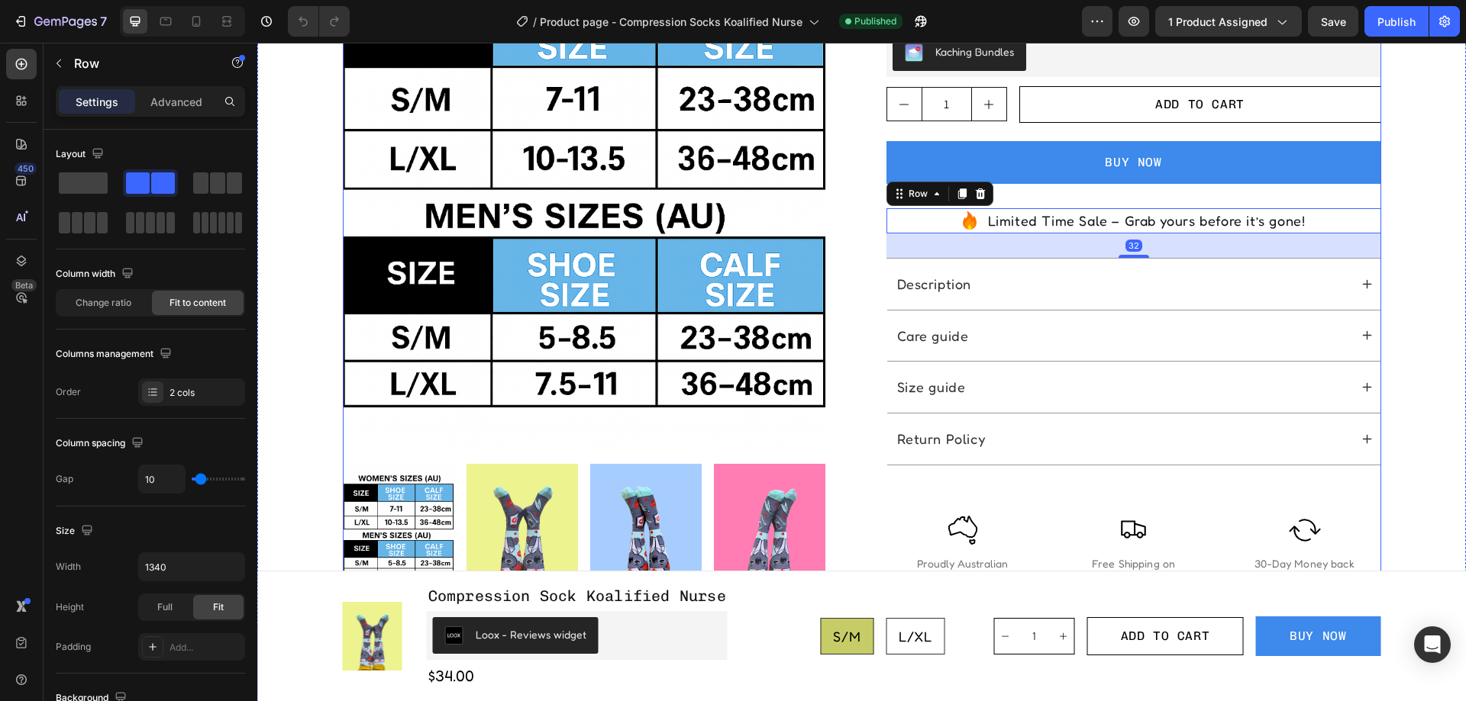
click at [1062, 173] on div "Loox - Rating widget Loox compression sock koalified nurse Product Title Row $3…" at bounding box center [1133, 41] width 495 height 1095
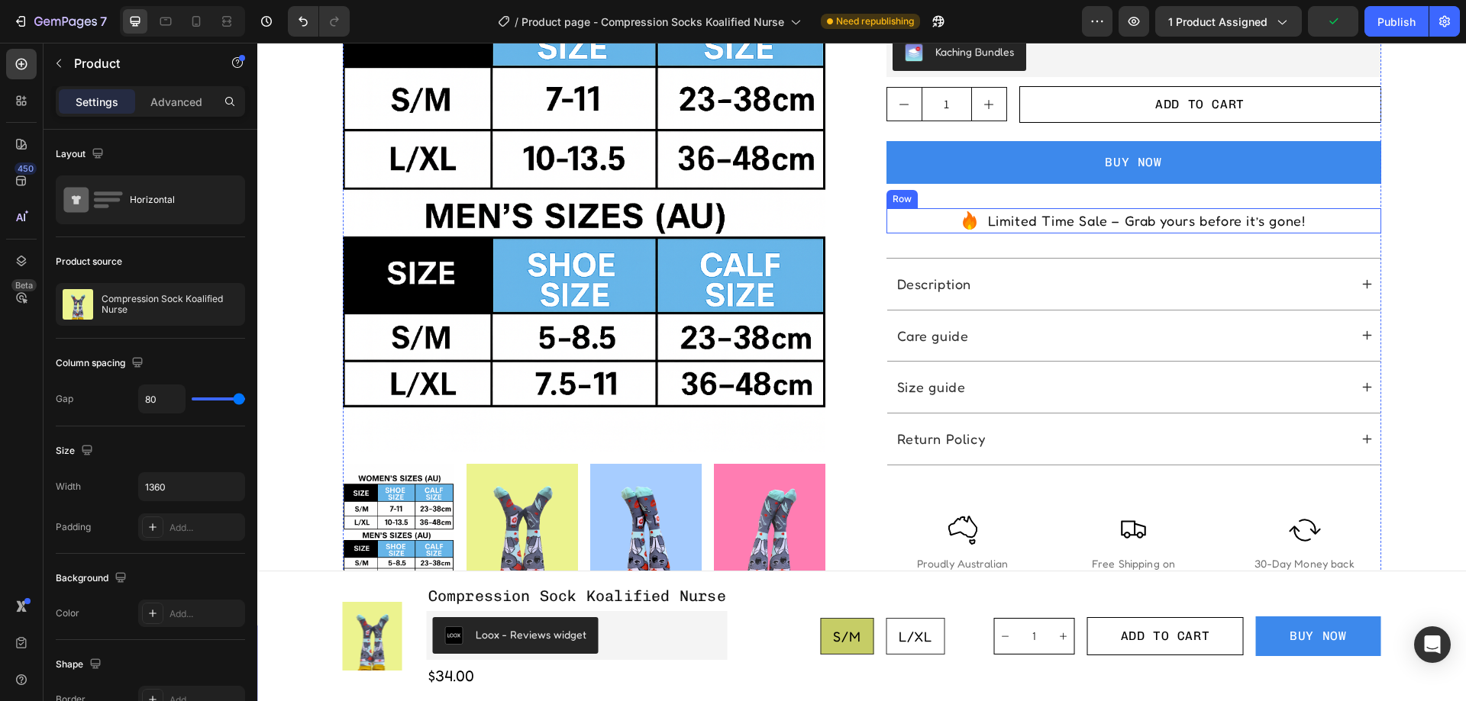
click at [900, 208] on div "Icon Limited Time Sale – Grab yours before it’s gone! Text Block Row" at bounding box center [1133, 220] width 495 height 25
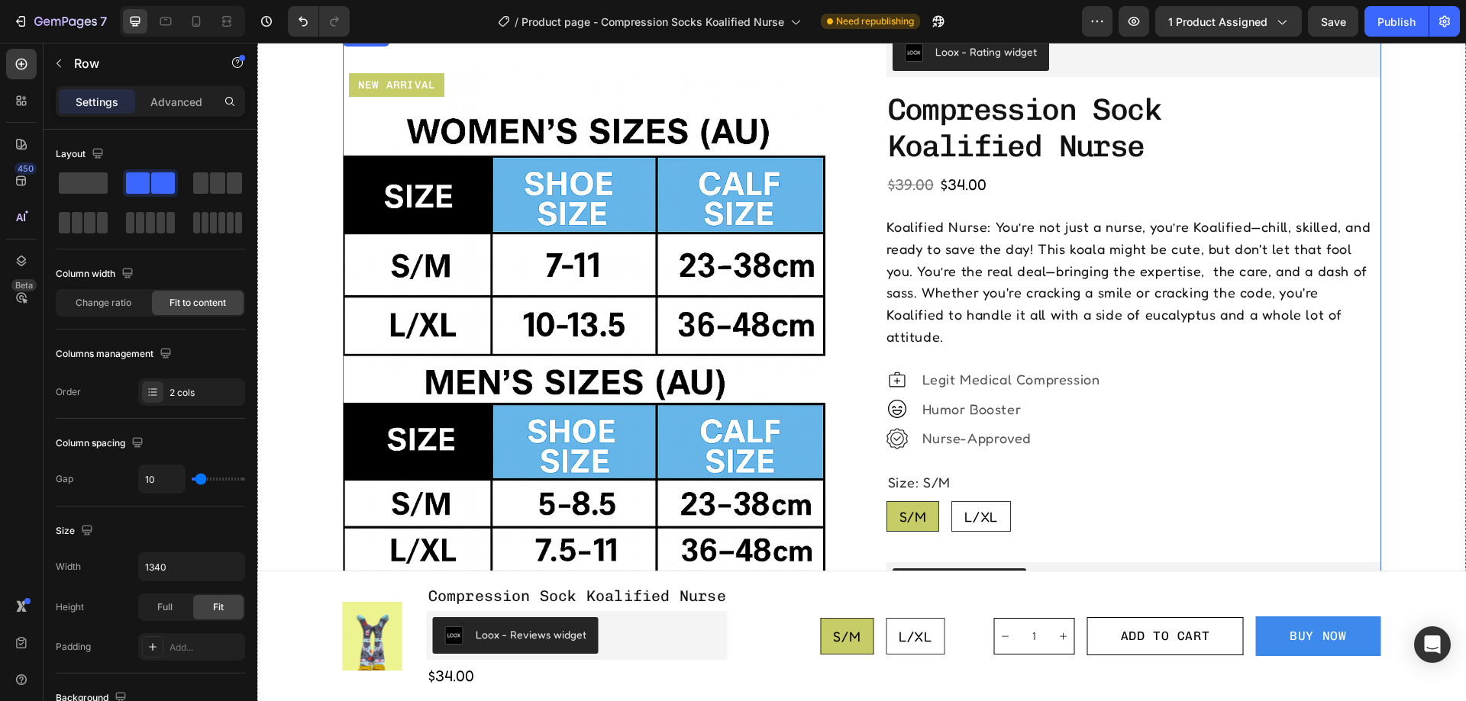
scroll to position [382, 0]
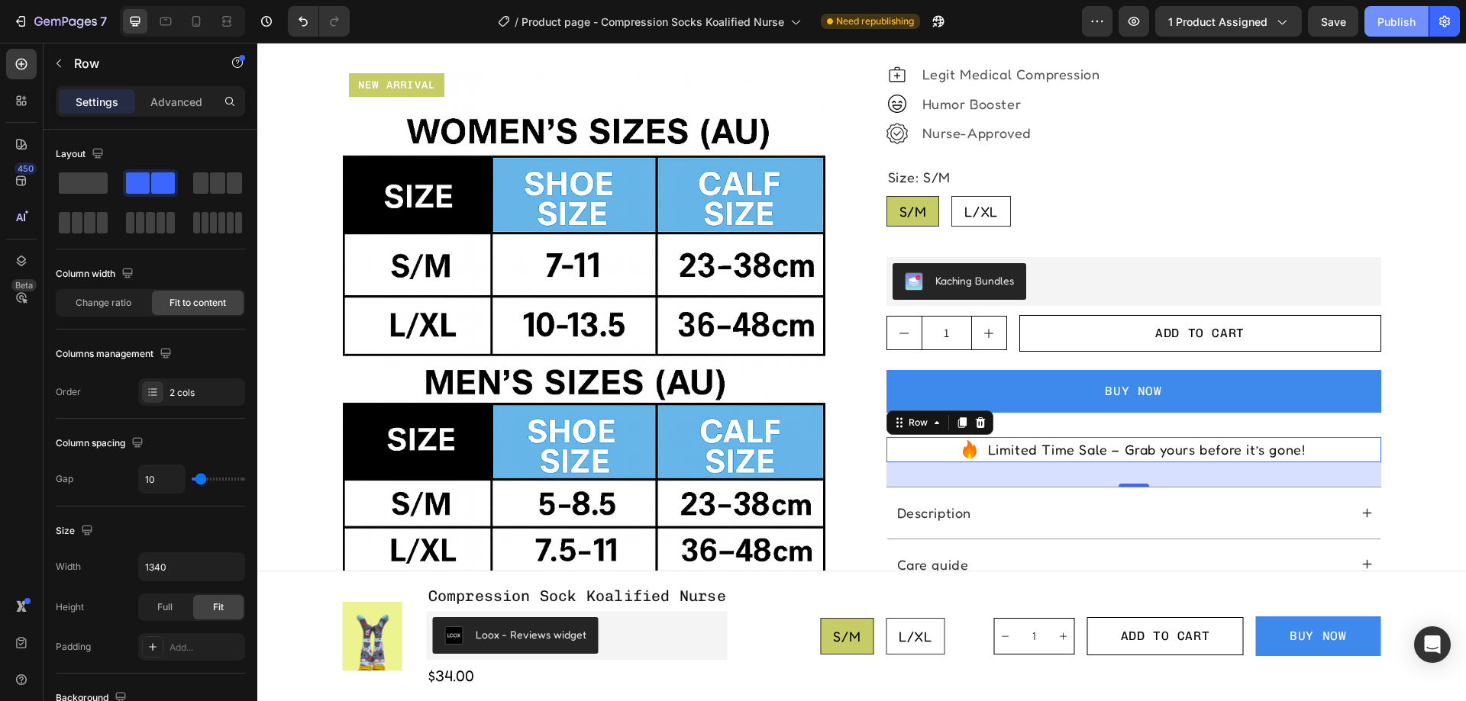
click at [1389, 24] on div "Publish" at bounding box center [1396, 22] width 38 height 16
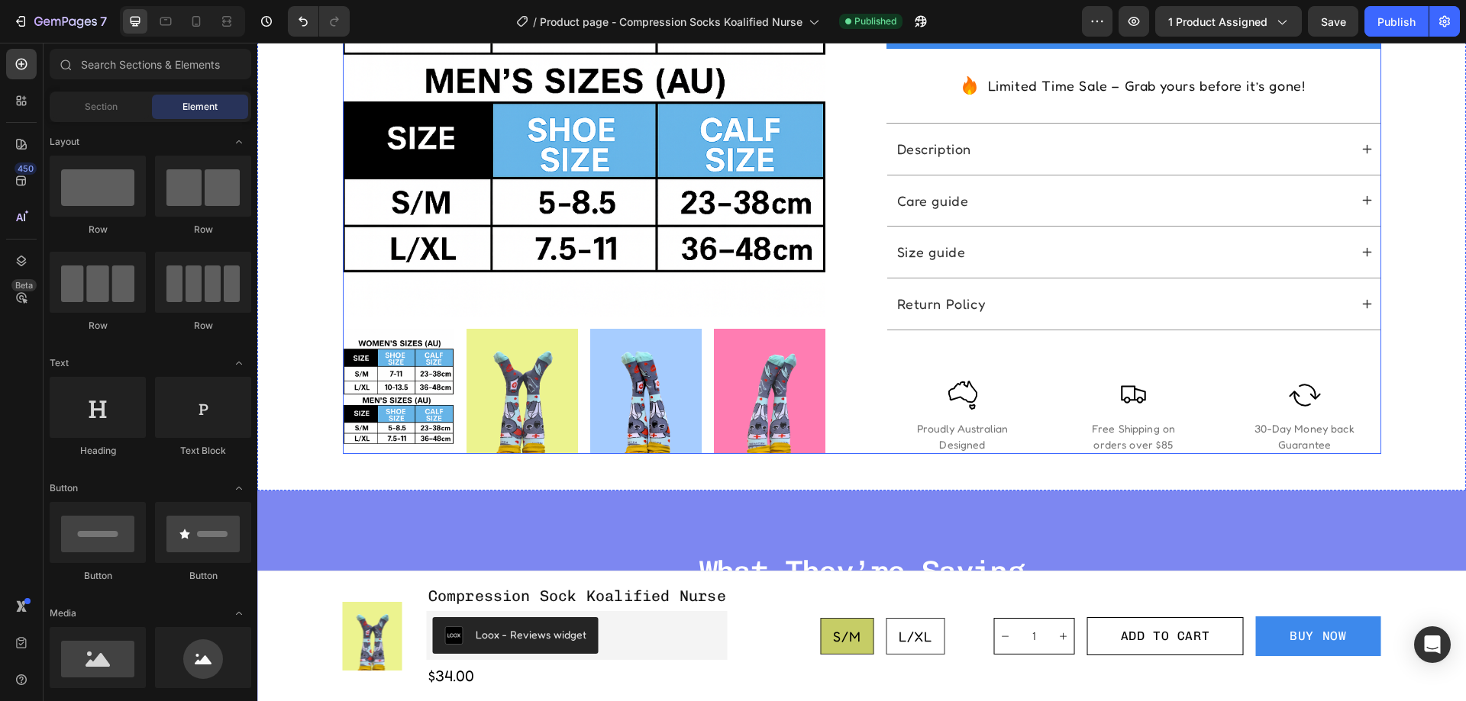
scroll to position [763, 0]
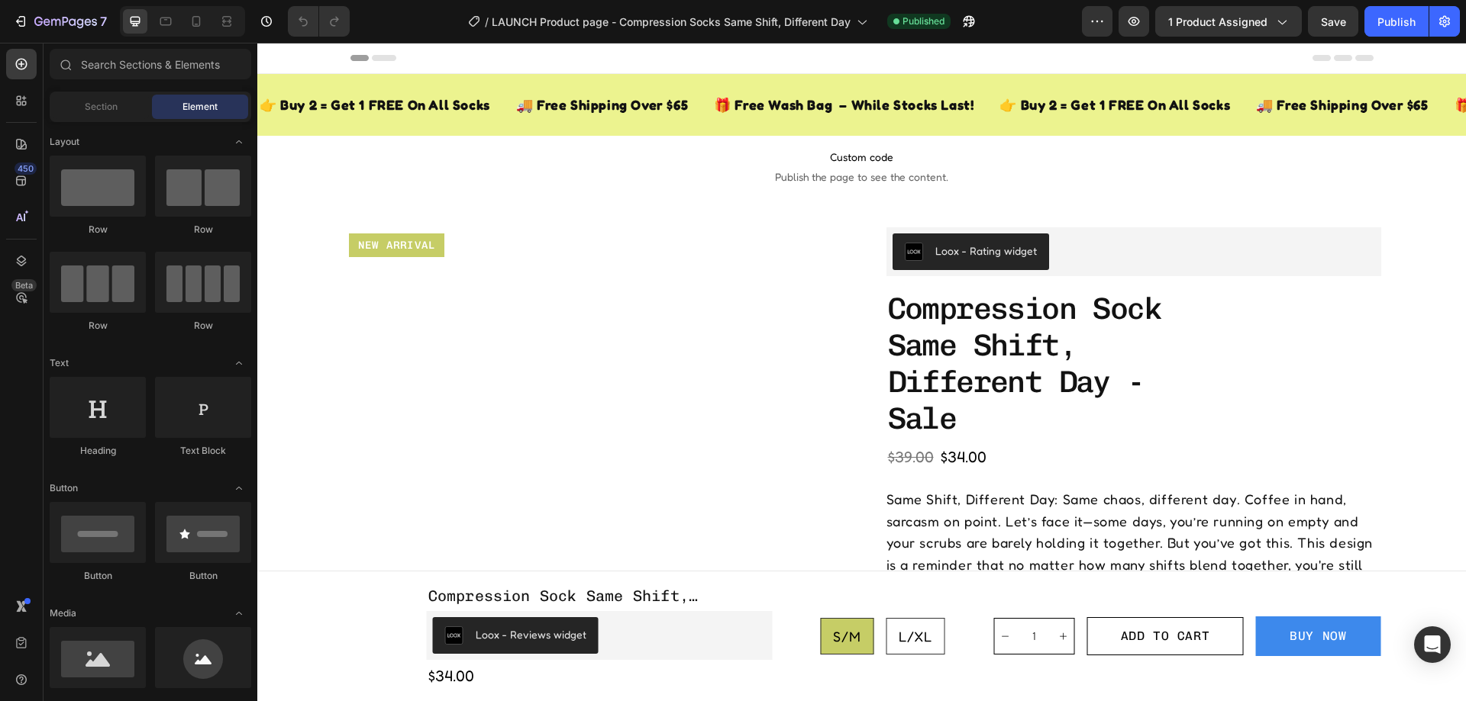
radio input "false"
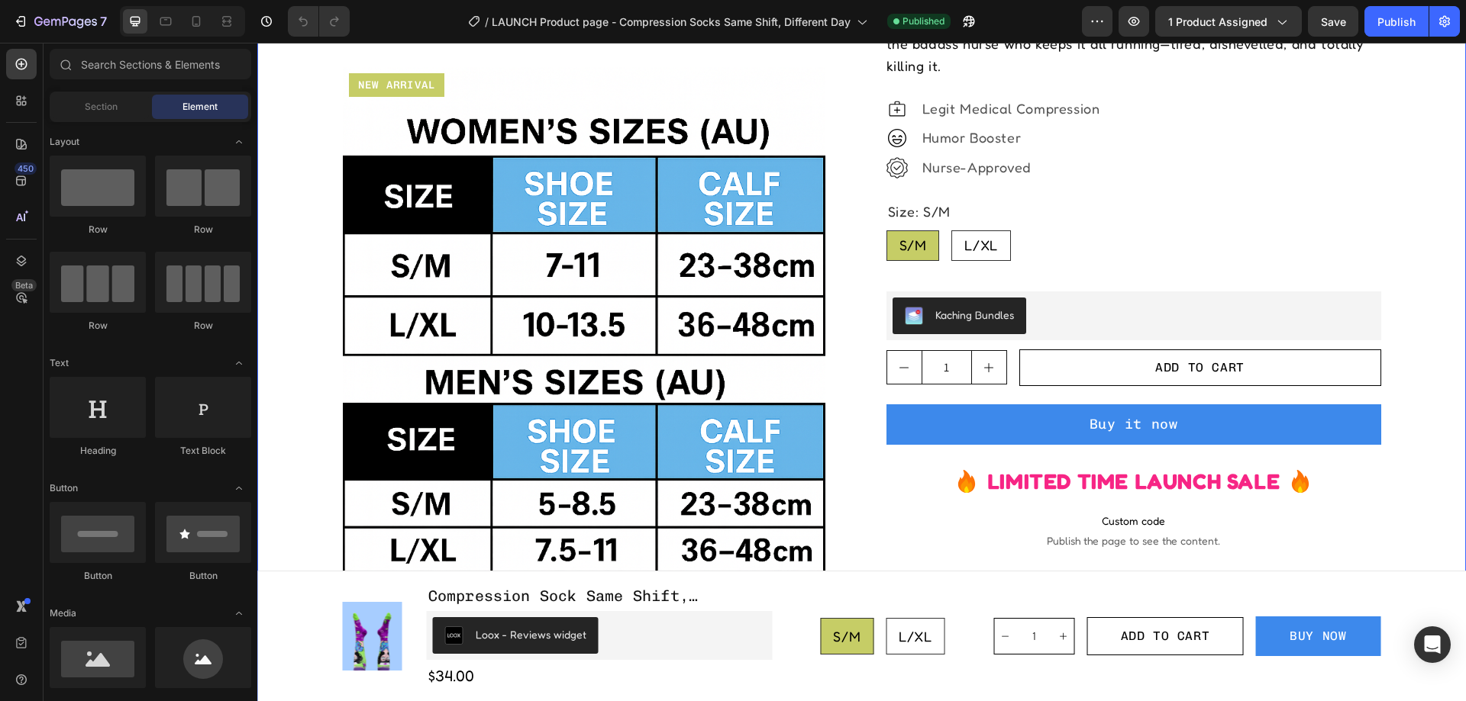
scroll to position [687, 0]
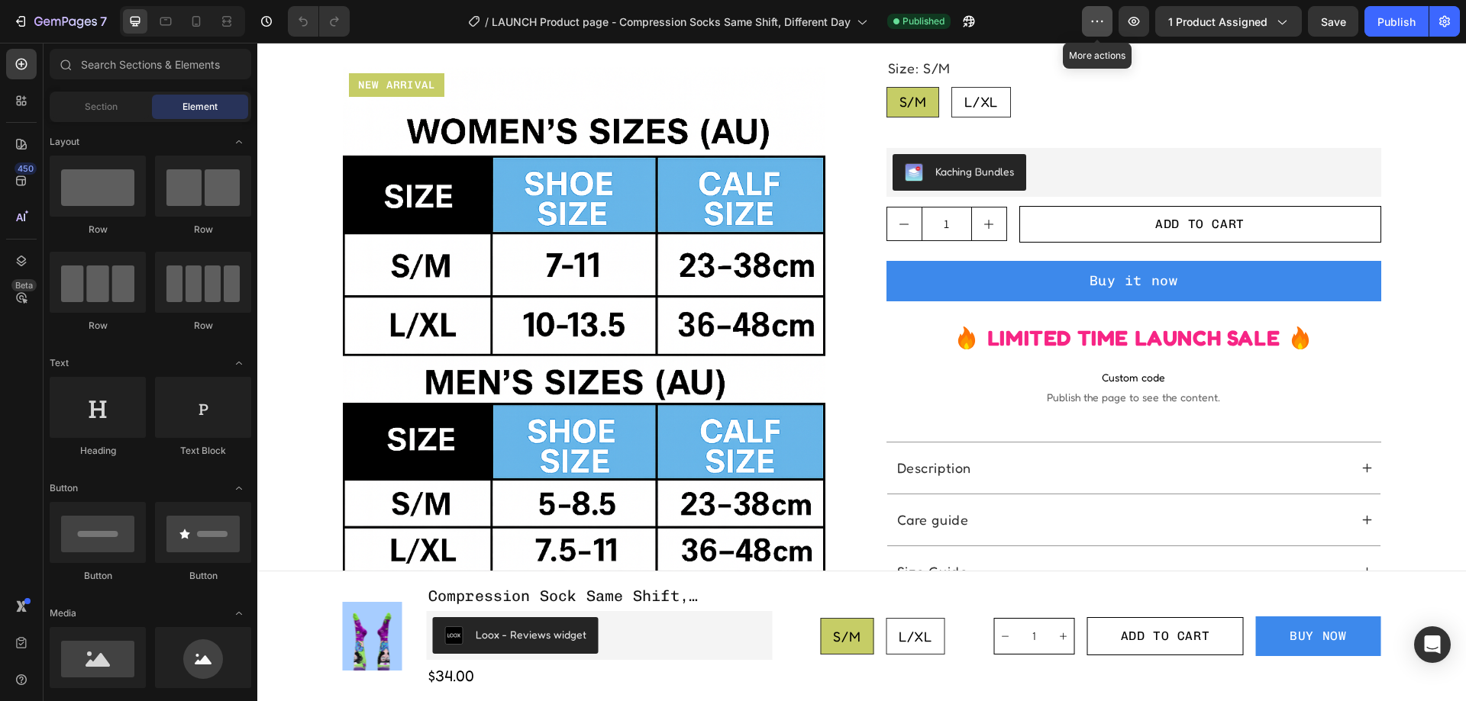
click at [1090, 15] on button "button" at bounding box center [1097, 21] width 31 height 31
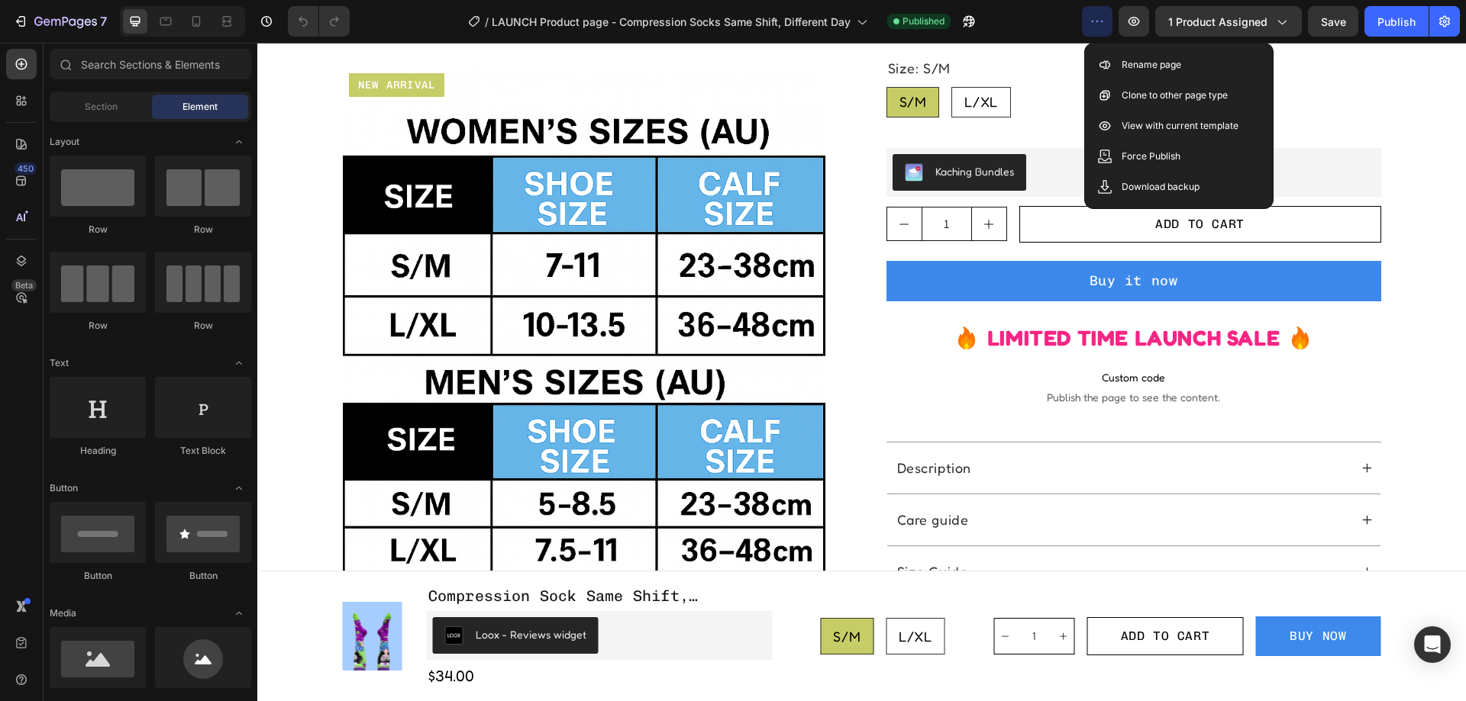
click at [1090, 15] on button "button" at bounding box center [1097, 21] width 31 height 31
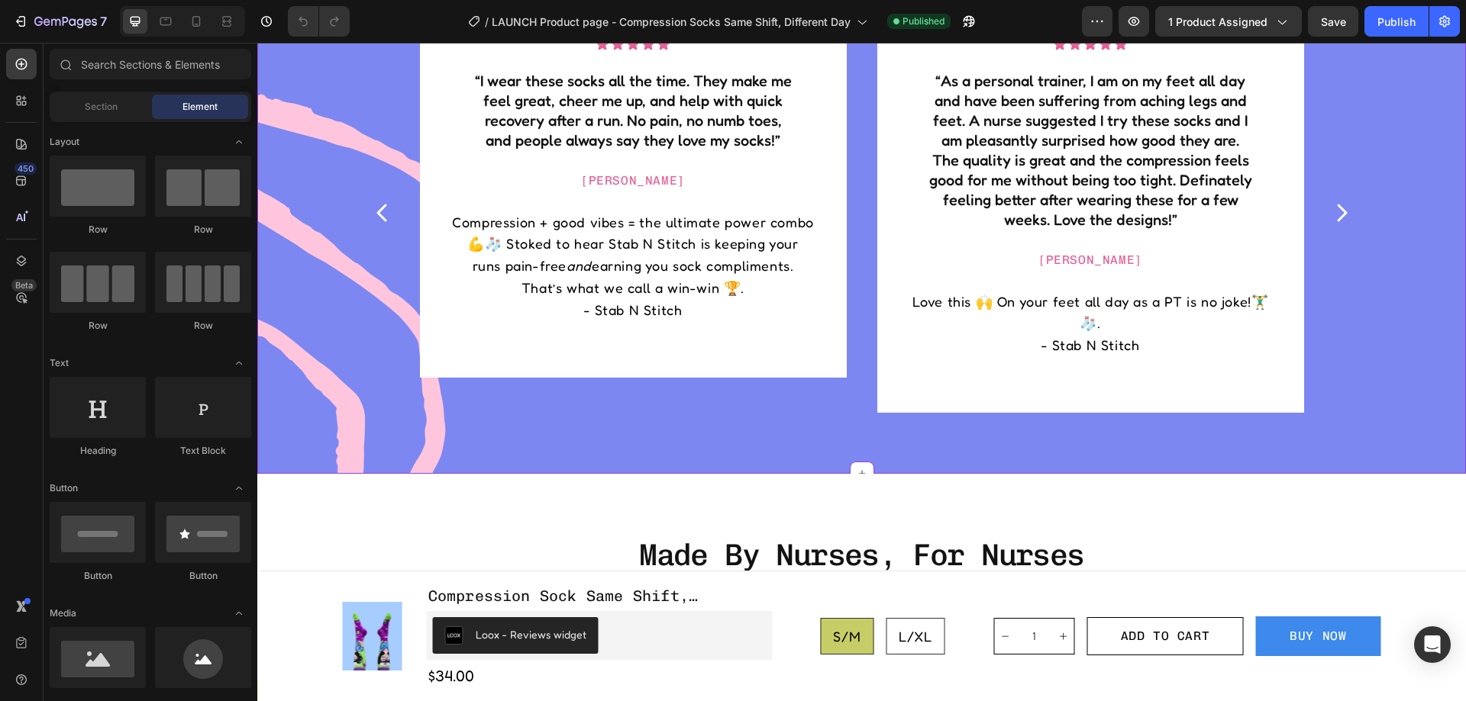
scroll to position [1908, 0]
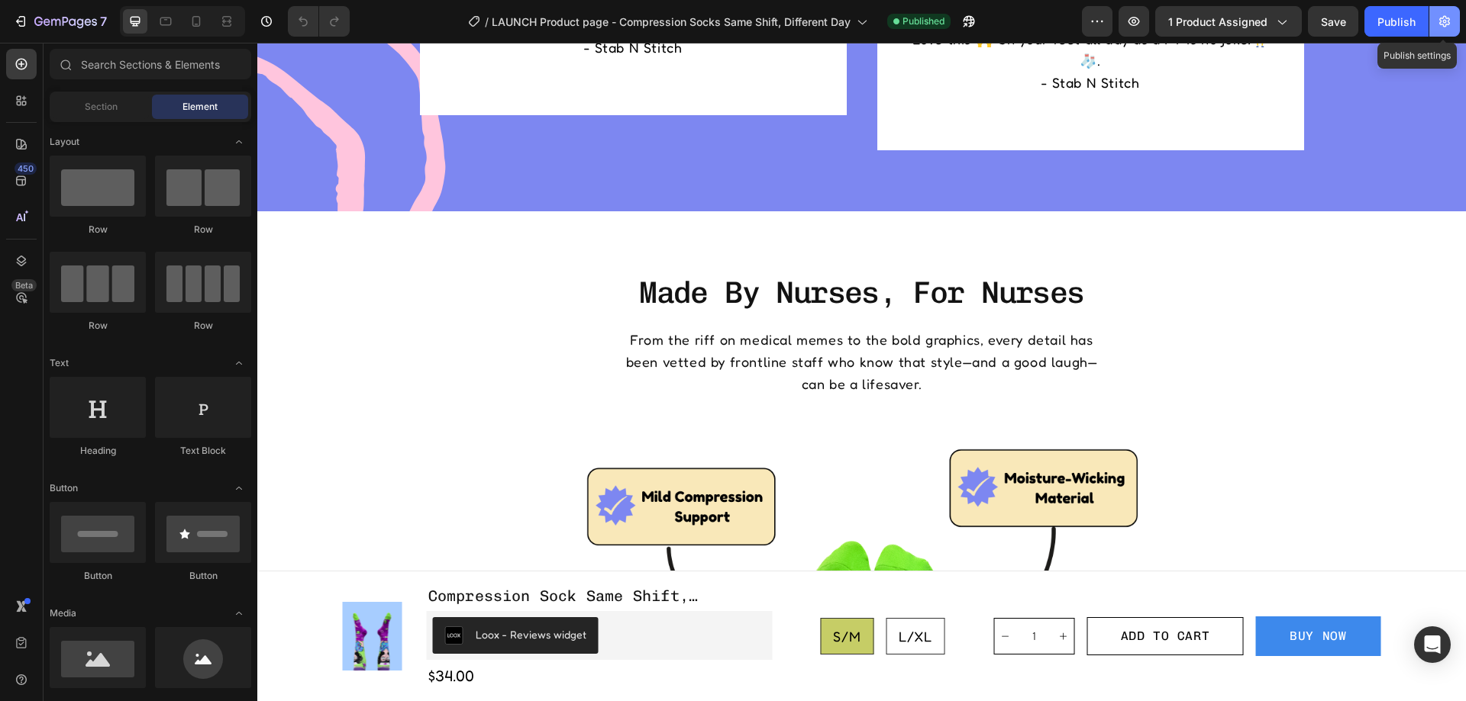
click at [1449, 21] on icon "button" at bounding box center [1444, 21] width 15 height 15
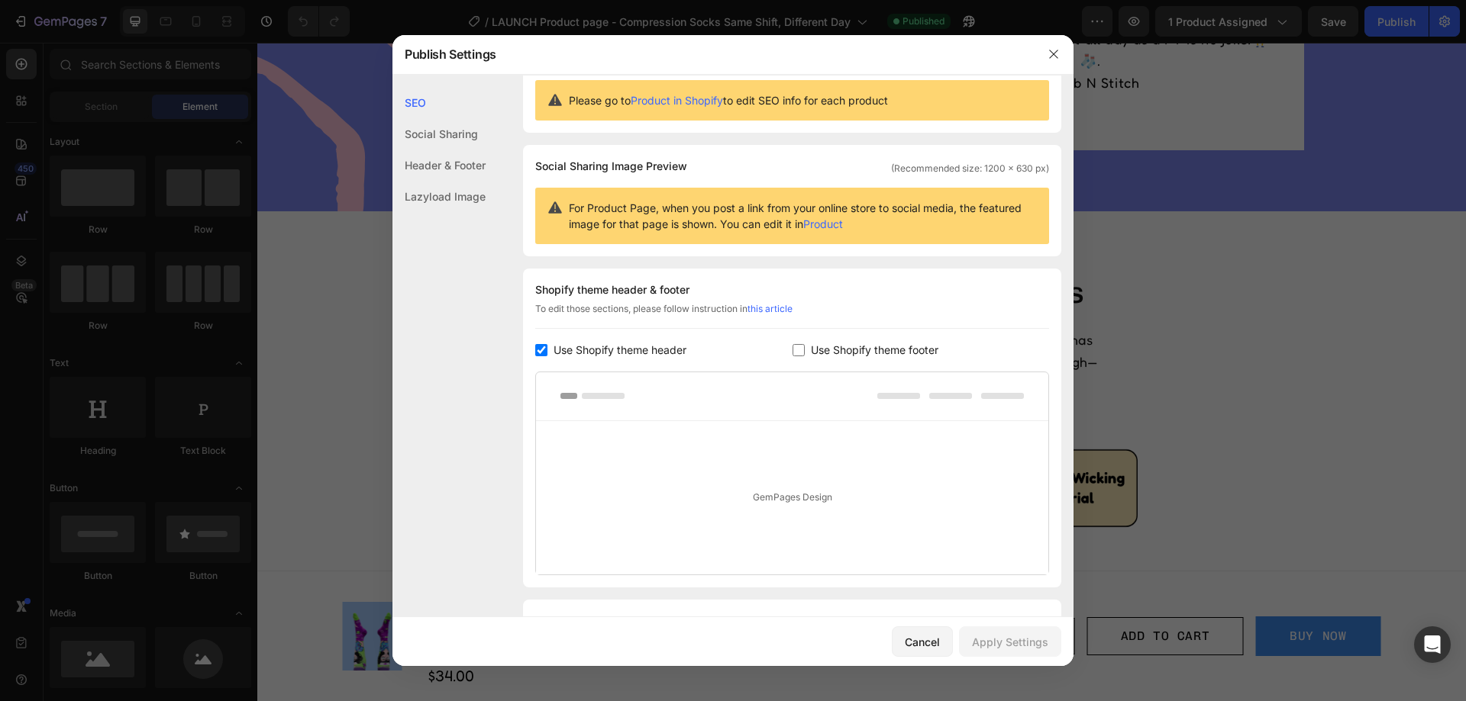
scroll to position [0, 0]
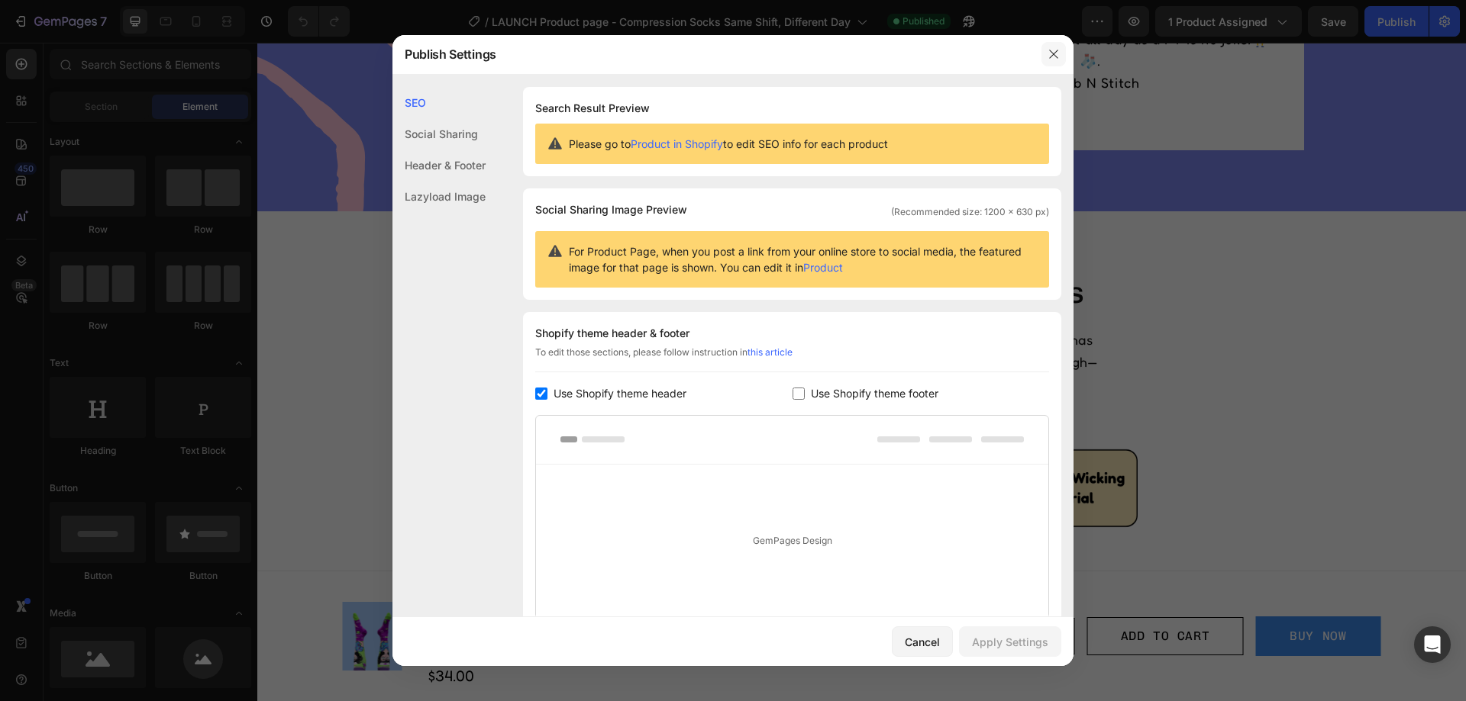
click at [1059, 48] on button "button" at bounding box center [1053, 54] width 24 height 24
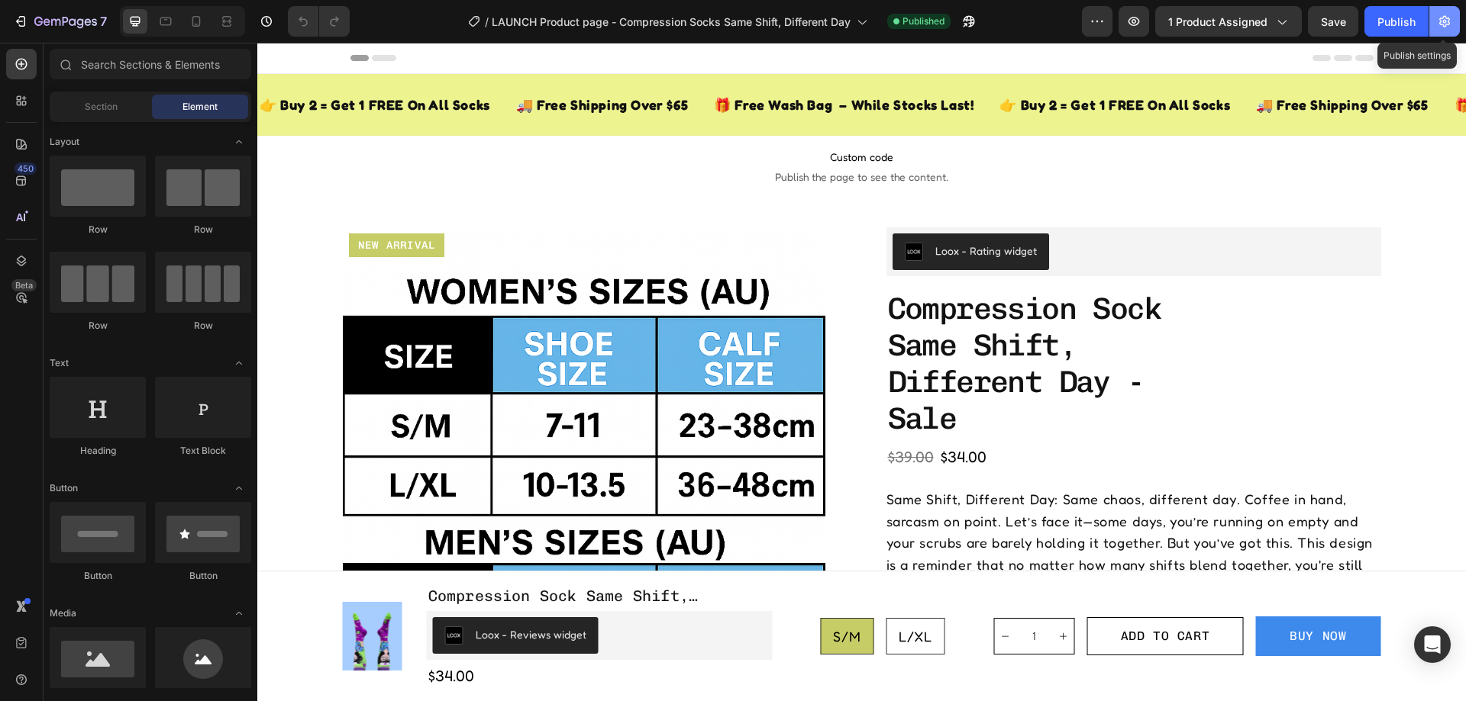
click at [1446, 25] on icon "button" at bounding box center [1444, 21] width 11 height 11
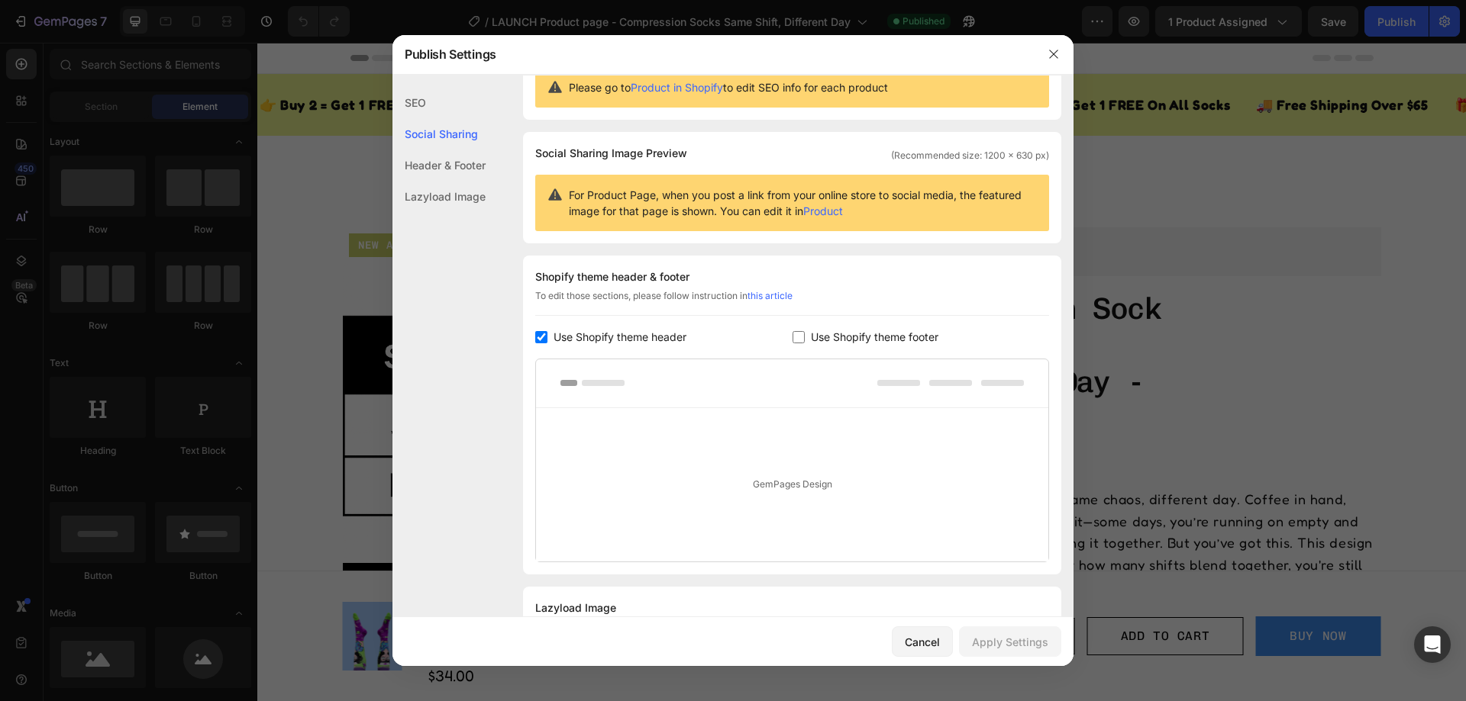
scroll to position [127, 0]
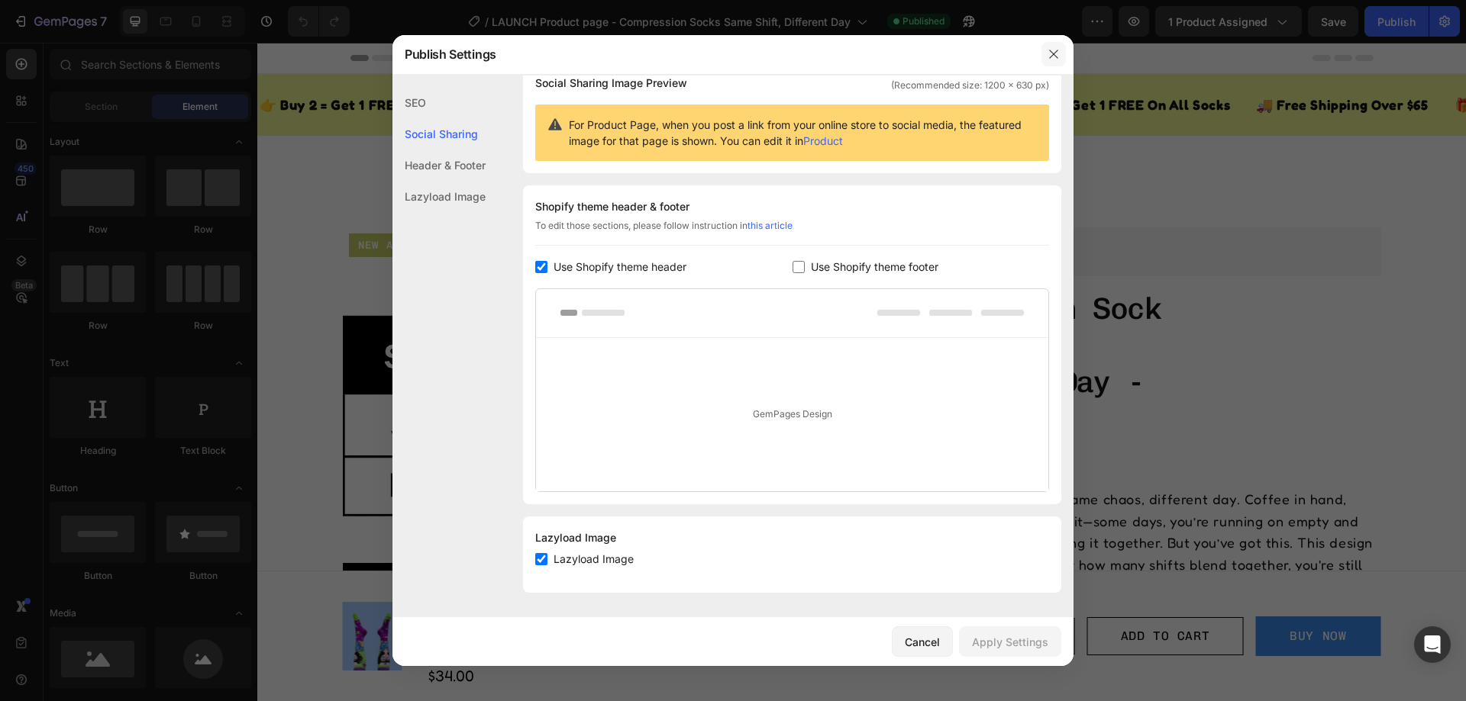
click at [1051, 54] on icon "button" at bounding box center [1053, 54] width 12 height 12
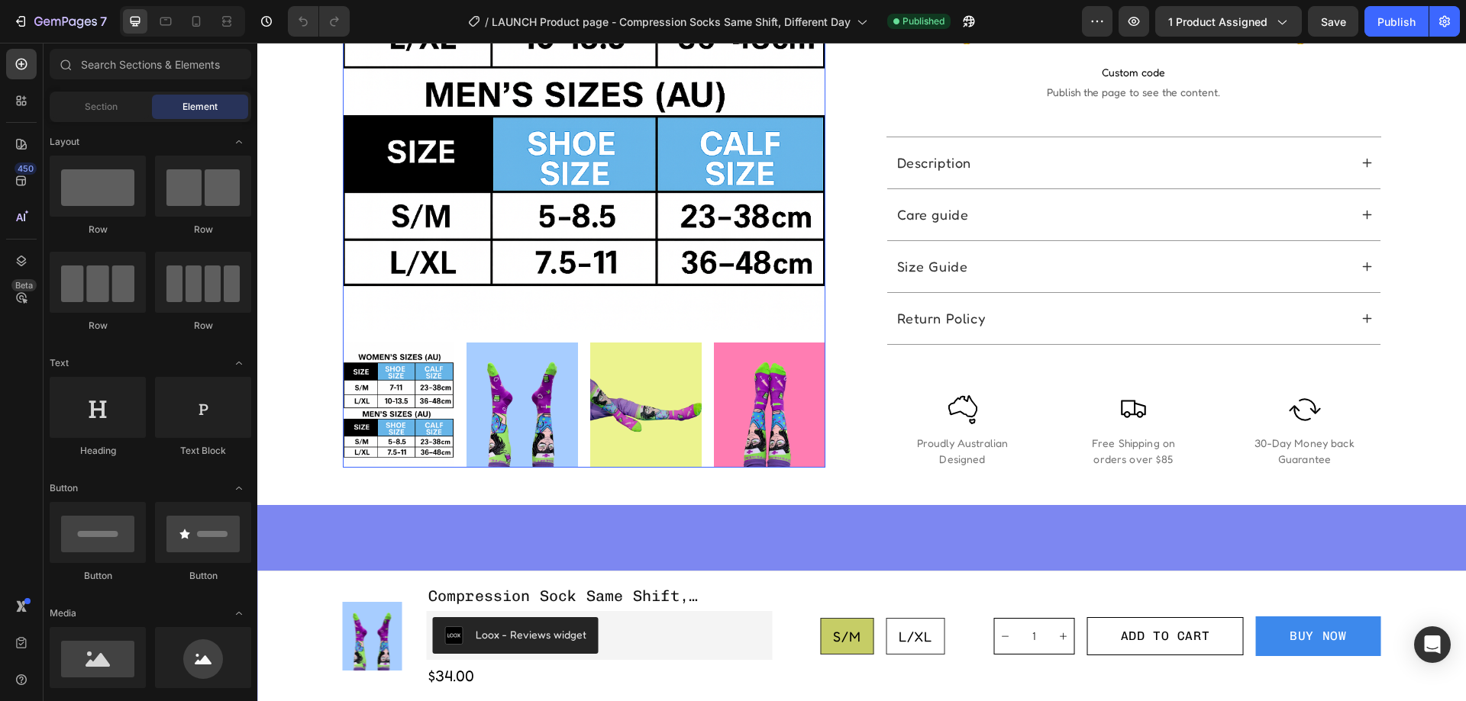
scroll to position [687, 0]
